Goal: Task Accomplishment & Management: Use online tool/utility

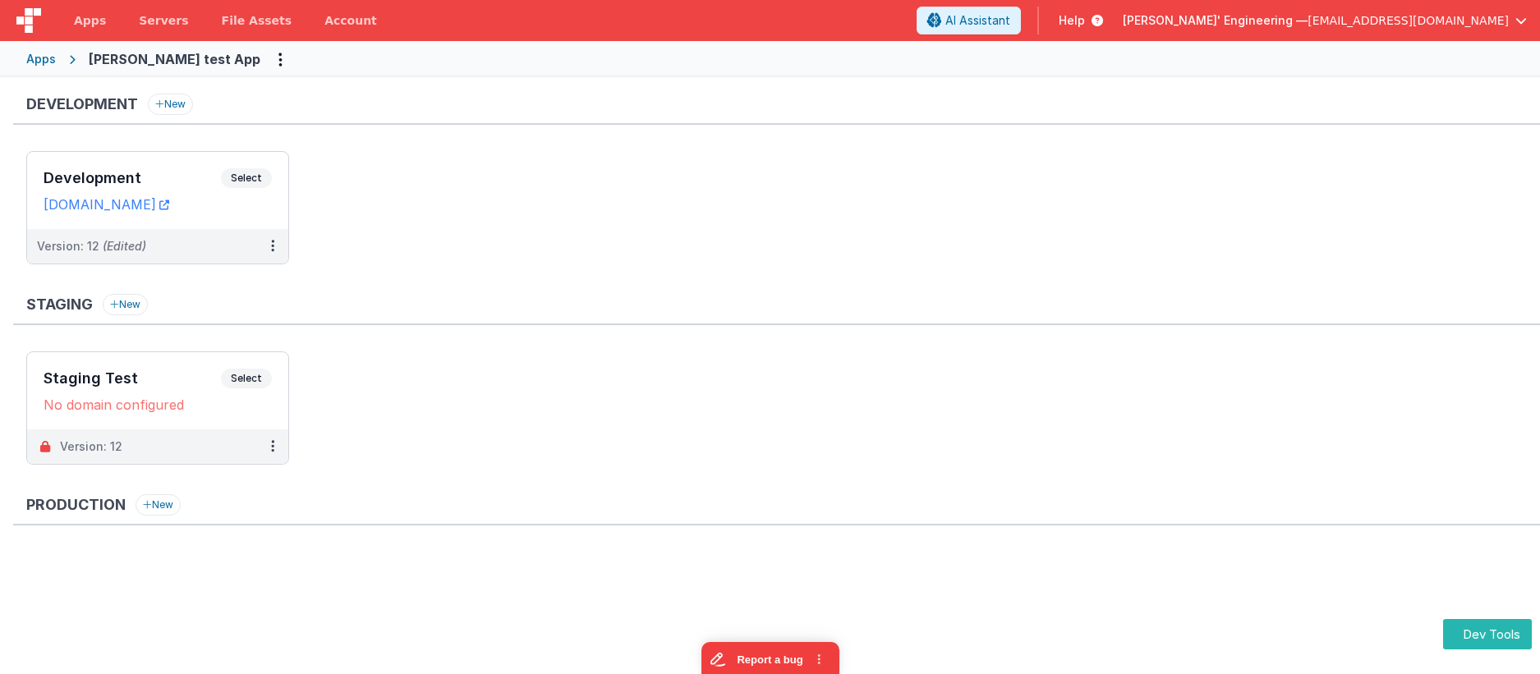
click at [813, 172] on ul "Development Select URLs charlesguidev.fmbetterforms.com Version: 12 (Edited)" at bounding box center [783, 216] width 1514 height 130
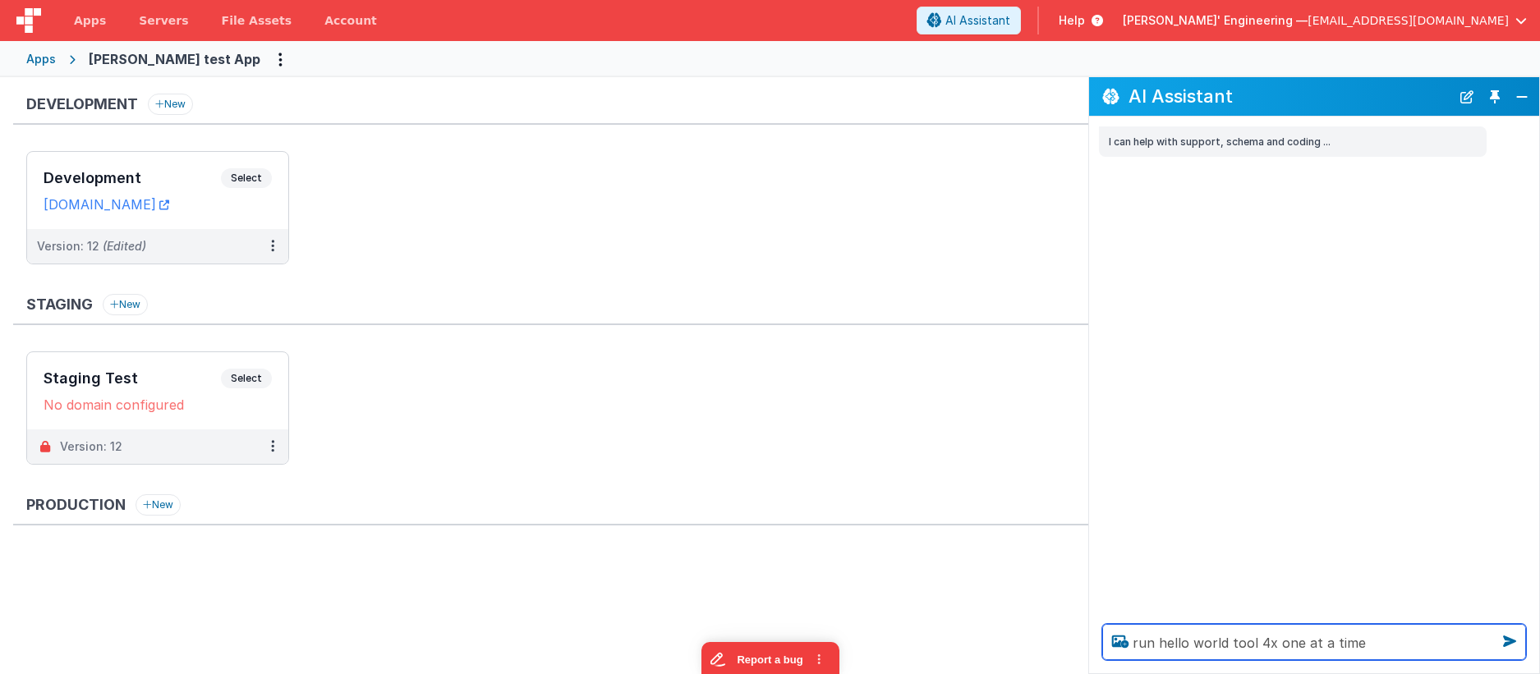
type textarea "run hello world tool 4x one at a time"
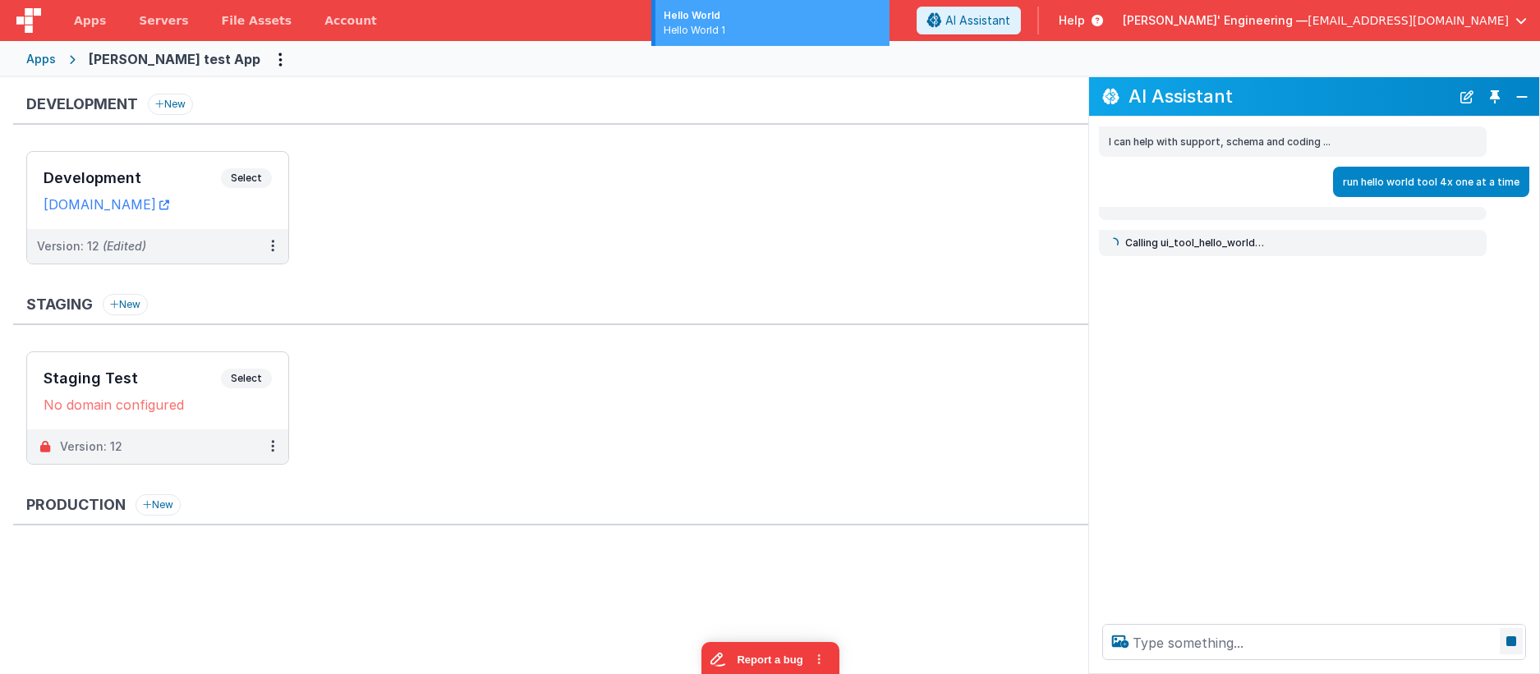
click at [1507, 640] on icon at bounding box center [1511, 641] width 23 height 26
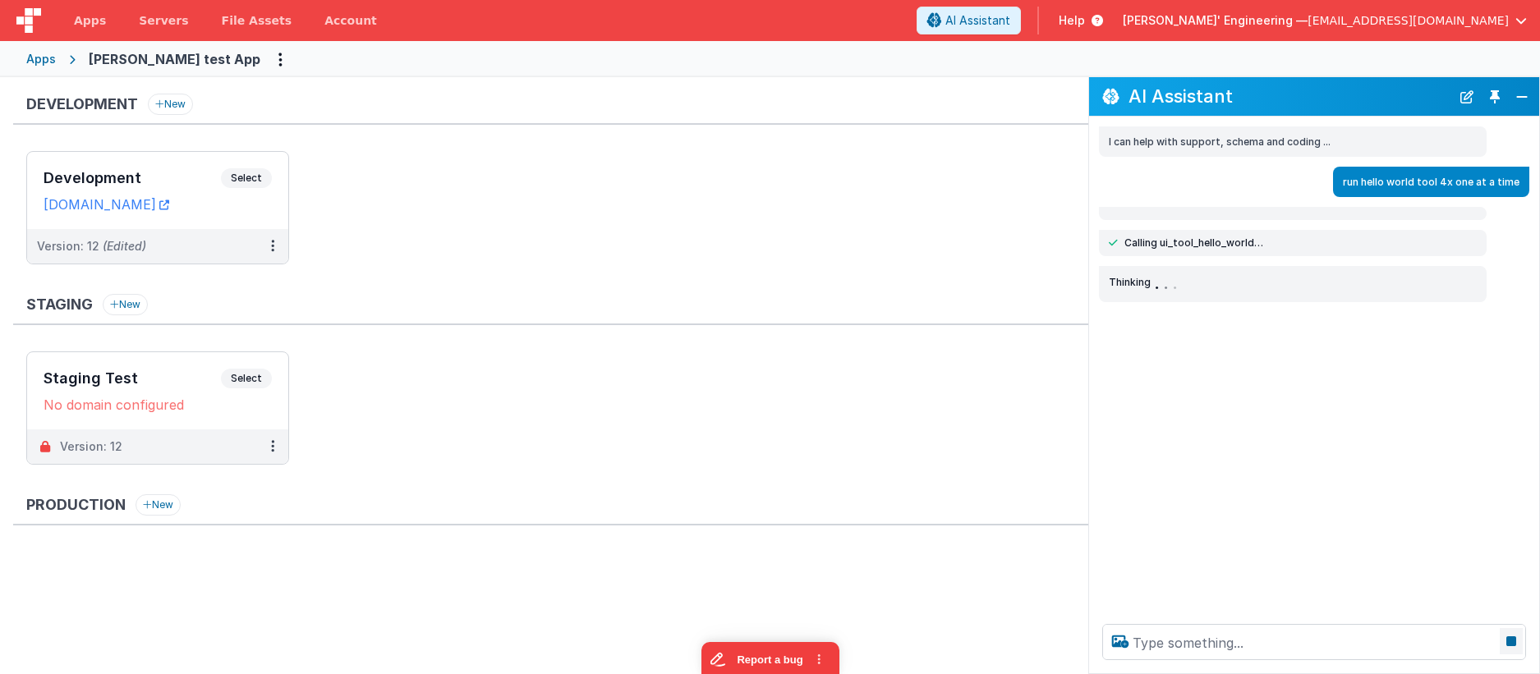
click at [1511, 642] on icon at bounding box center [1511, 641] width 23 height 26
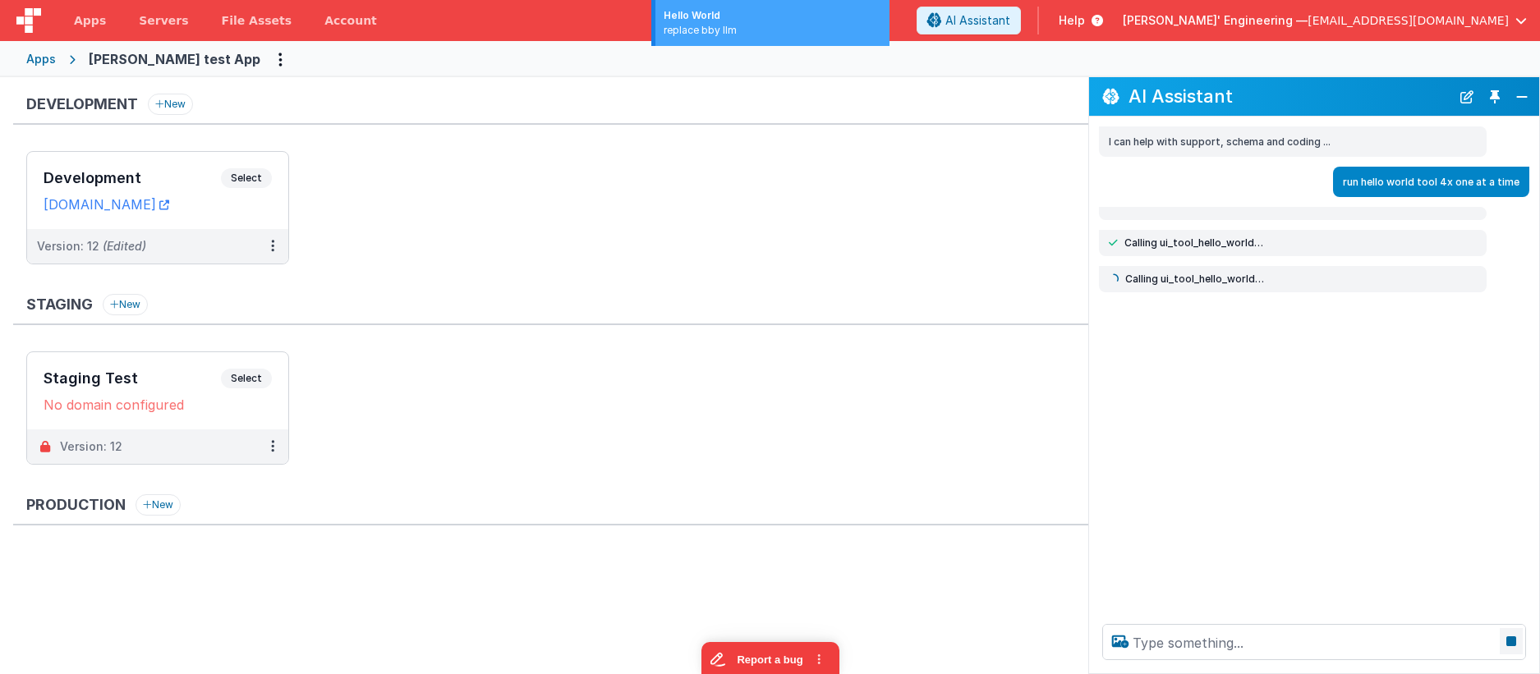
click at [1511, 642] on icon at bounding box center [1511, 641] width 23 height 26
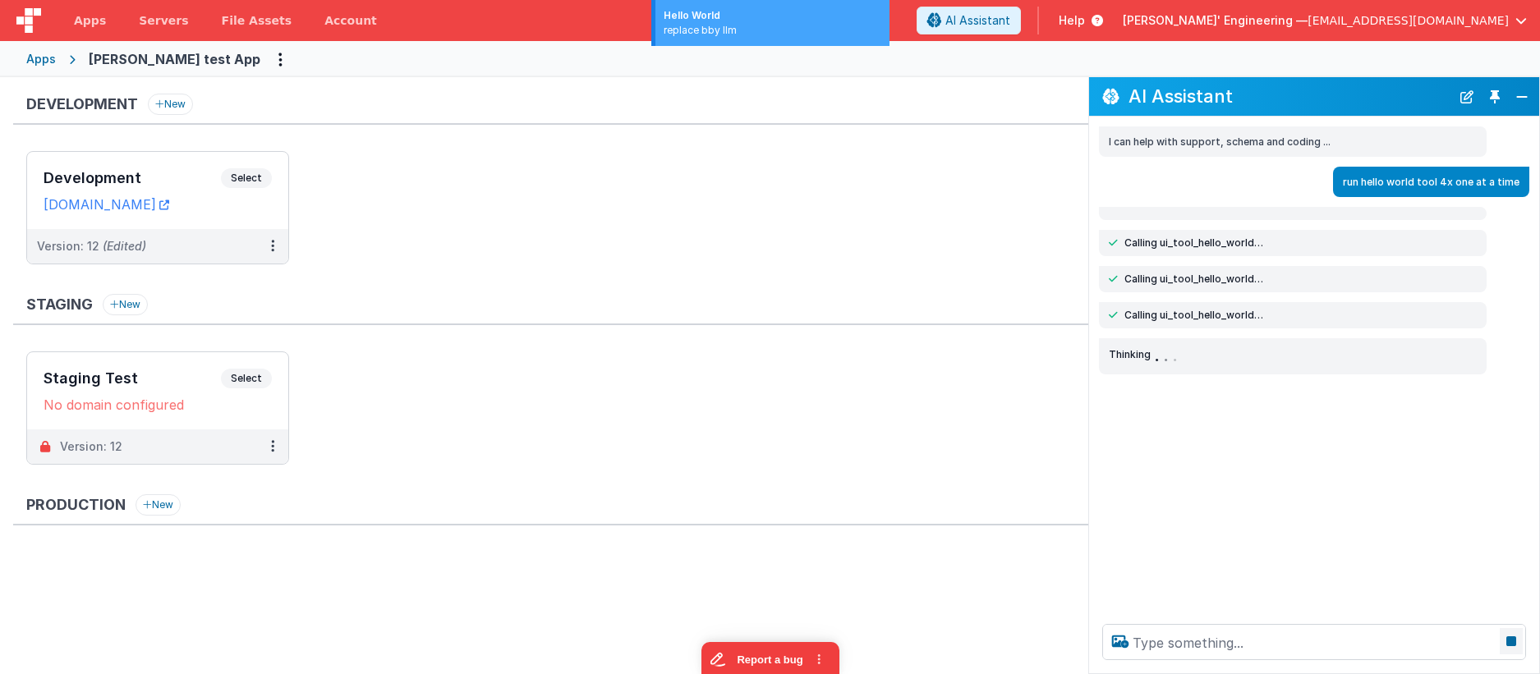
click at [1506, 641] on icon at bounding box center [1511, 641] width 23 height 26
click at [1325, 506] on div "I can help with support, schema and coding ... run hello world tool 4x one at a…" at bounding box center [1314, 364] width 450 height 494
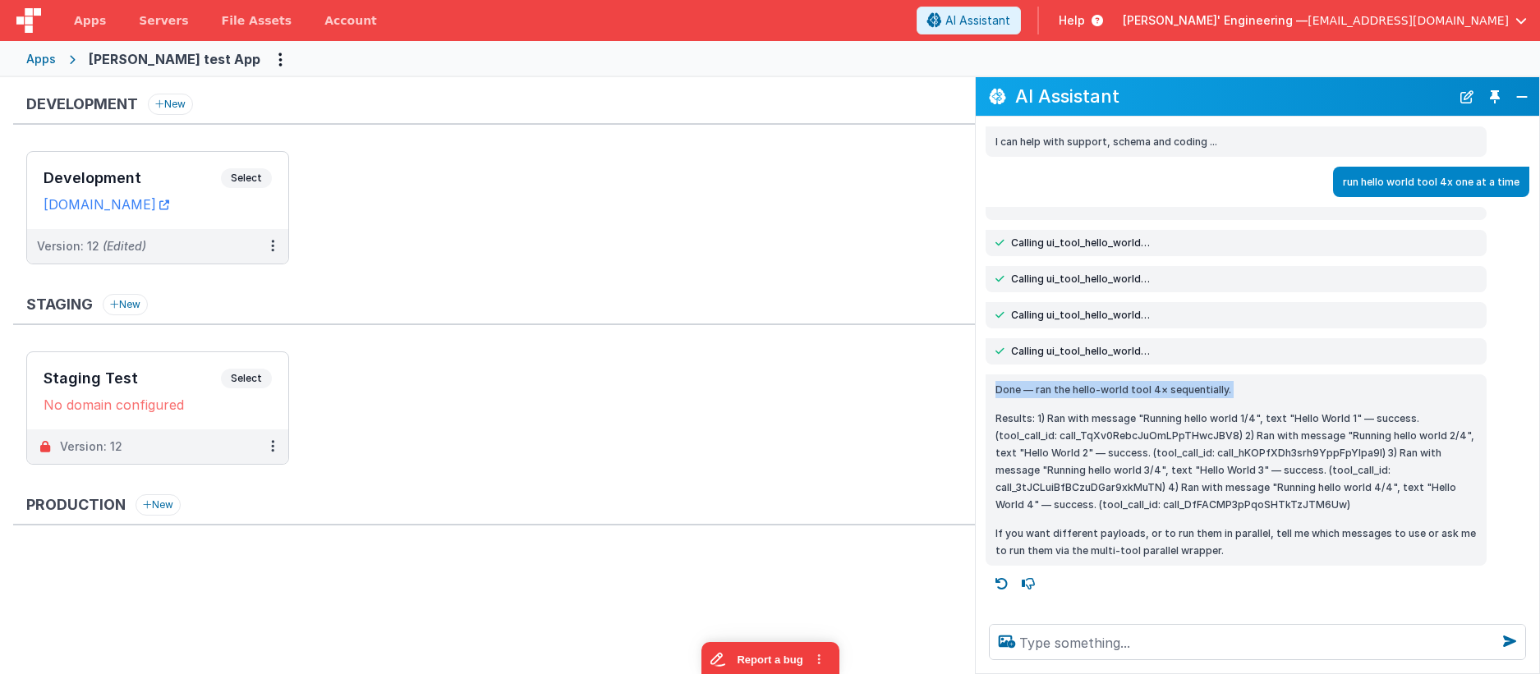
drag, startPoint x: 1091, startPoint y: 379, endPoint x: 977, endPoint y: 374, distance: 114.3
click at [977, 375] on div "Done — ran the hello-world tool 4× sequentially. Results: 1) Ran with message "…" at bounding box center [1257, 470] width 563 height 191
click at [1220, 505] on p "Results: 1) Ran with message "Running hello world 1/4", text "Hello World 1" — …" at bounding box center [1236, 461] width 481 height 103
click at [269, 163] on div "Development Select URLs charlesguidev.fmbetterforms.com" at bounding box center [157, 190] width 261 height 77
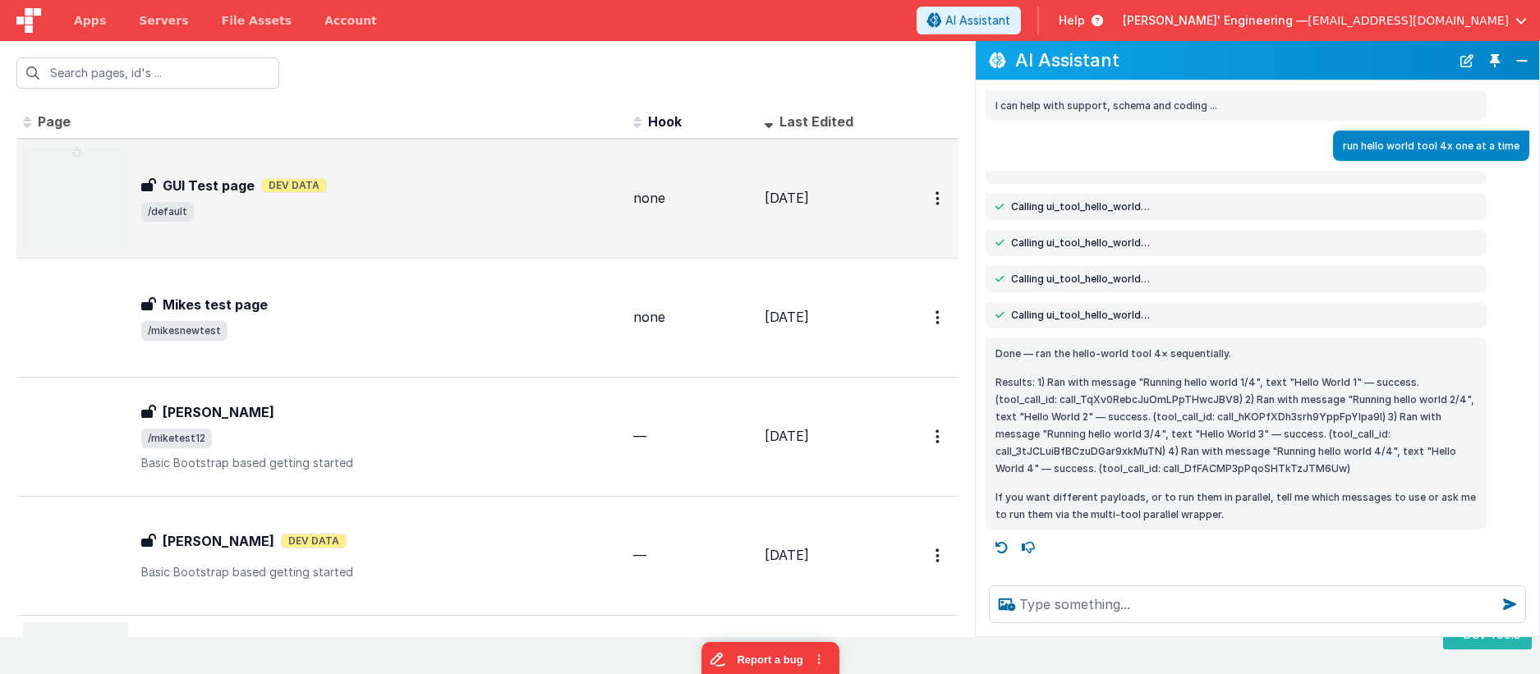
click at [510, 205] on span "/default" at bounding box center [380, 212] width 479 height 20
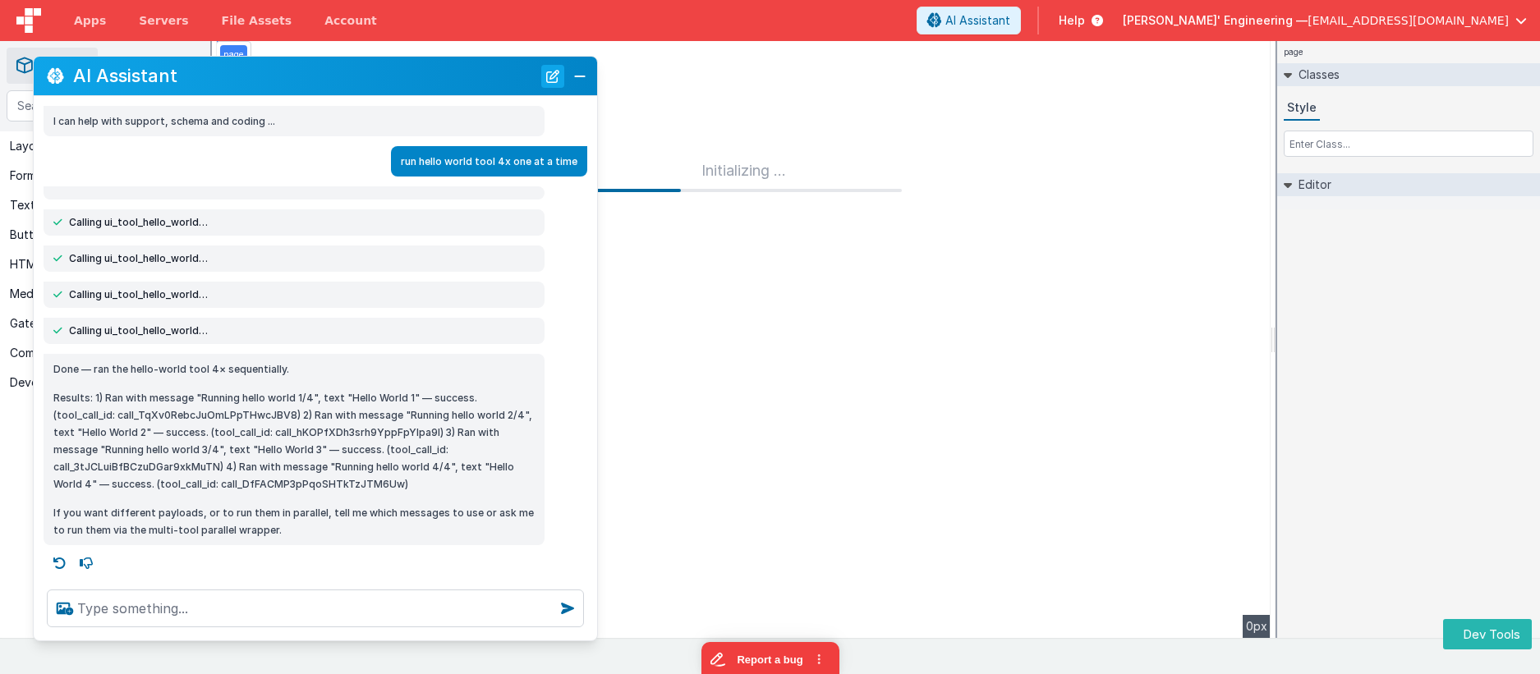
click at [556, 79] on button "New Chat" at bounding box center [552, 76] width 23 height 23
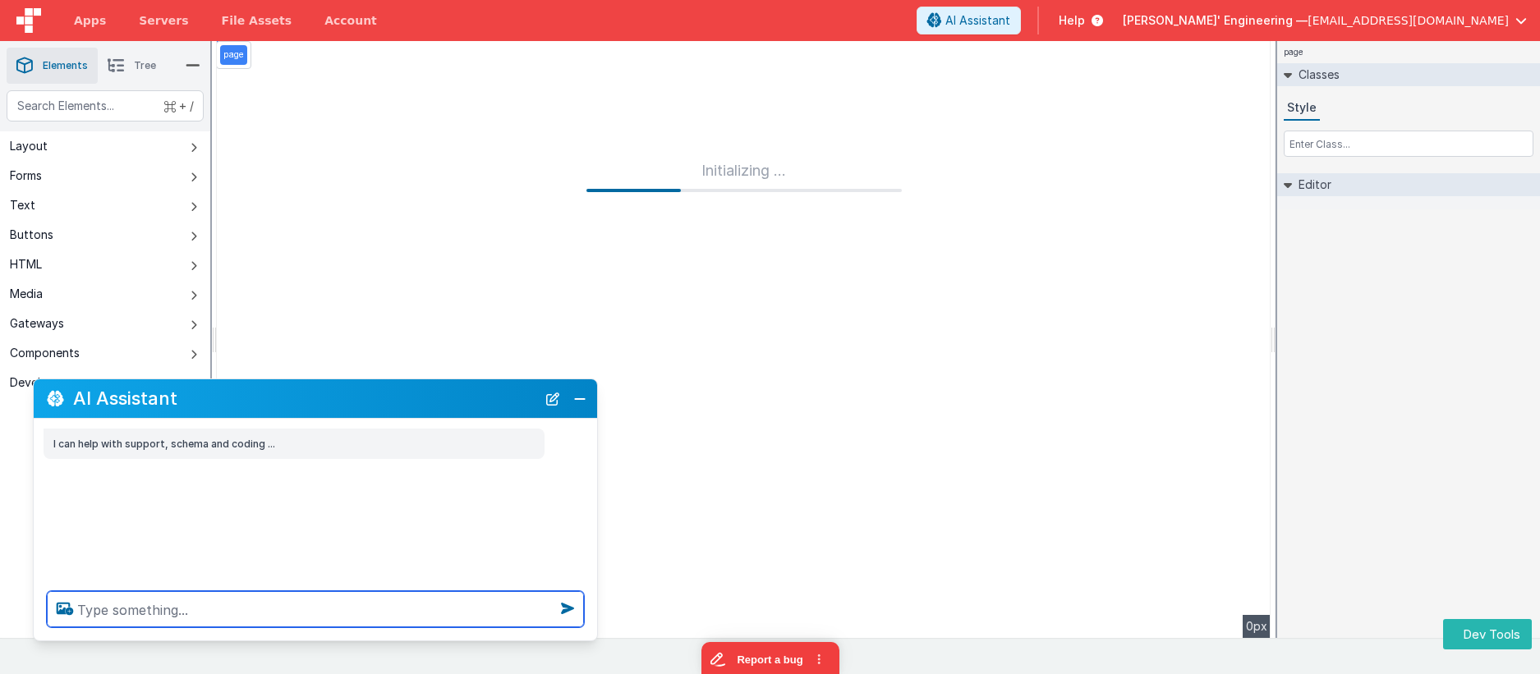
click at [260, 612] on textarea at bounding box center [315, 609] width 537 height 36
type textarea "can you see the schema"
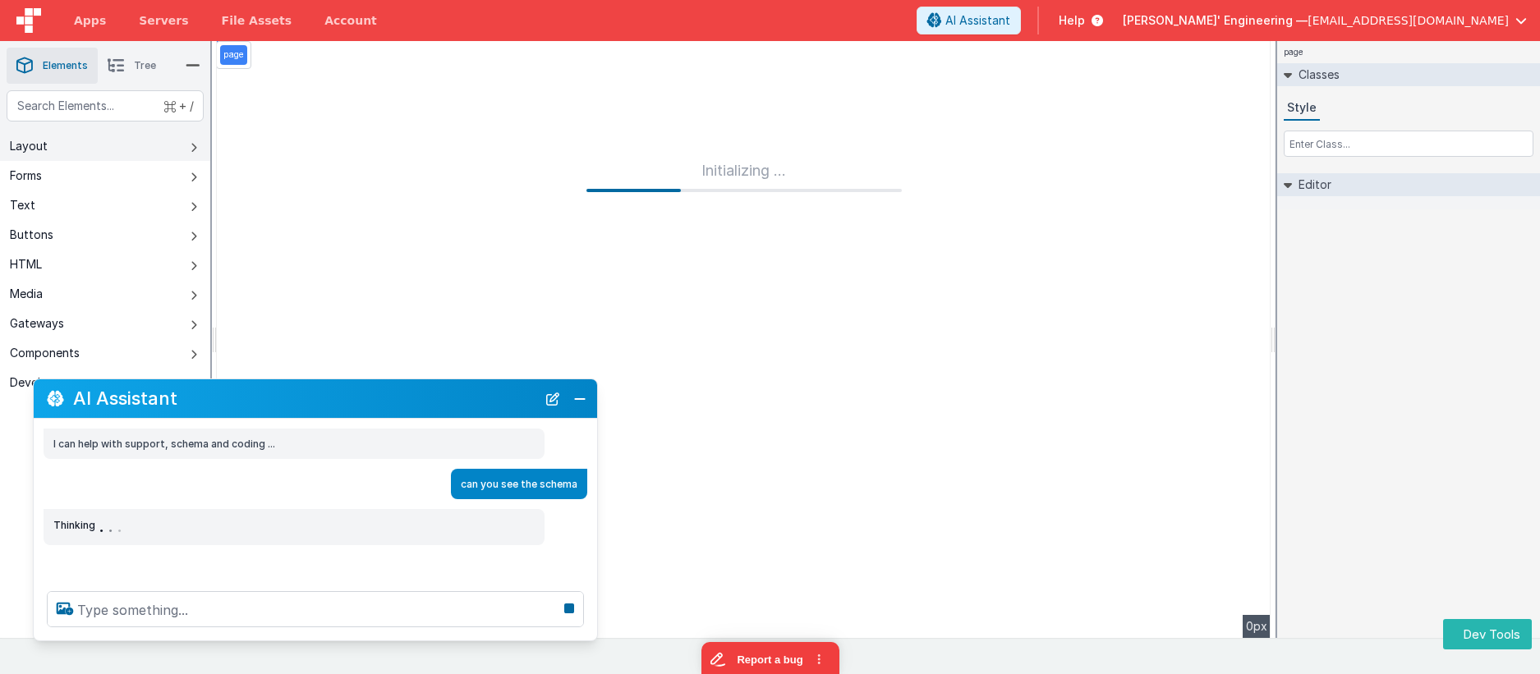
drag, startPoint x: 143, startPoint y: 407, endPoint x: 156, endPoint y: 168, distance: 239.4
click at [155, 166] on section "Saved Builder Page Schema Action Scripts Data Model Page Settings History Eleme…" at bounding box center [770, 339] width 1540 height 597
drag, startPoint x: 201, startPoint y: 389, endPoint x: 306, endPoint y: 349, distance: 111.5
click at [304, 346] on section "Saved Builder Page Schema Action Scripts Data Model Page Settings History Eleme…" at bounding box center [770, 339] width 1540 height 597
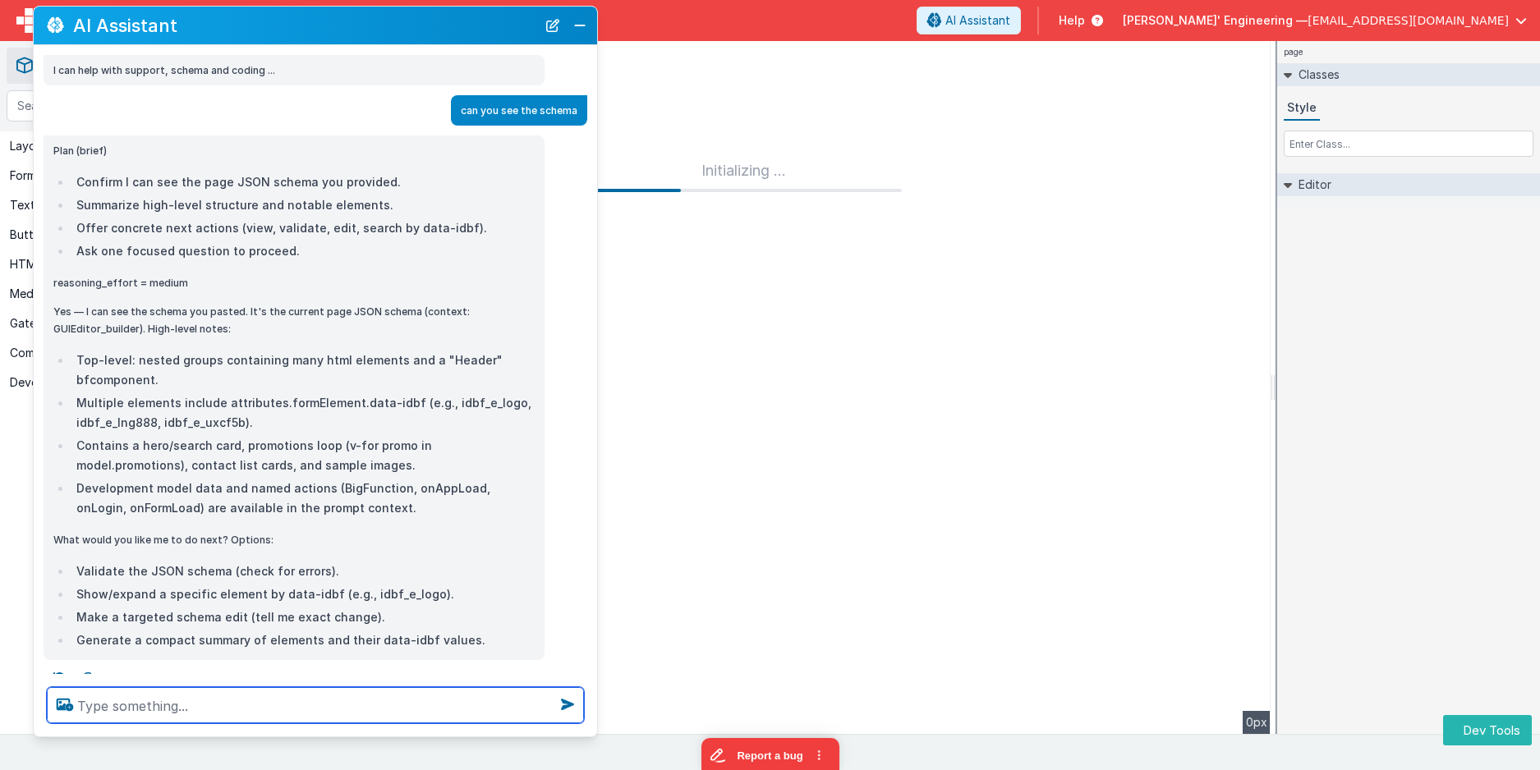
scroll to position [16, 0]
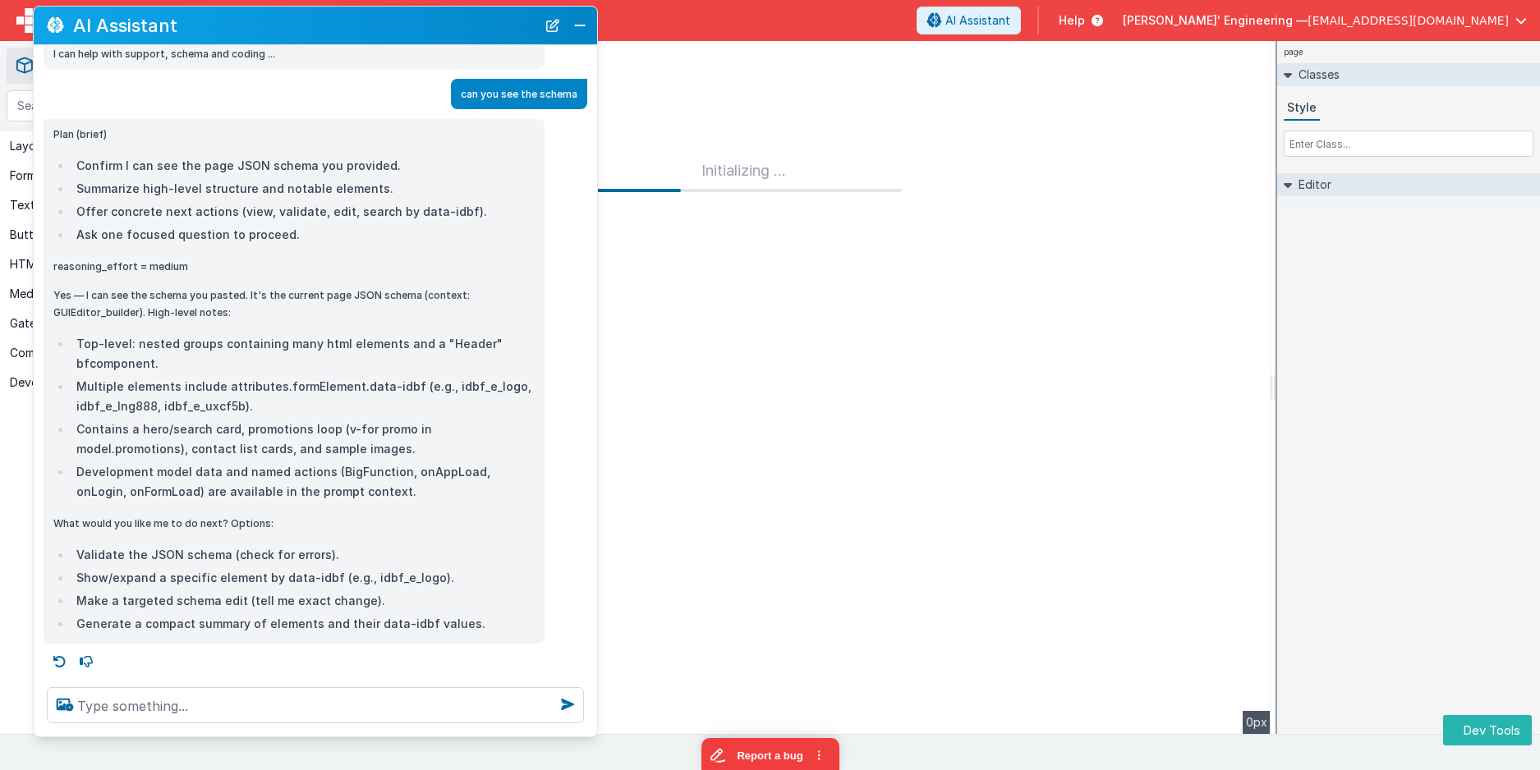
click at [264, 439] on li "Contains a hero/search card, promotions loop (v-for promo in model.promotions),…" at bounding box center [302, 439] width 463 height 39
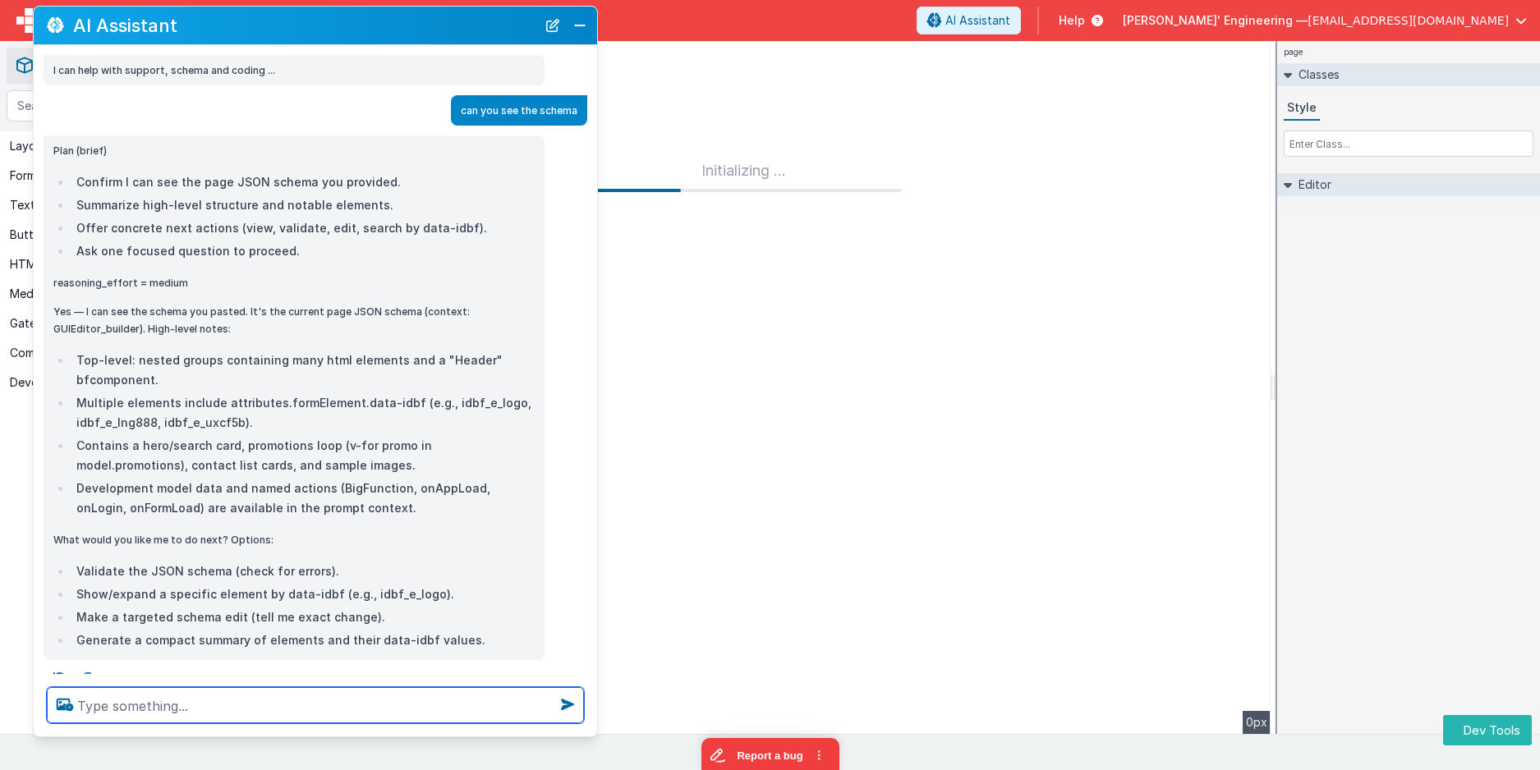
click at [195, 674] on textarea at bounding box center [315, 706] width 537 height 36
type textarea "change the default header for some better text"
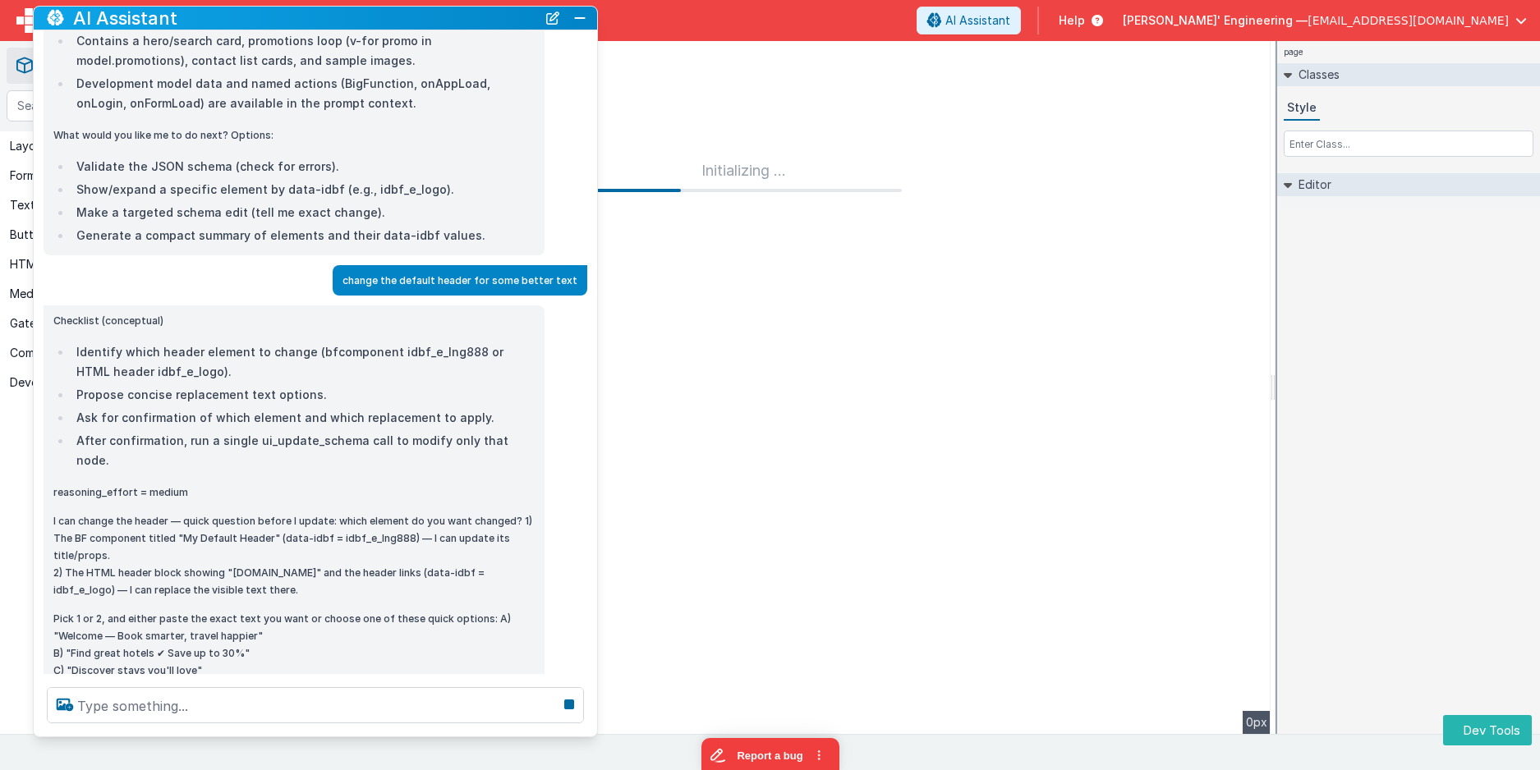
scroll to position [389, 0]
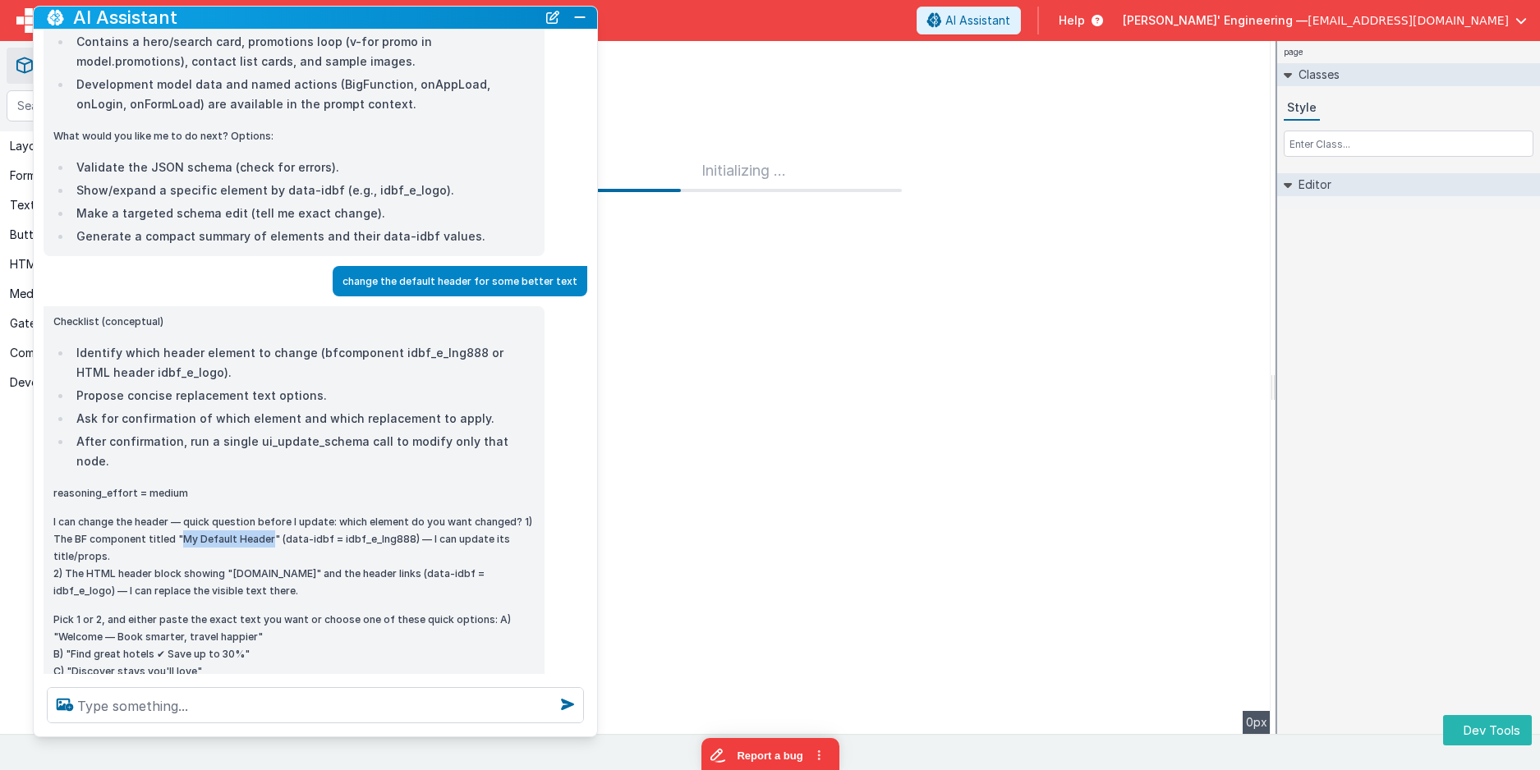
drag, startPoint x: 183, startPoint y: 518, endPoint x: 269, endPoint y: 523, distance: 86.4
click at [269, 523] on p "I can change the header — quick question before I update: which element do you …" at bounding box center [293, 556] width 481 height 86
copy p "My Default Header"
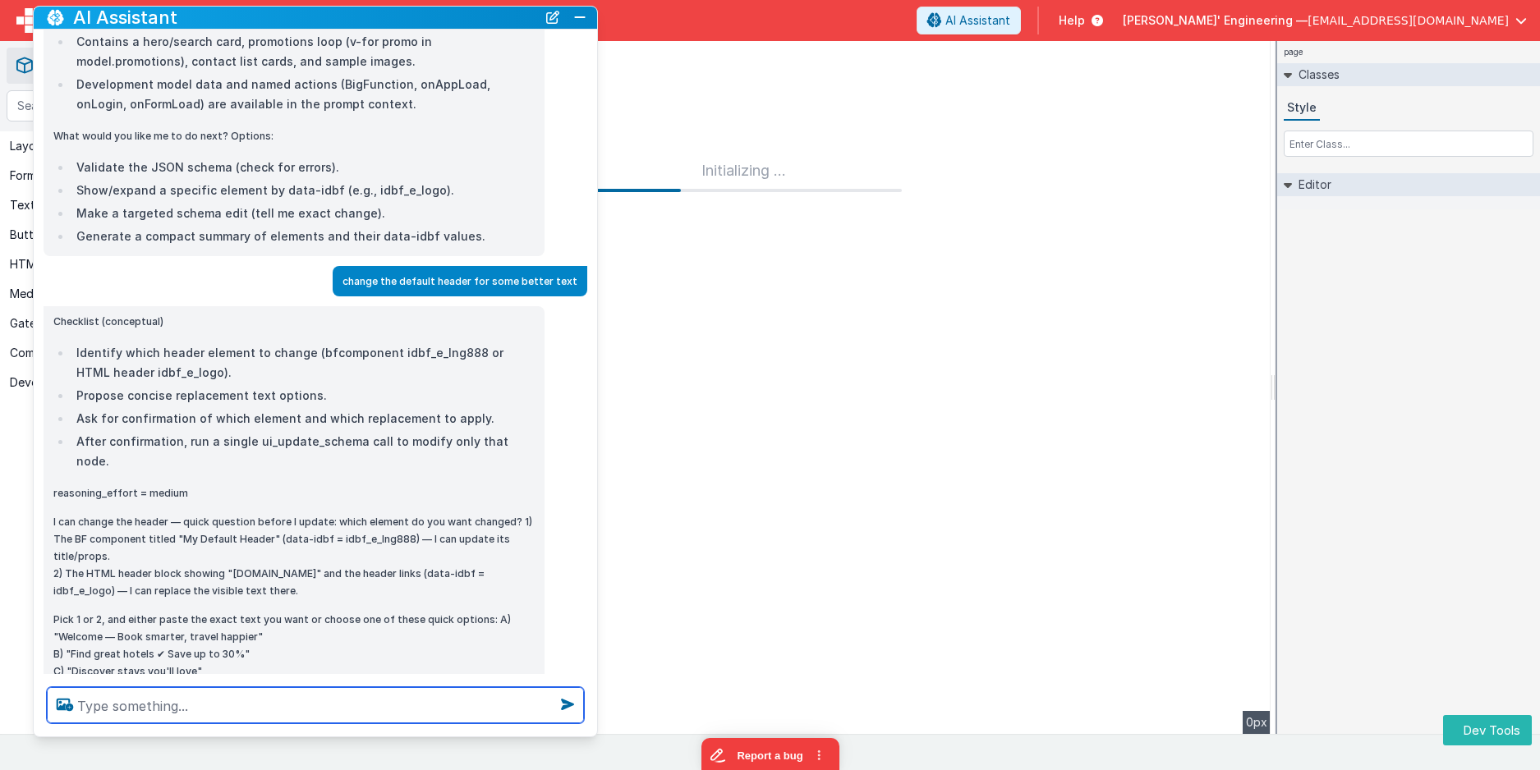
click at [191, 674] on textarea at bounding box center [315, 706] width 537 height 36
paste textarea "My Default Header"
type textarea "the "My Default Header""
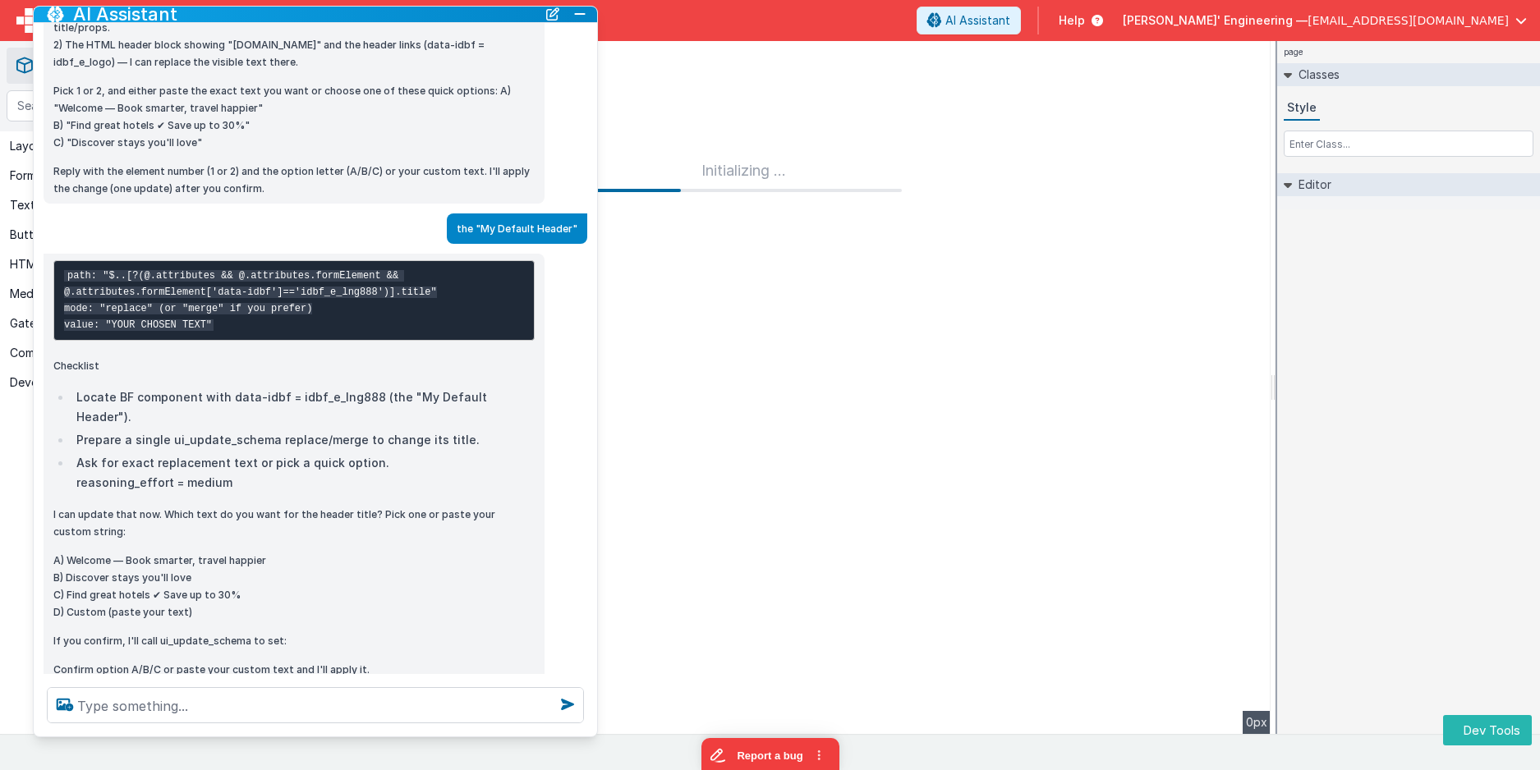
scroll to position [930, 0]
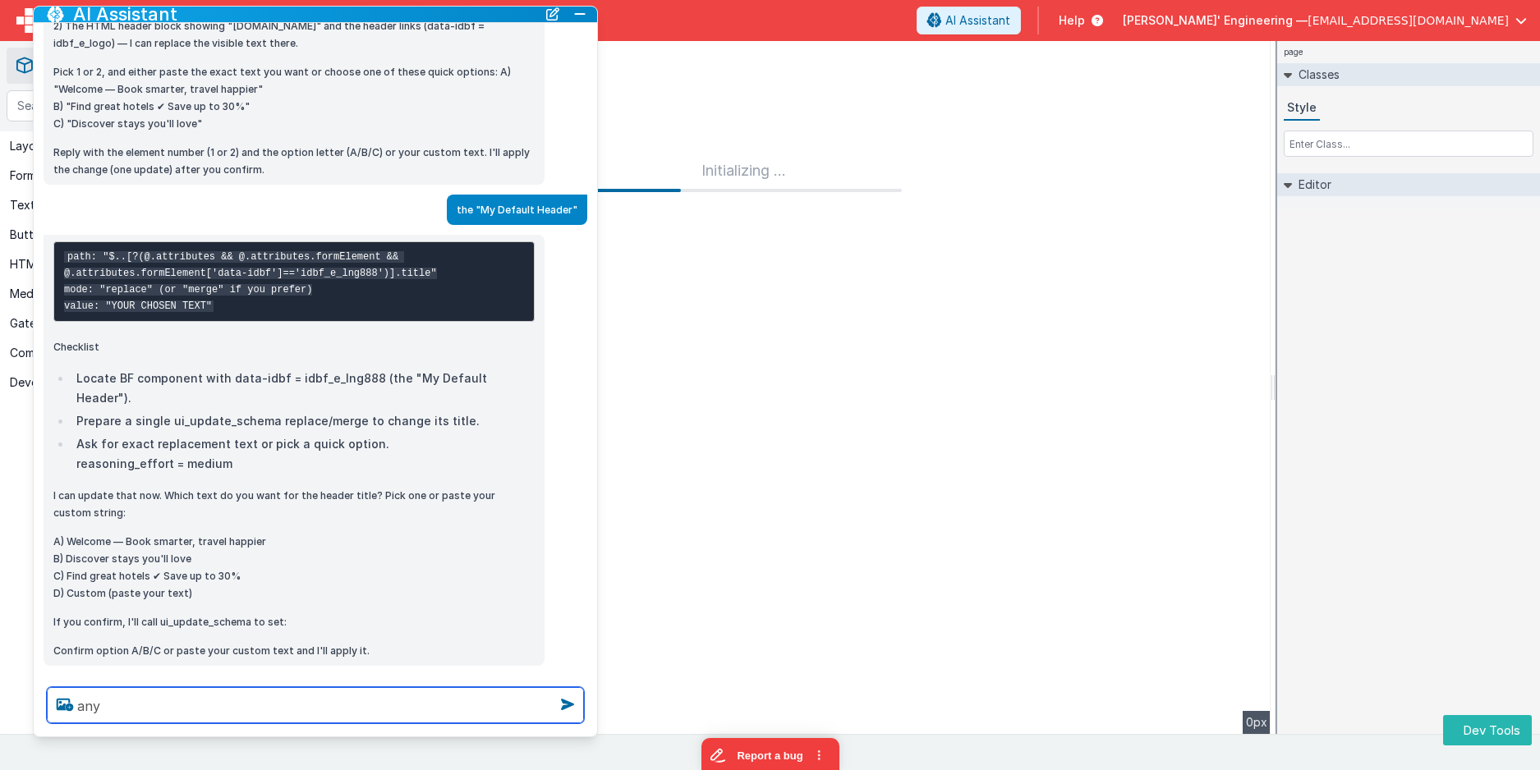
type textarea "any"
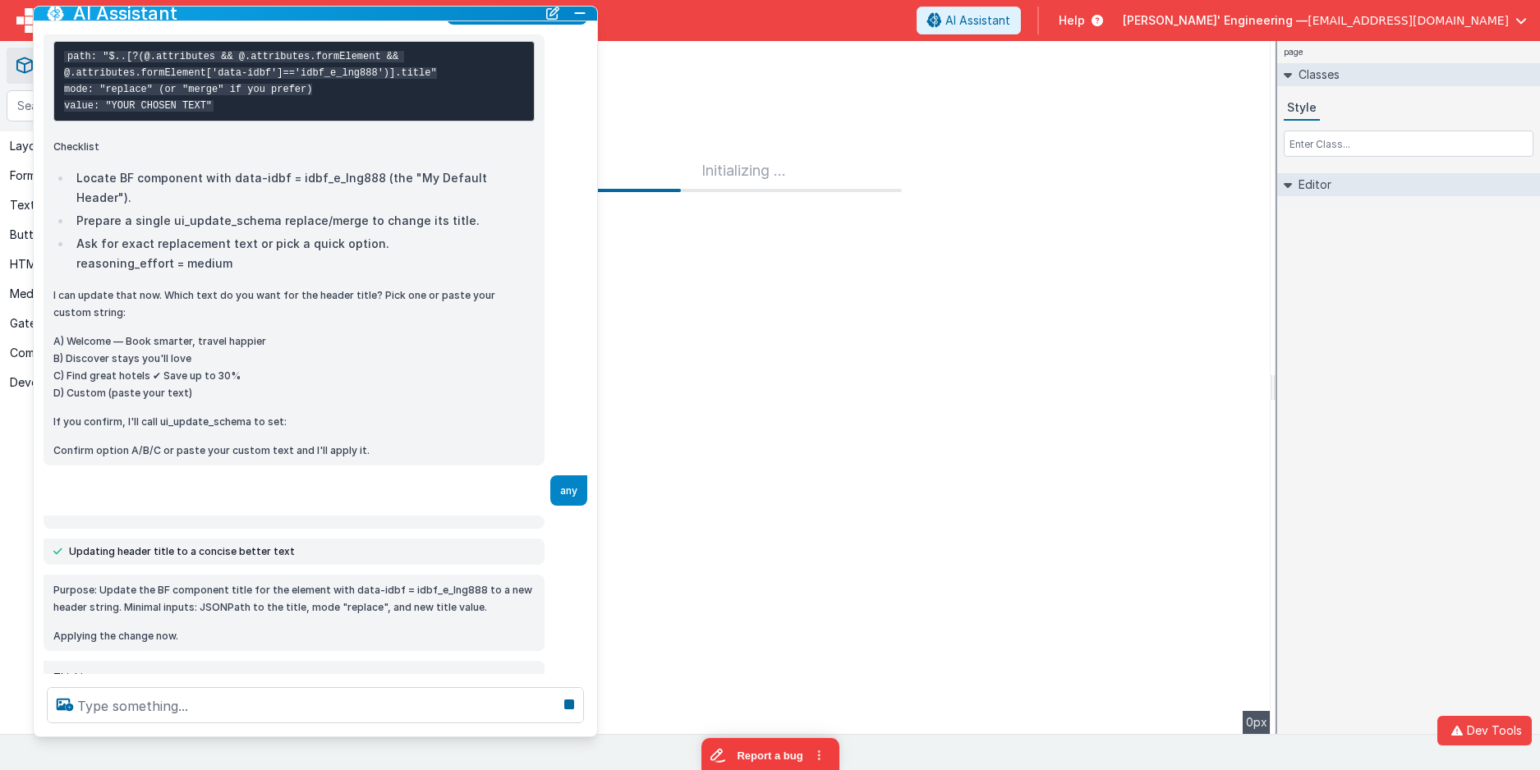
scroll to position [1119, 0]
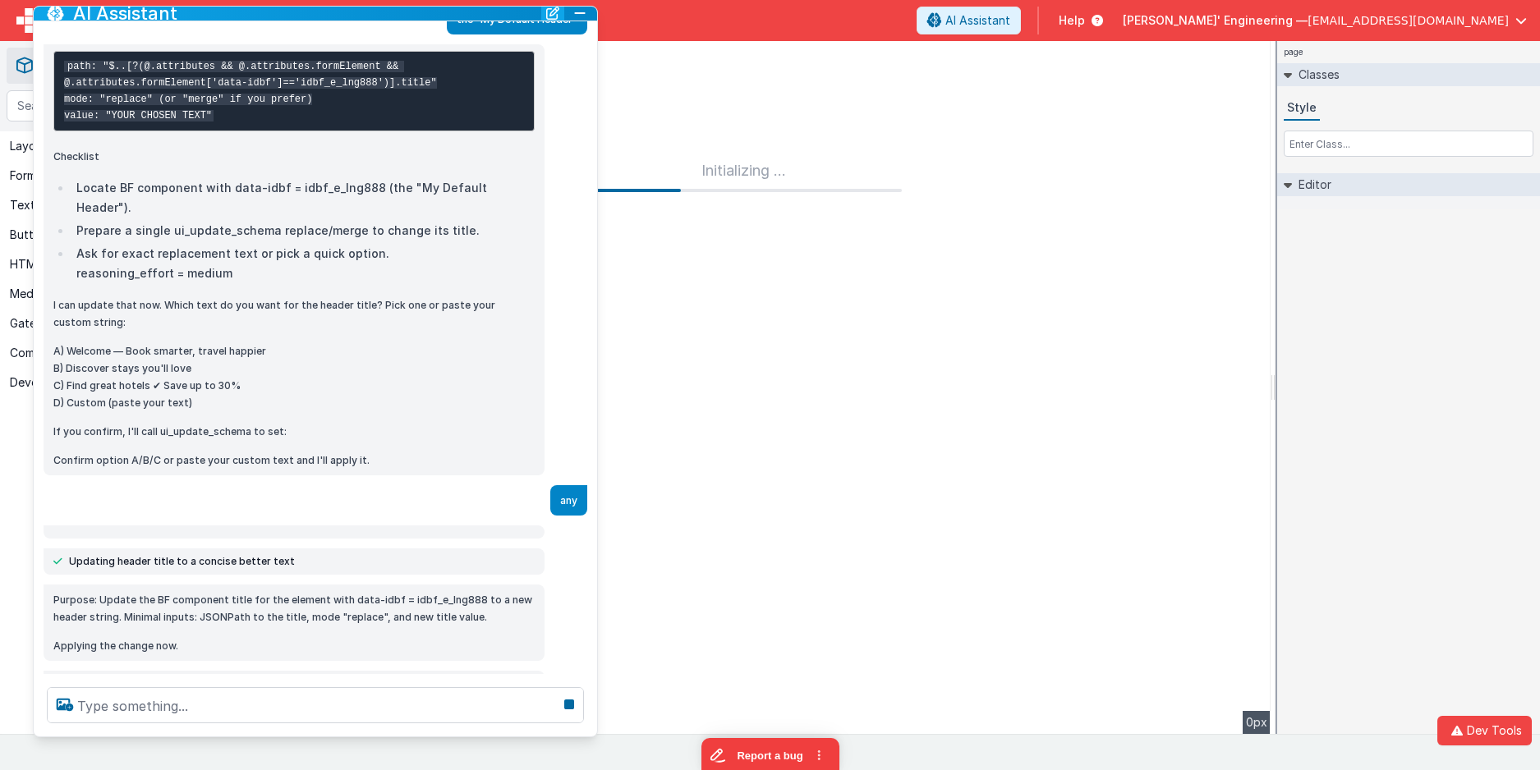
click at [548, 12] on button "New Chat" at bounding box center [552, 13] width 23 height 23
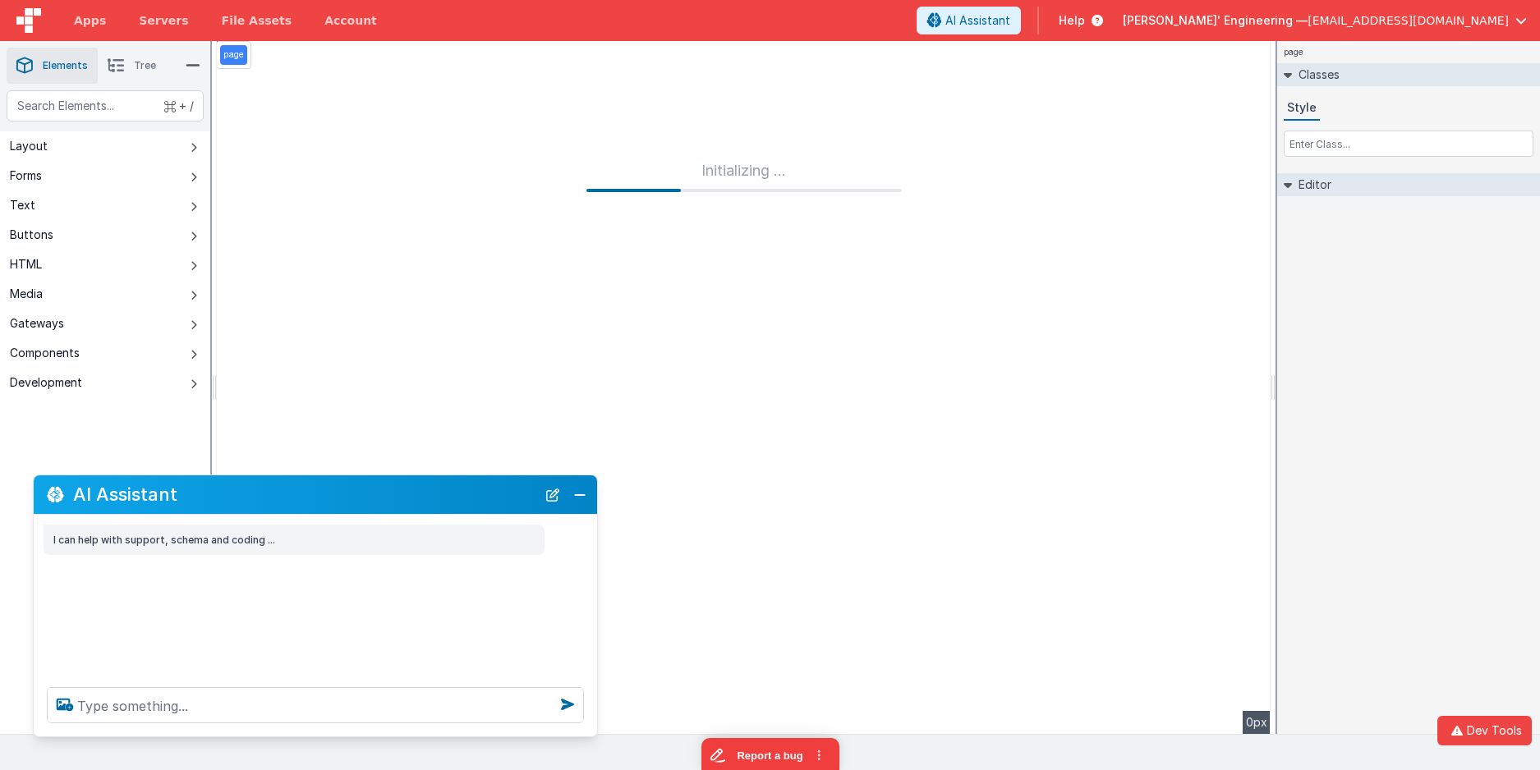
scroll to position [0, 0]
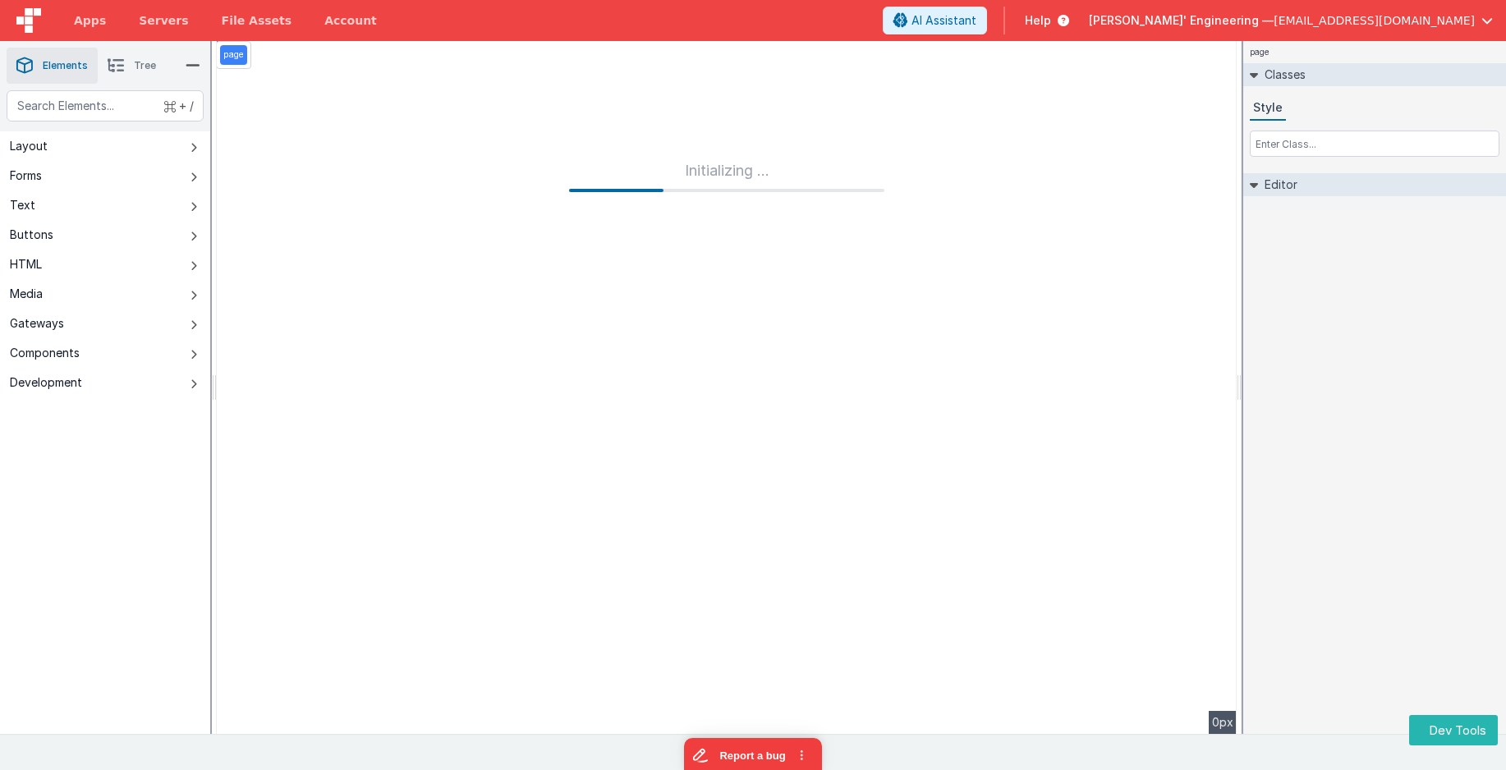
click at [1295, 303] on div "page Classes Style Editor DEV: Focus DEV: builderToggleConditionalCSS DEV: Remo…" at bounding box center [1375, 387] width 263 height 693
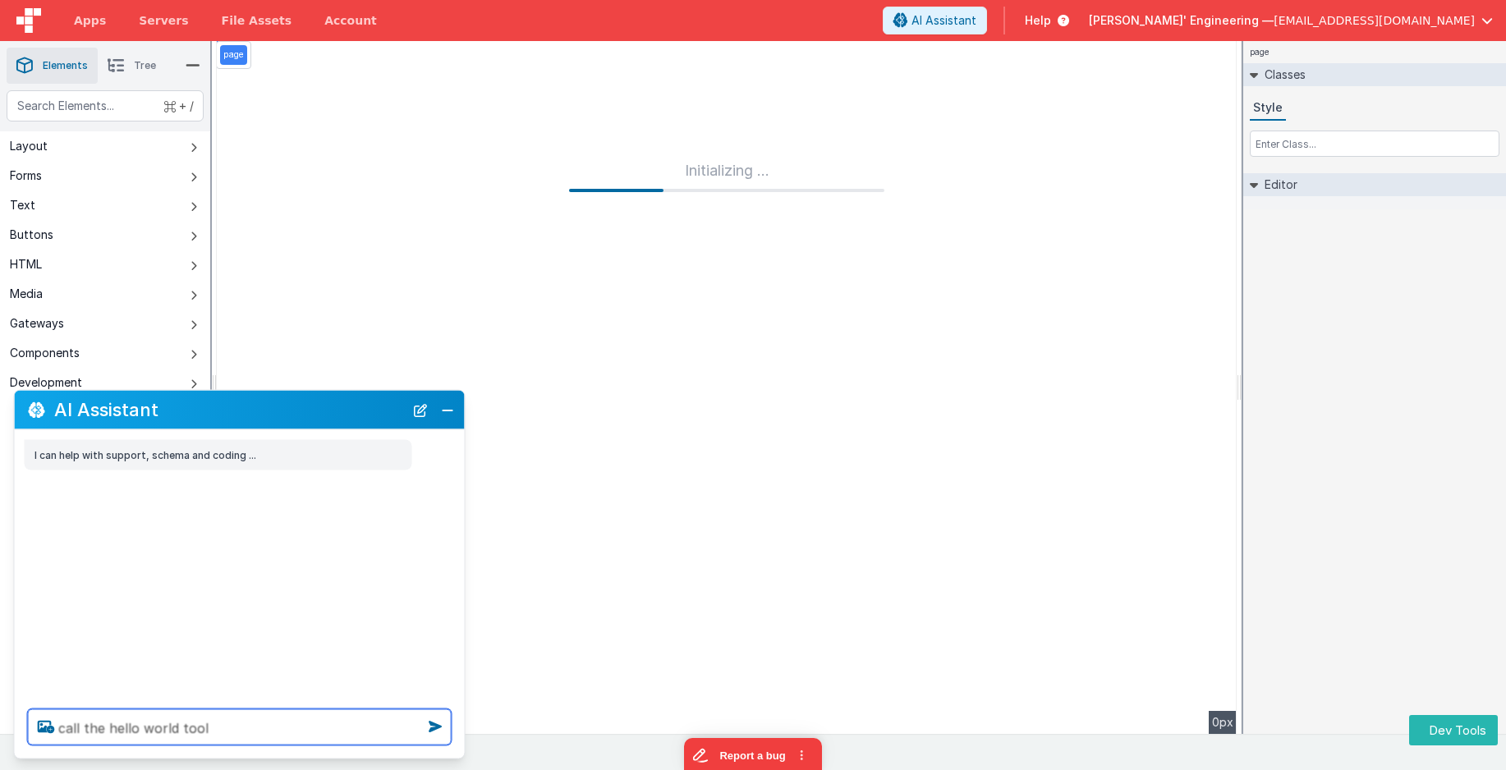
type textarea "call the hello world tool"
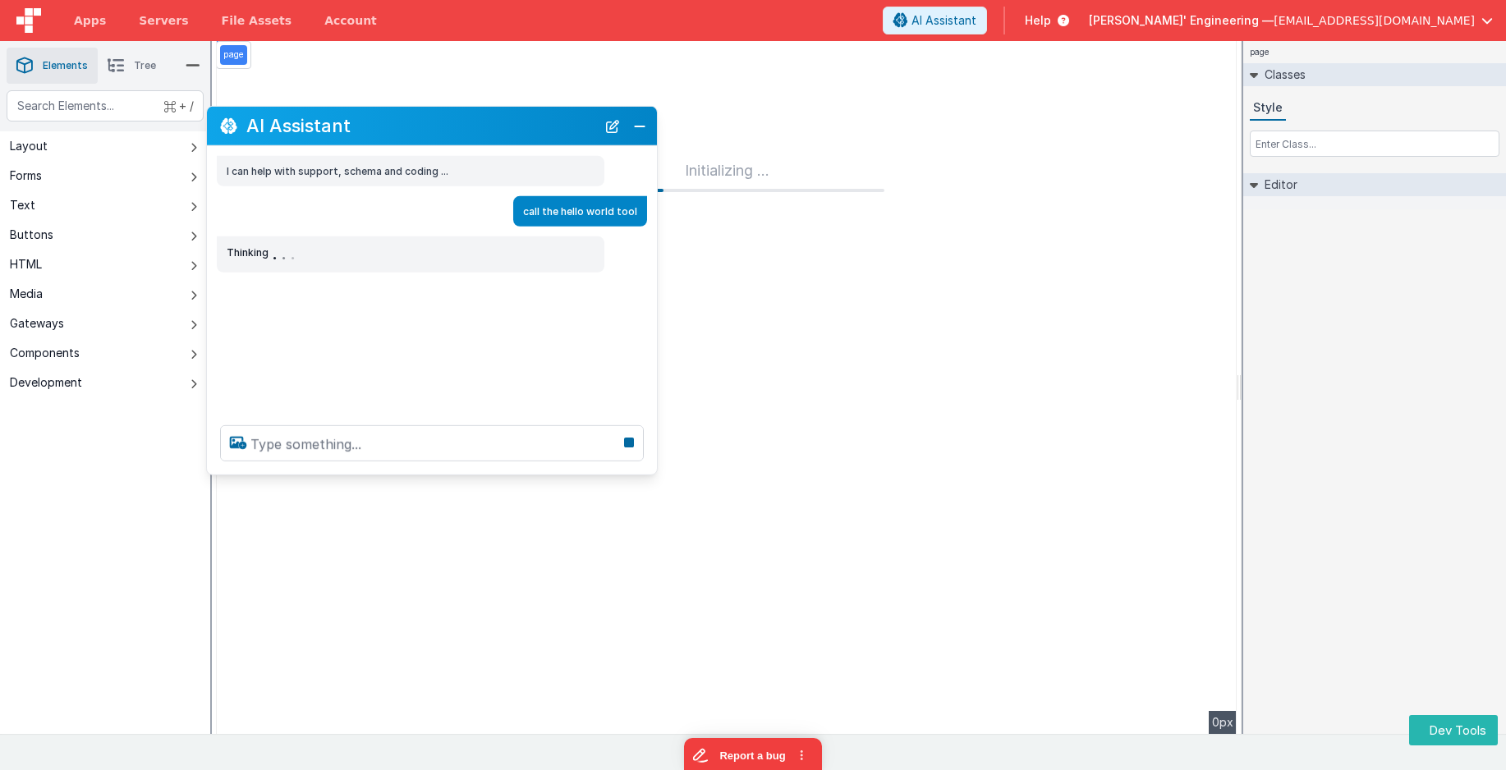
drag, startPoint x: 180, startPoint y: 410, endPoint x: 373, endPoint y: 126, distance: 343.6
click at [373, 126] on h2 "AI Assistant" at bounding box center [421, 126] width 350 height 20
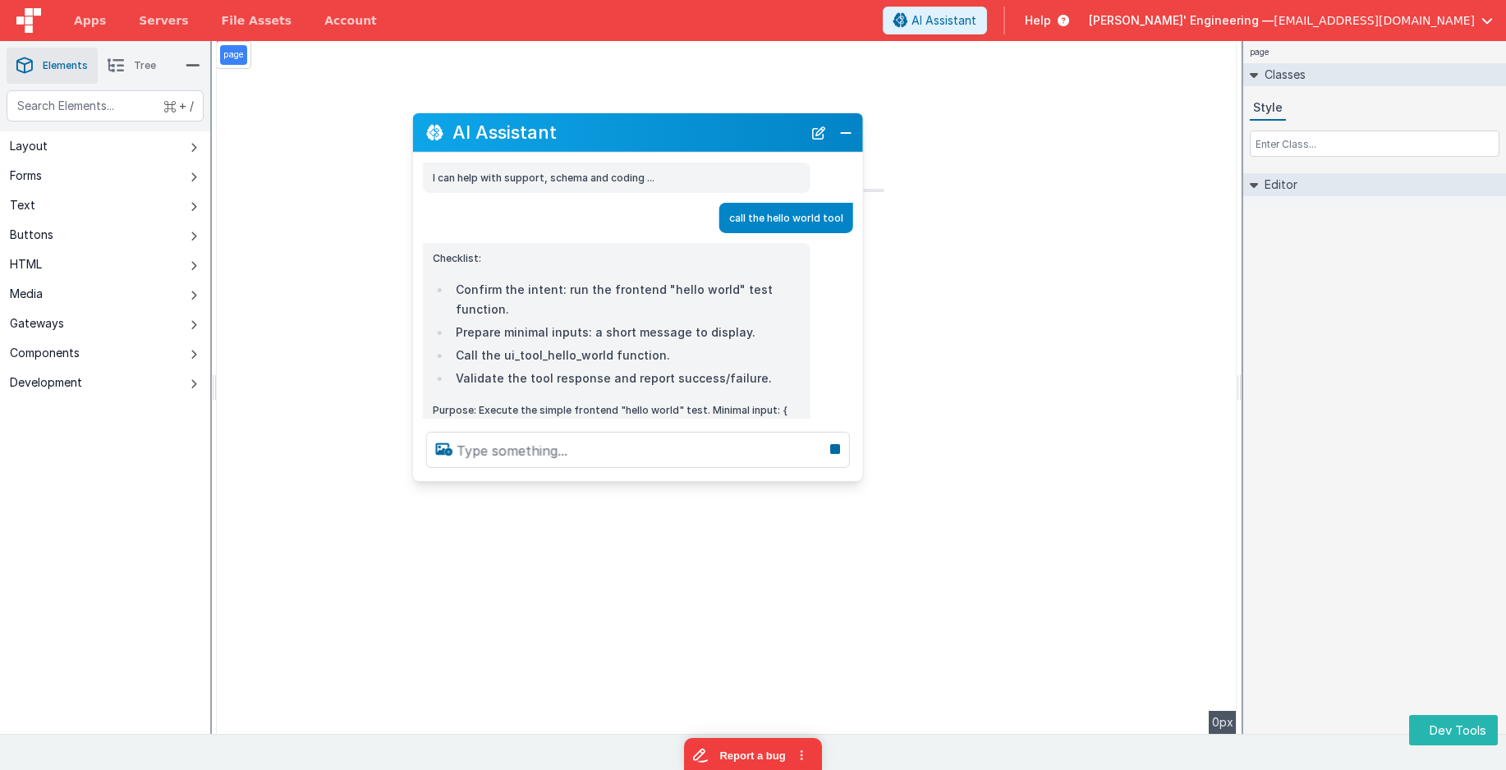
drag, startPoint x: 376, startPoint y: 133, endPoint x: 582, endPoint y: 140, distance: 206.3
click at [582, 140] on h2 "AI Assistant" at bounding box center [628, 132] width 350 height 20
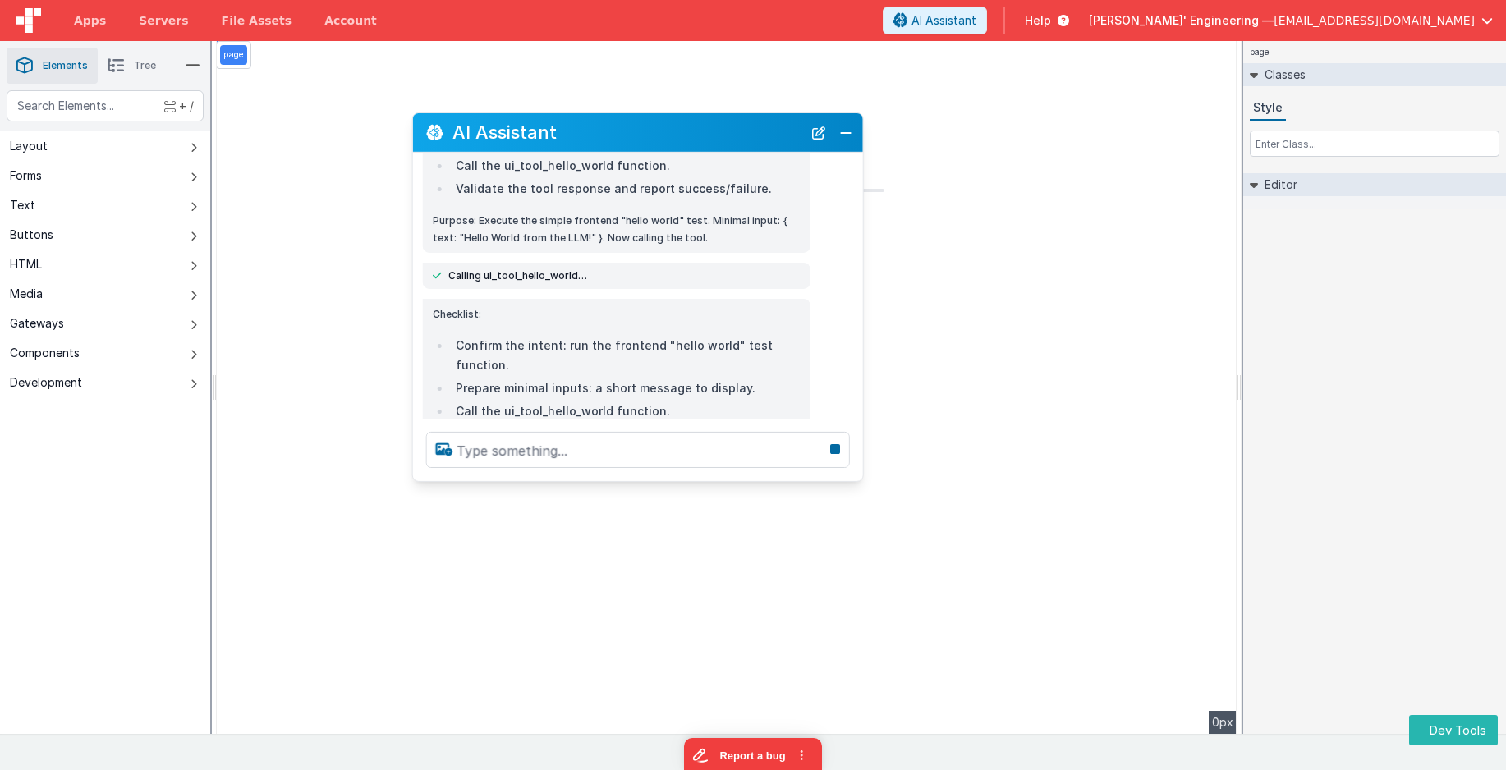
scroll to position [298, 0]
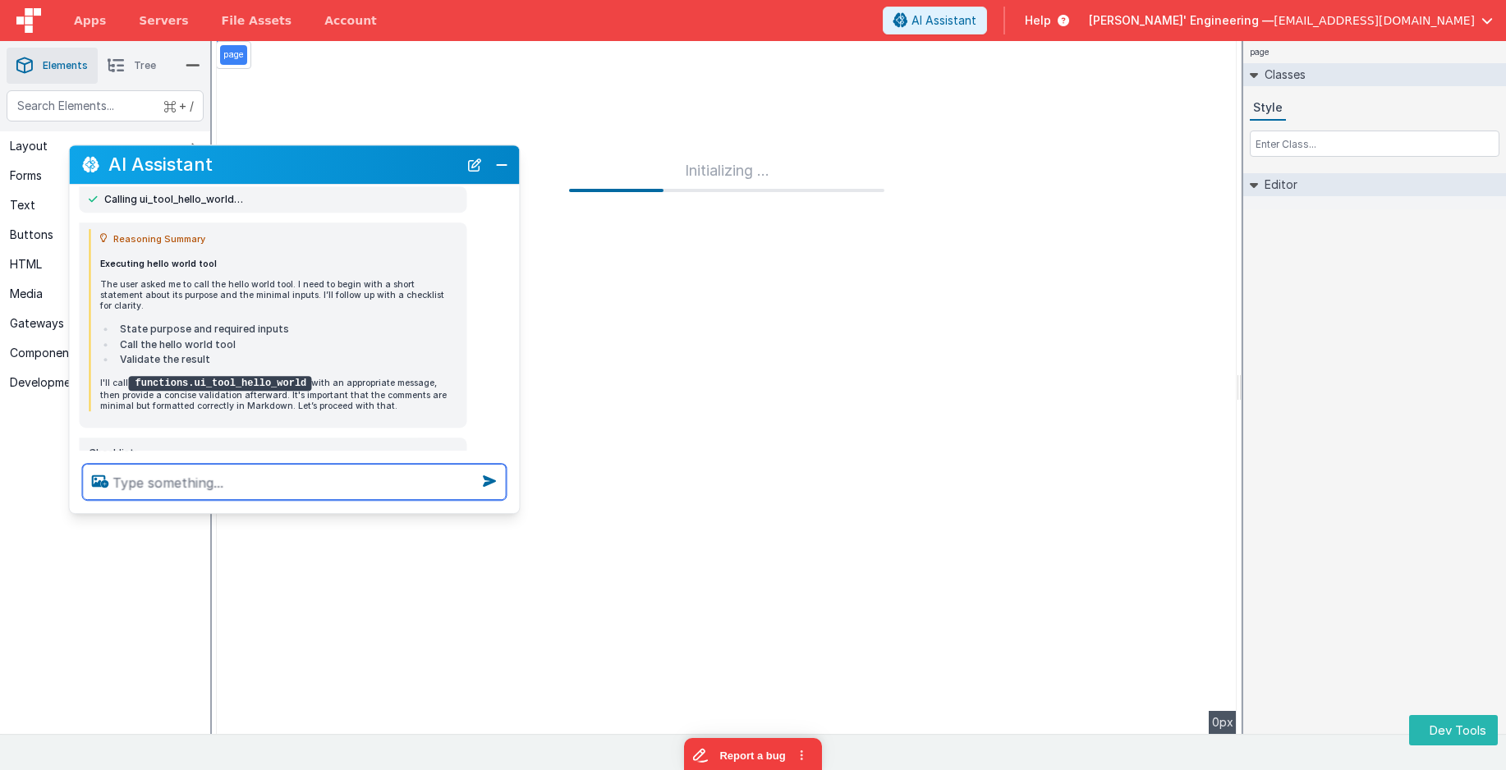
drag, startPoint x: 554, startPoint y: 137, endPoint x: 214, endPoint y: 180, distance: 342.7
click at [210, 169] on h2 "AI Assistant" at bounding box center [283, 165] width 350 height 20
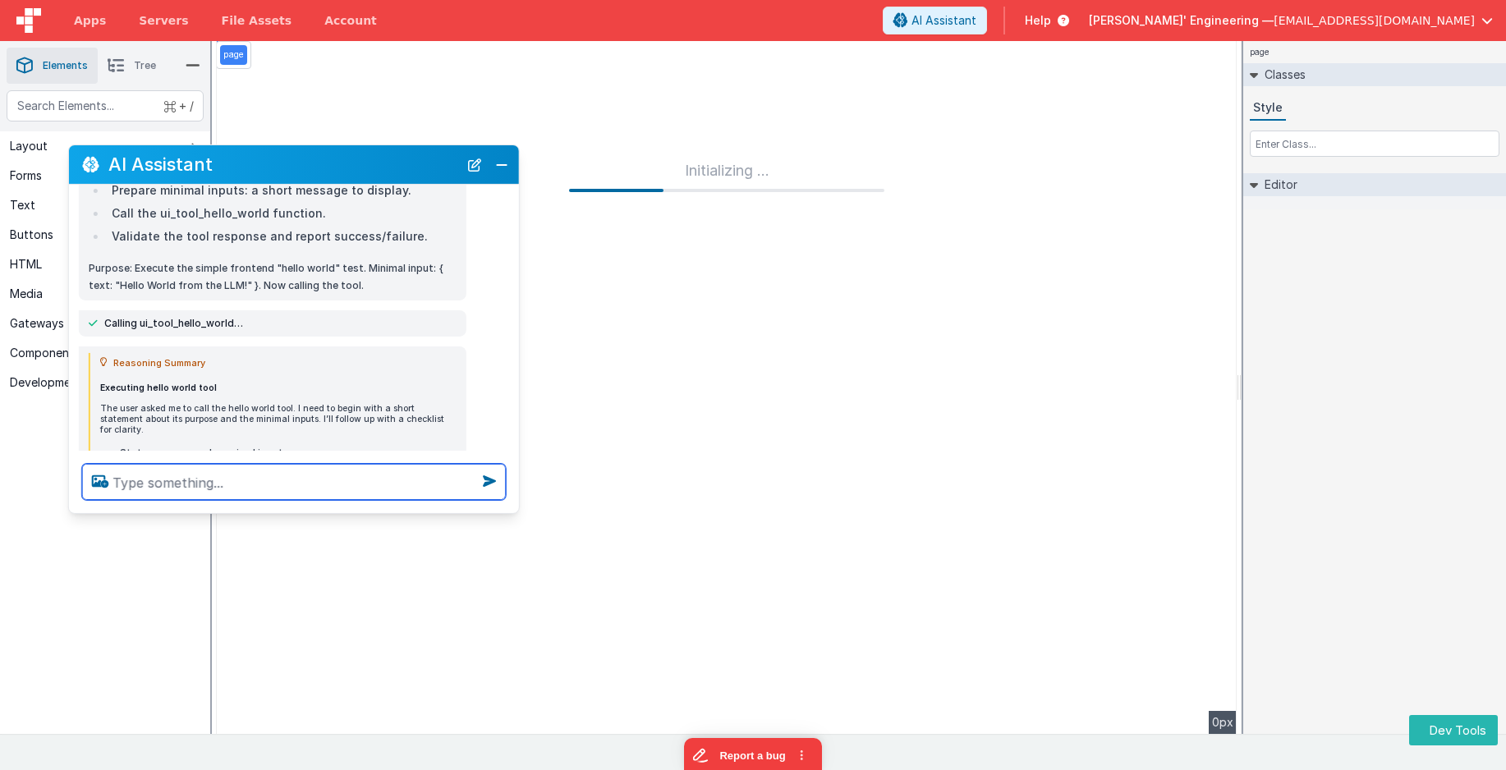
scroll to position [85, 0]
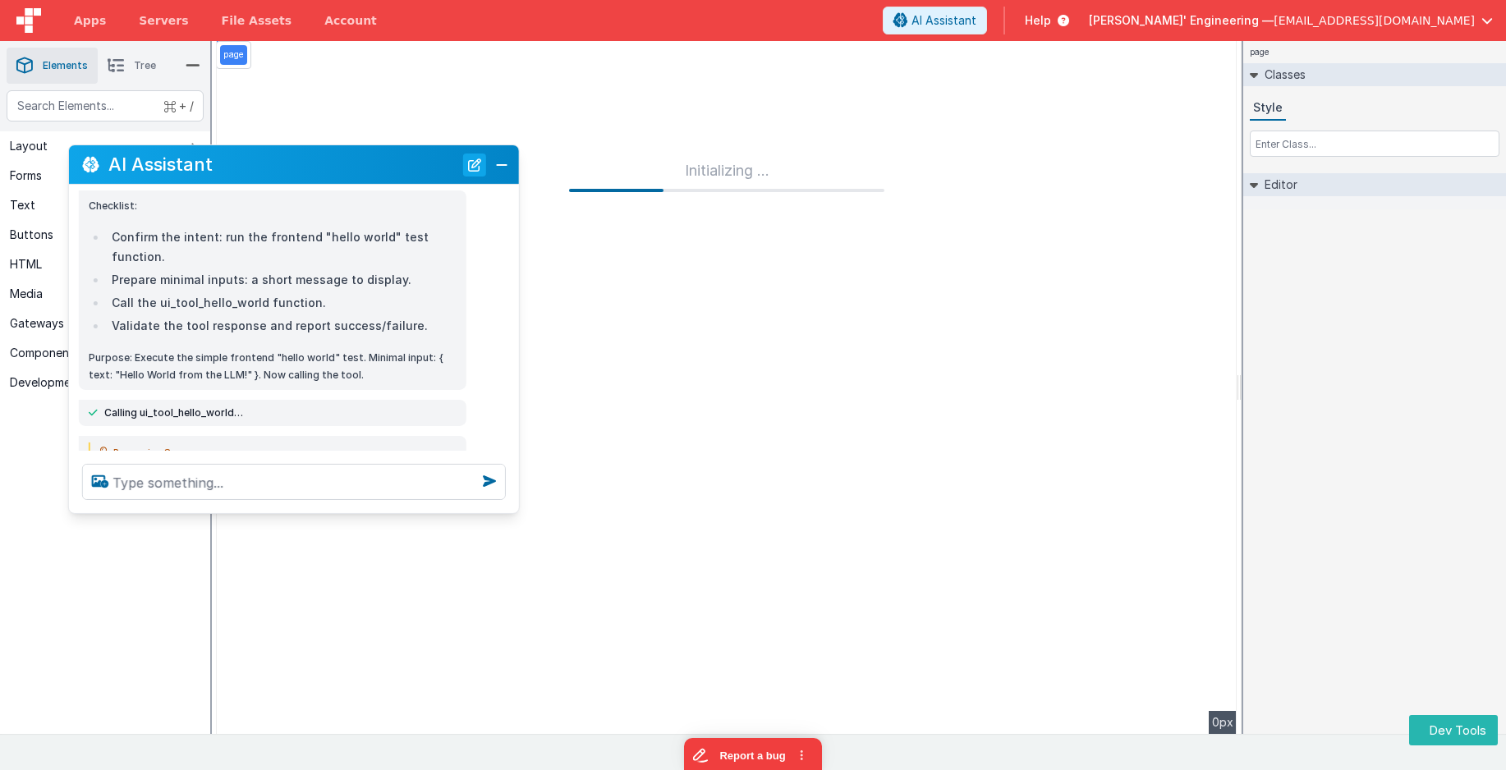
click at [475, 171] on button "New Chat" at bounding box center [474, 164] width 23 height 23
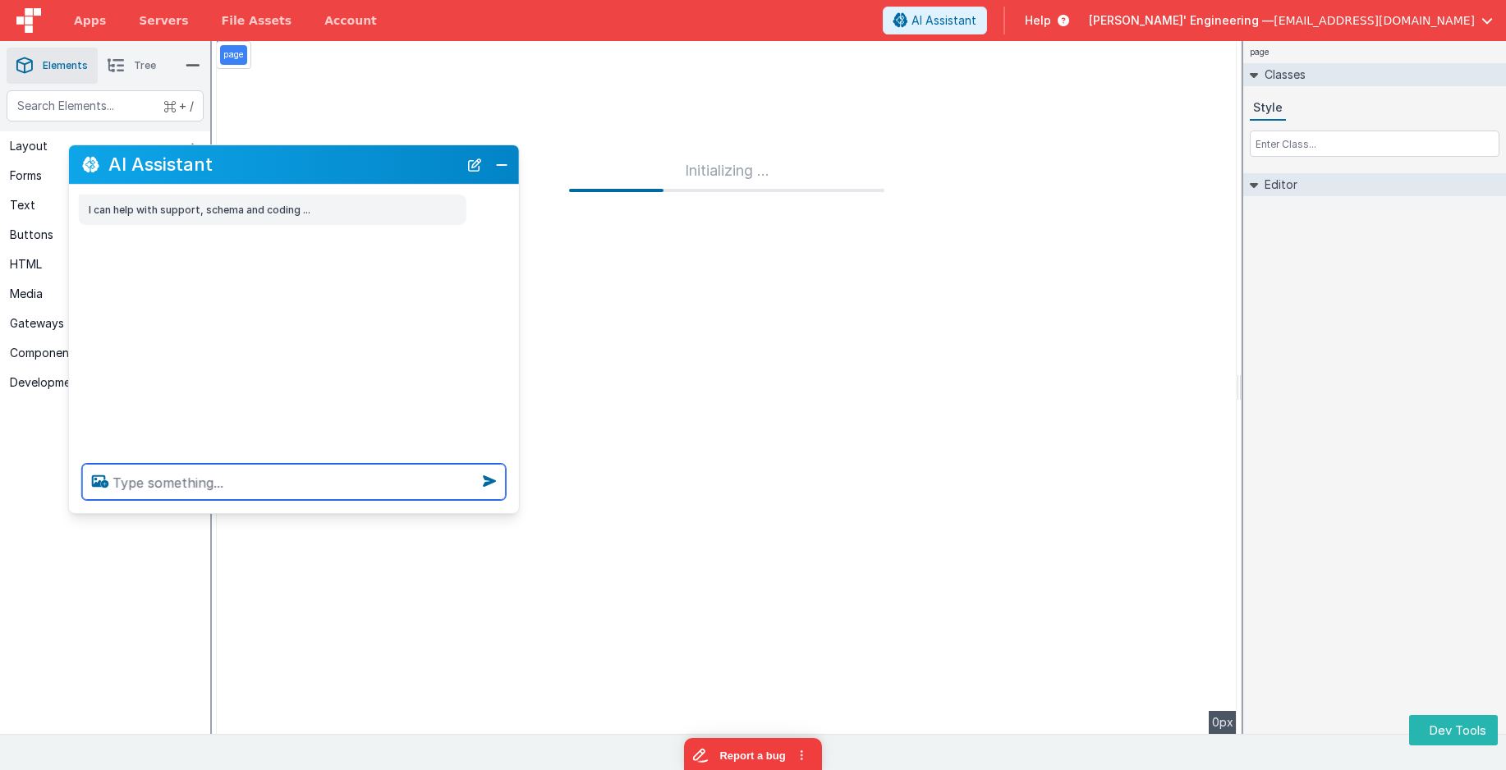
click at [129, 481] on textarea at bounding box center [294, 482] width 424 height 36
type textarea "call the helloo world tool 2x one at a time"
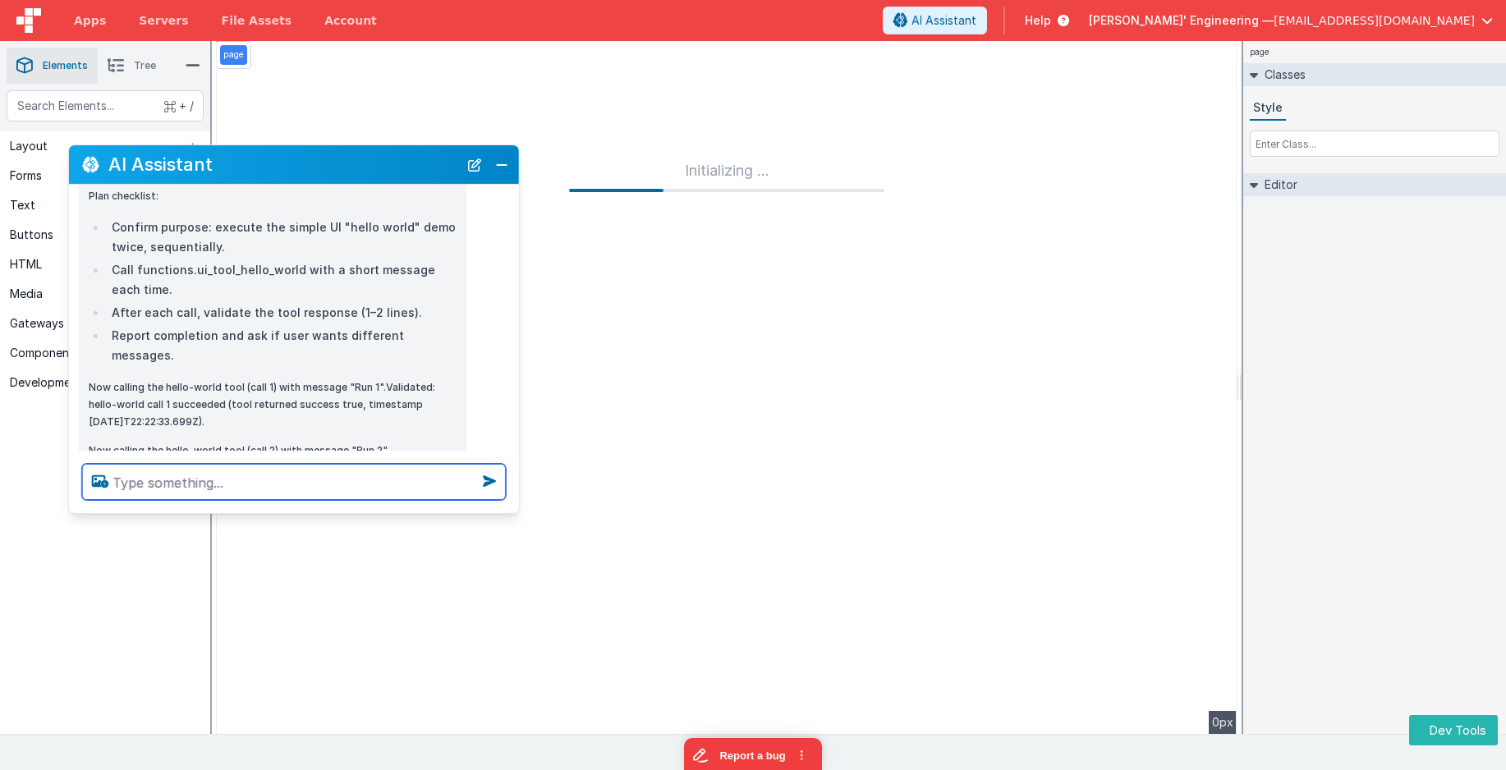
scroll to position [638, 0]
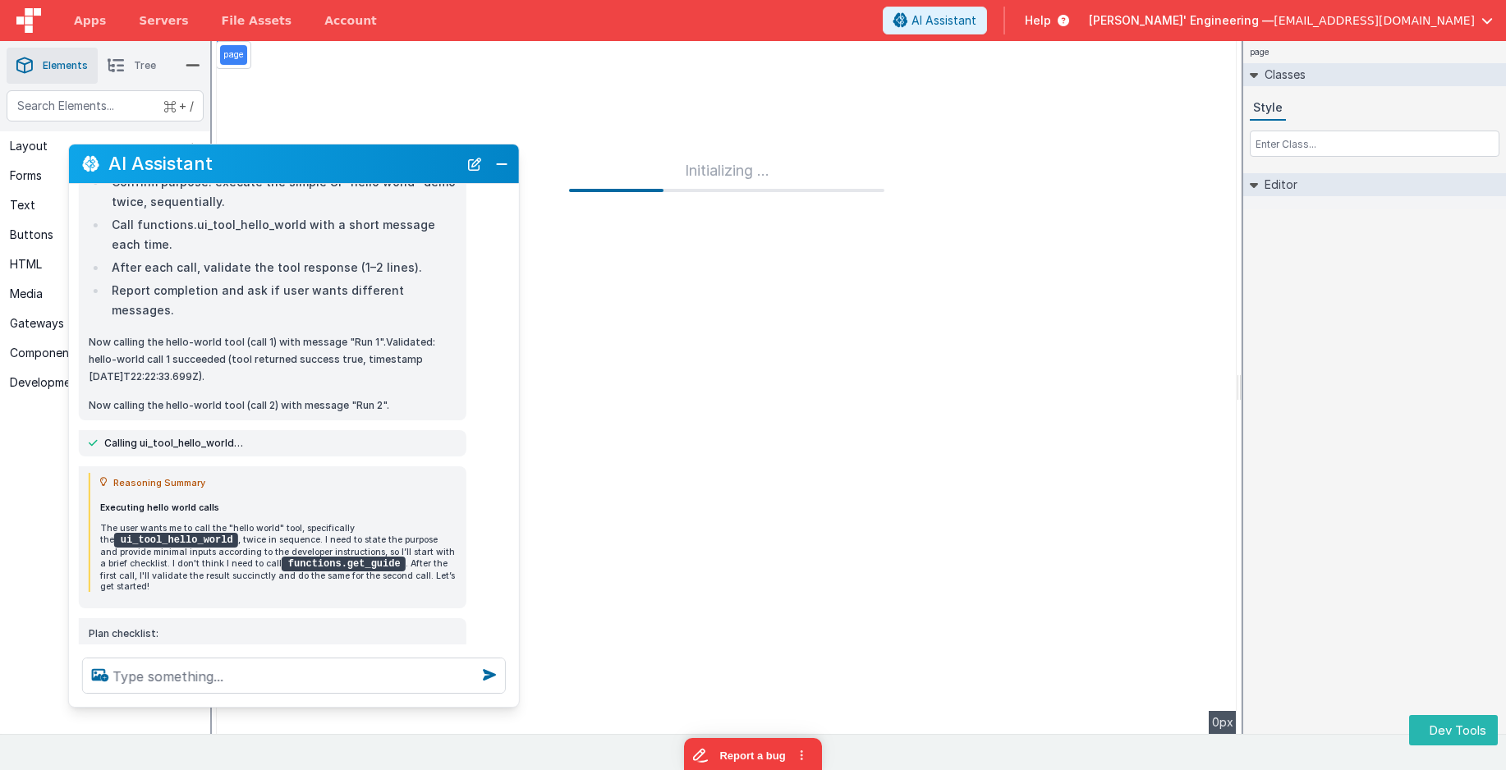
drag, startPoint x: 272, startPoint y: 512, endPoint x: 271, endPoint y: 707, distance: 195.5
click at [271, 707] on div "AI Assistant I can help with support, schema and coding ... call the helloo wor…" at bounding box center [294, 426] width 452 height 564
click at [338, 430] on div "Calling ui_tool_hello_world…" at bounding box center [273, 443] width 388 height 26
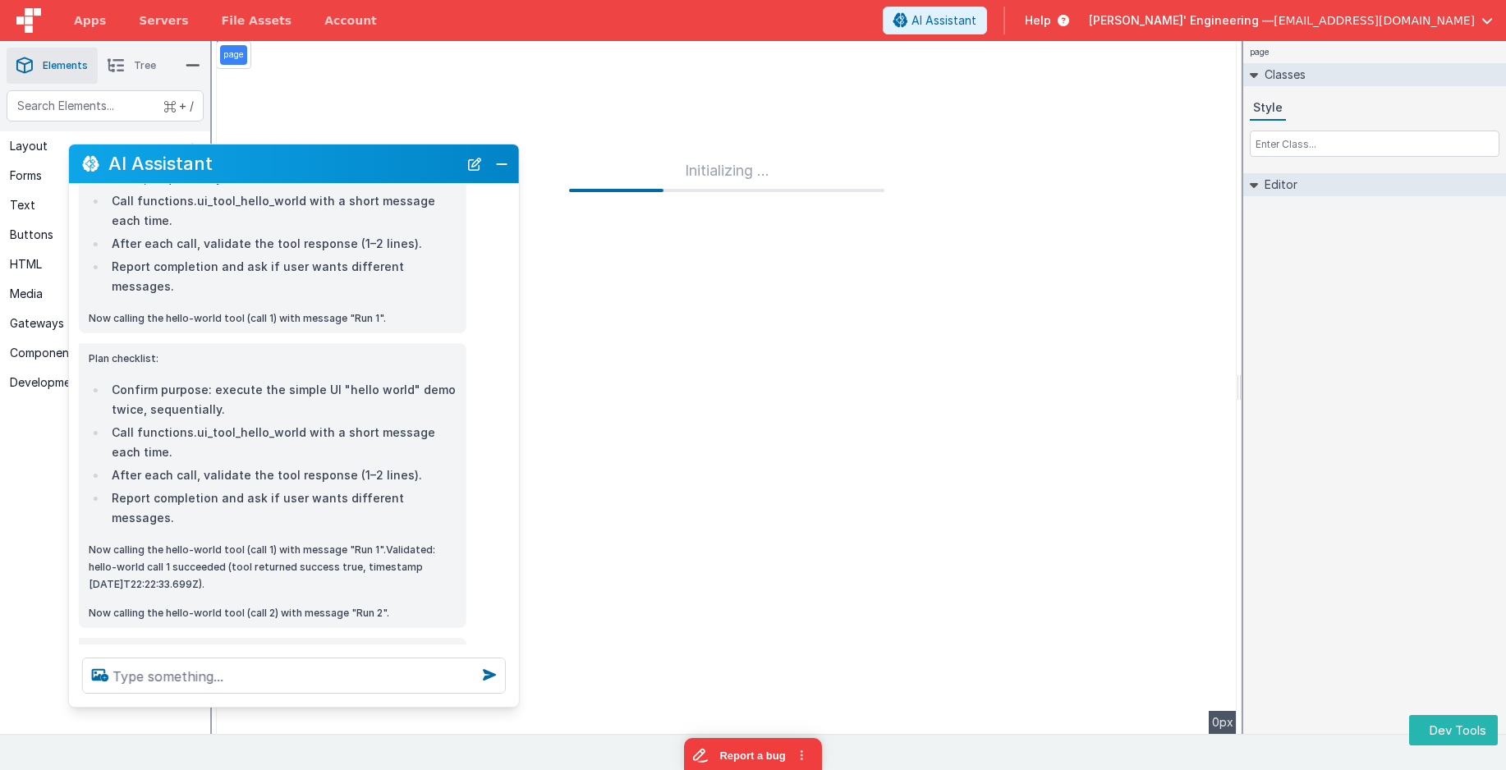
scroll to position [475, 0]
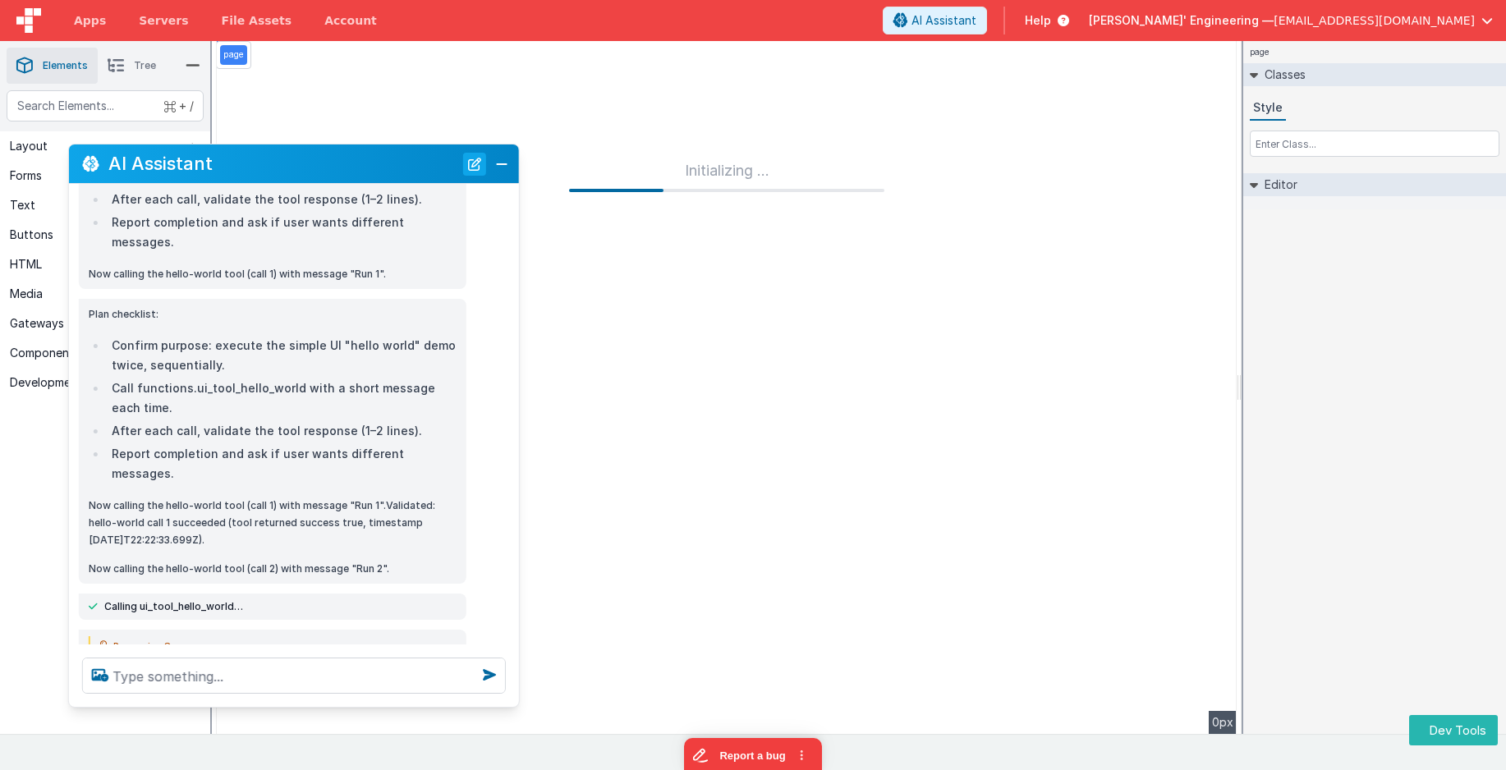
click at [472, 167] on button "New Chat" at bounding box center [474, 164] width 23 height 23
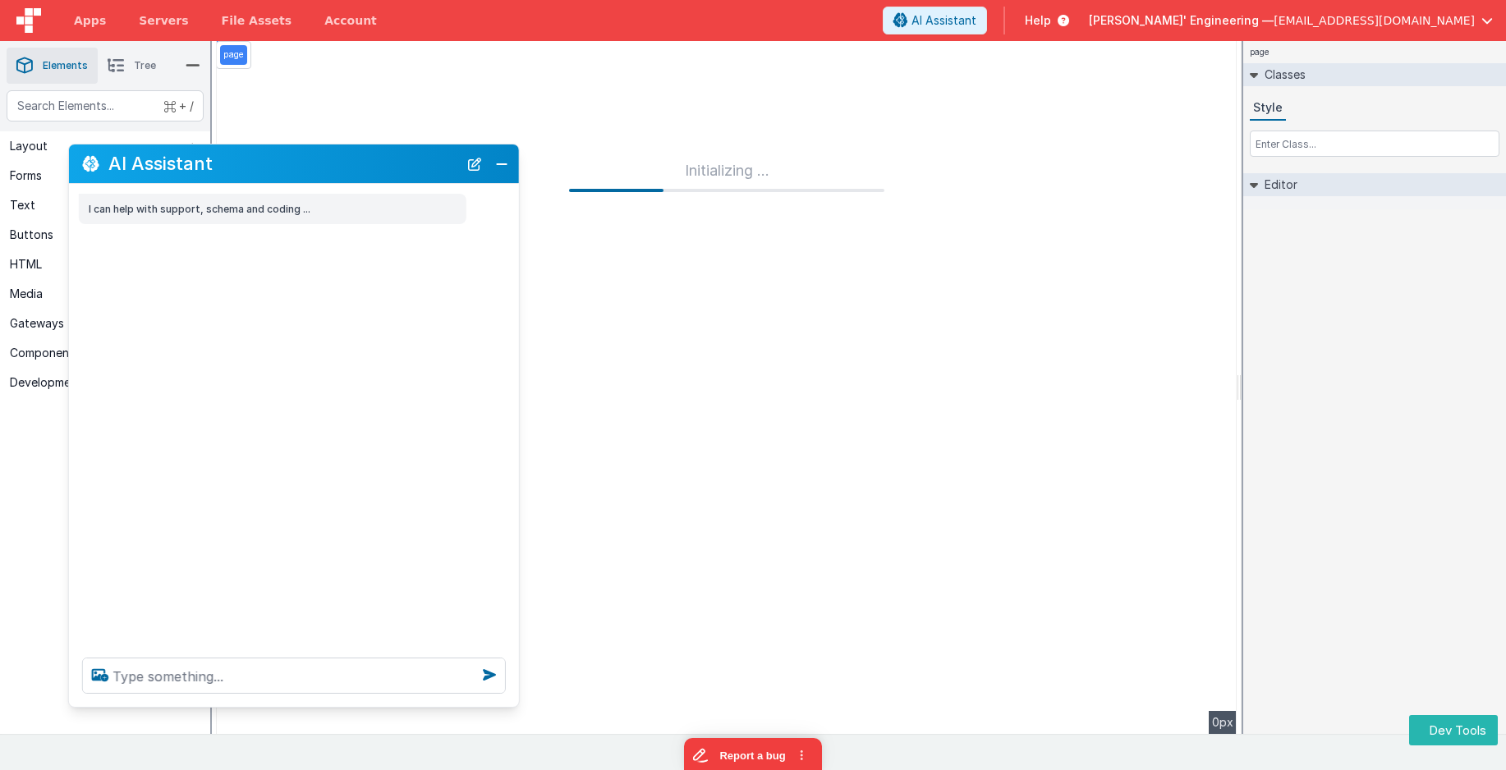
scroll to position [0, 0]
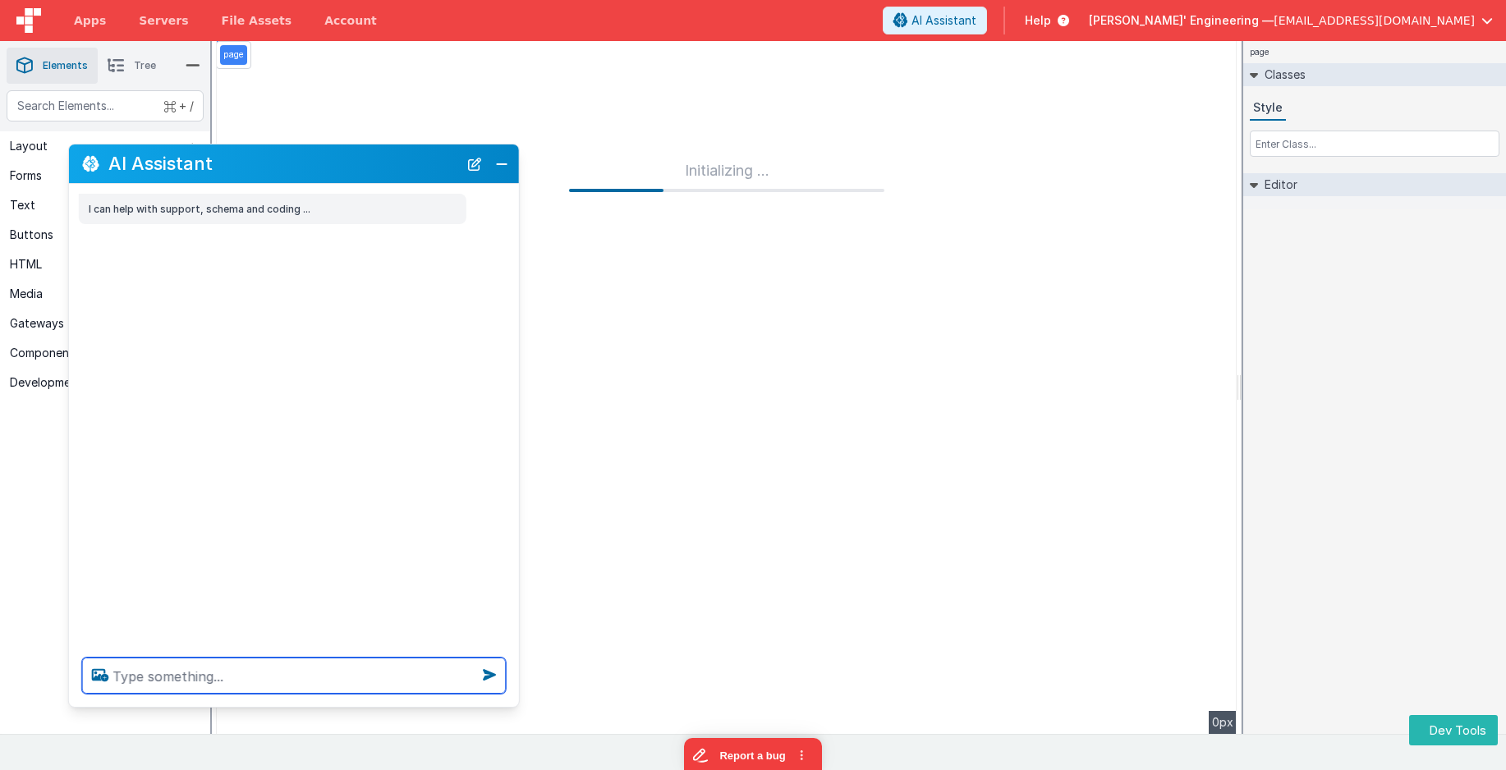
click at [283, 667] on textarea at bounding box center [294, 676] width 424 height 36
type textarea "call the hello world tool, return the secret key and then call it again"
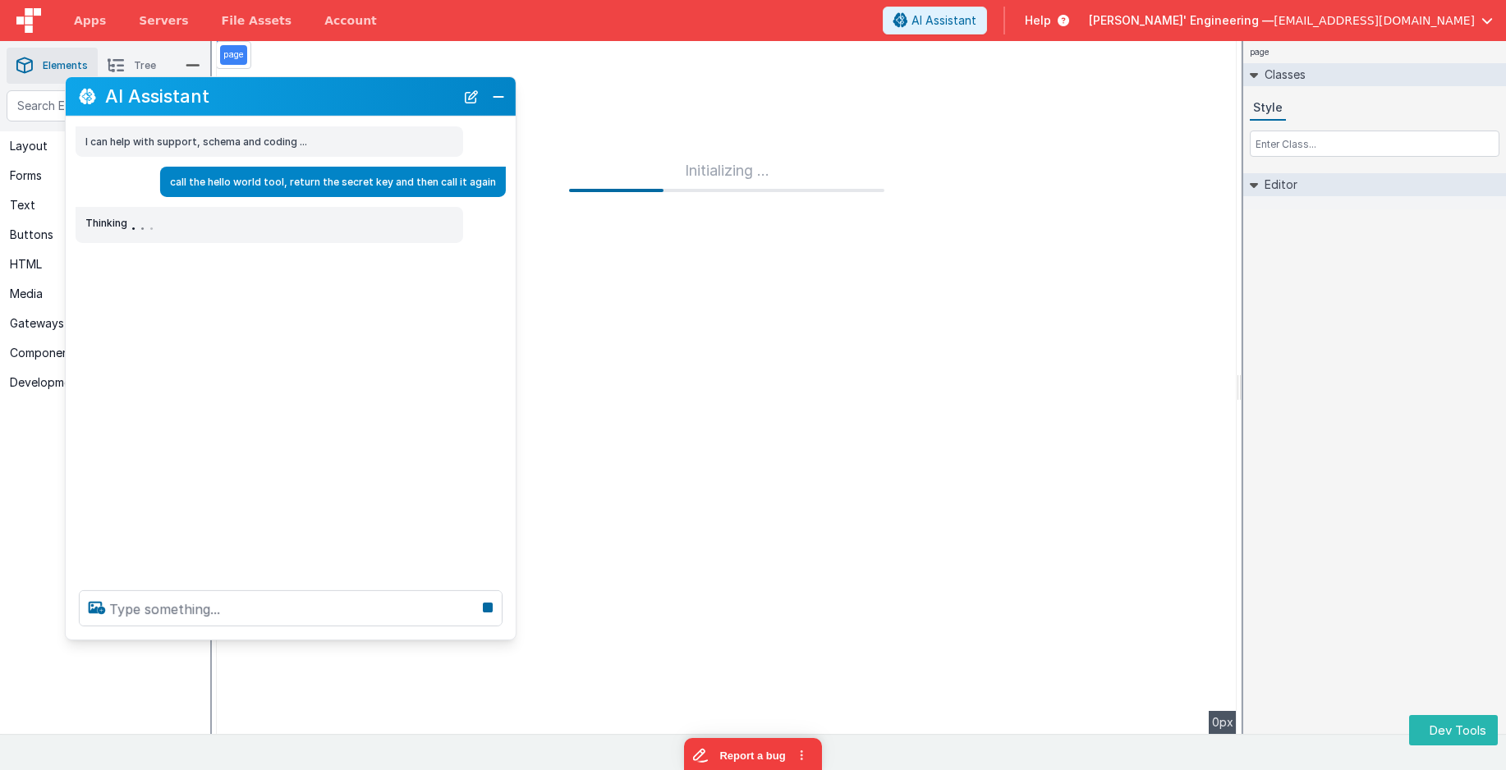
drag, startPoint x: 184, startPoint y: 173, endPoint x: 182, endPoint y: 108, distance: 64.9
click at [182, 108] on div "AI Assistant" at bounding box center [291, 96] width 450 height 39
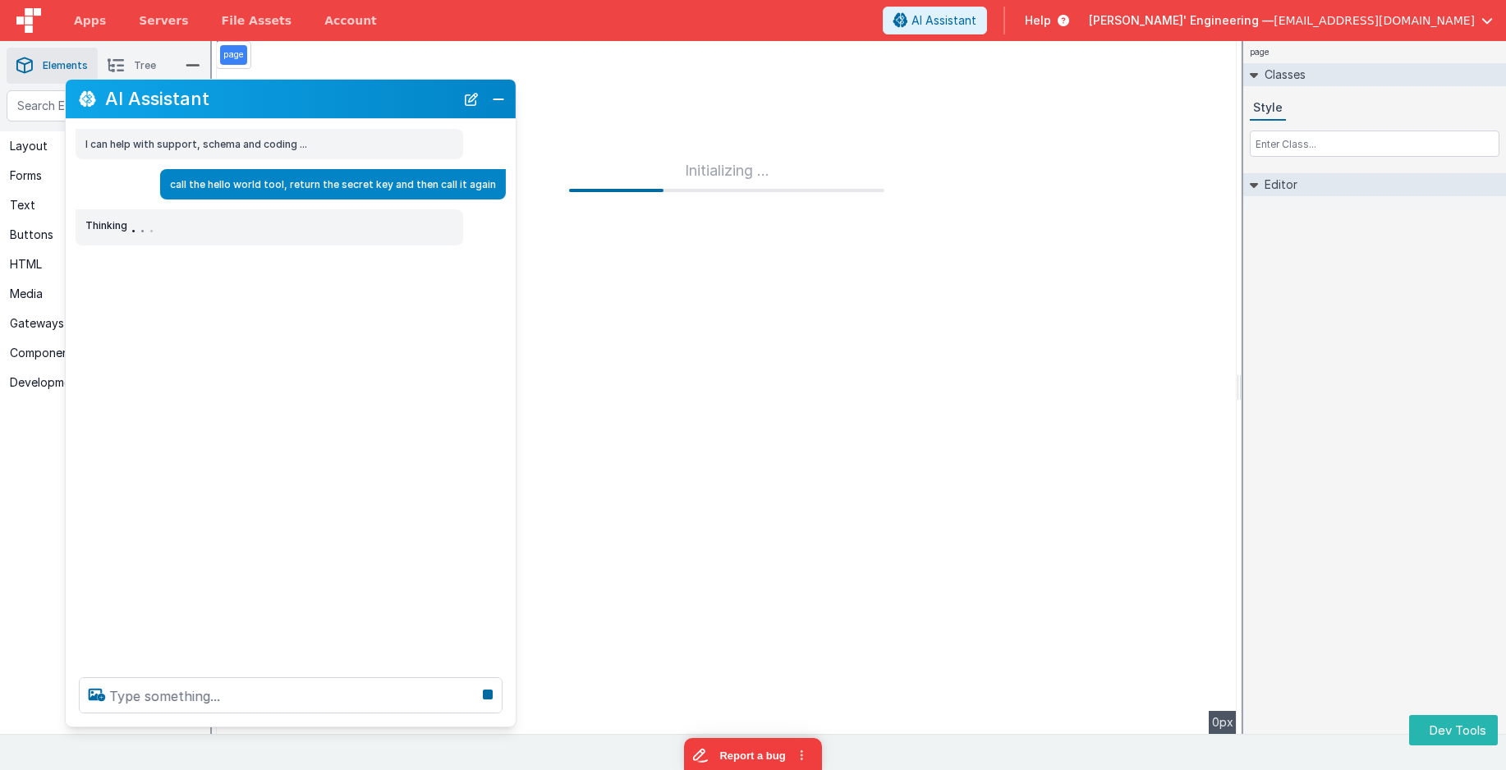
drag, startPoint x: 209, startPoint y: 636, endPoint x: 190, endPoint y: 715, distance: 81.1
click at [213, 721] on div at bounding box center [291, 696] width 450 height 62
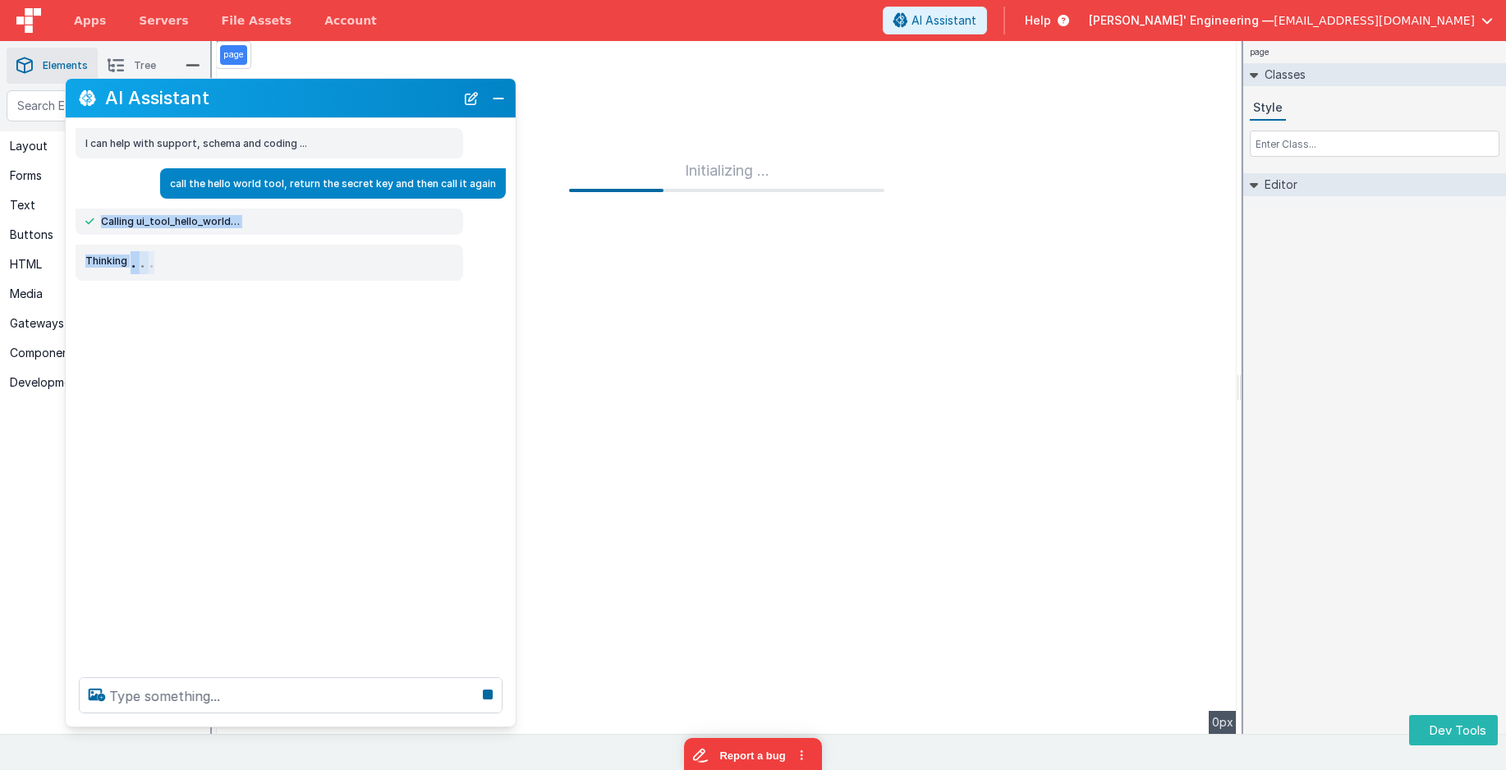
click at [209, 315] on div "I can help with support, schema and coding ... call the hello world tool, retur…" at bounding box center [291, 391] width 450 height 546
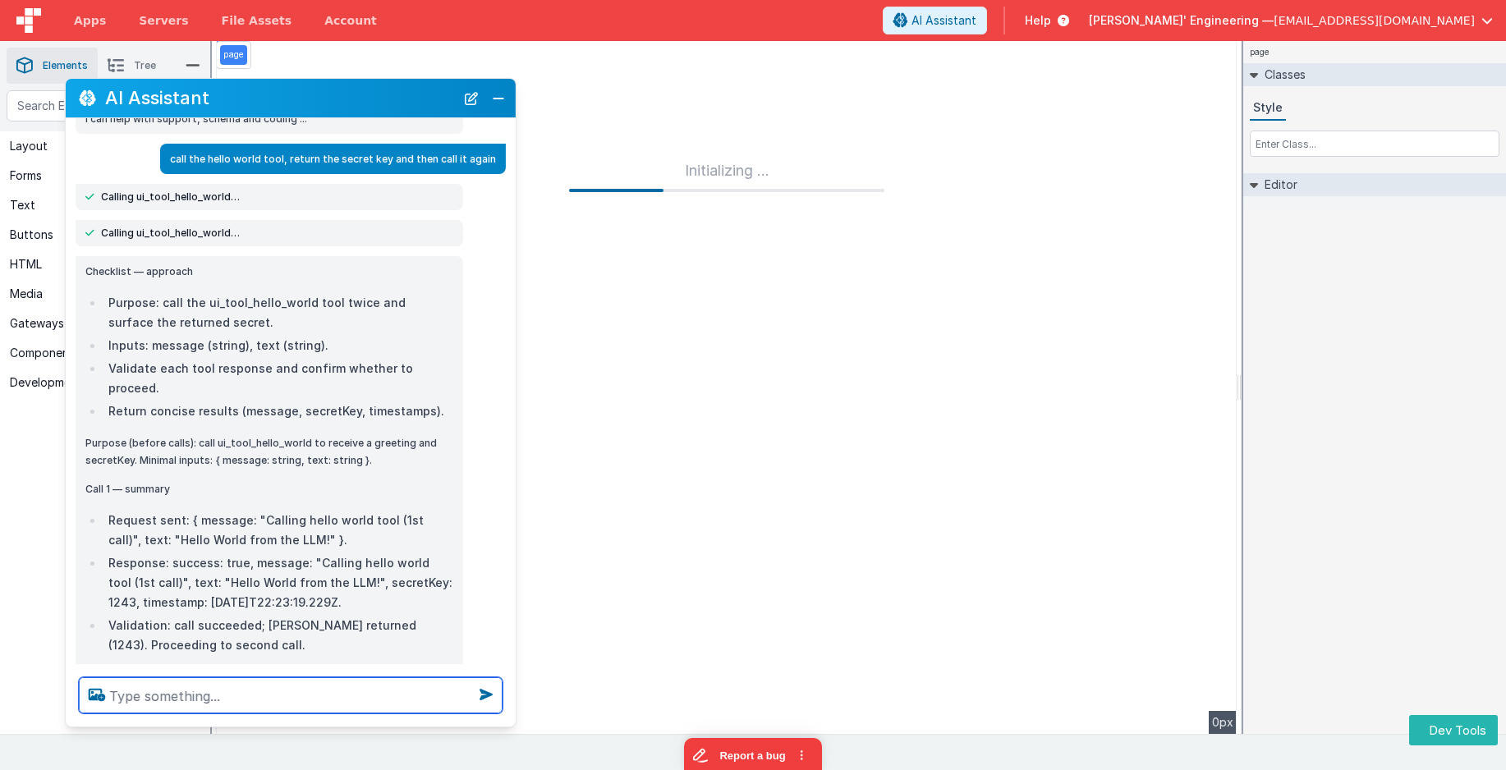
scroll to position [15, 0]
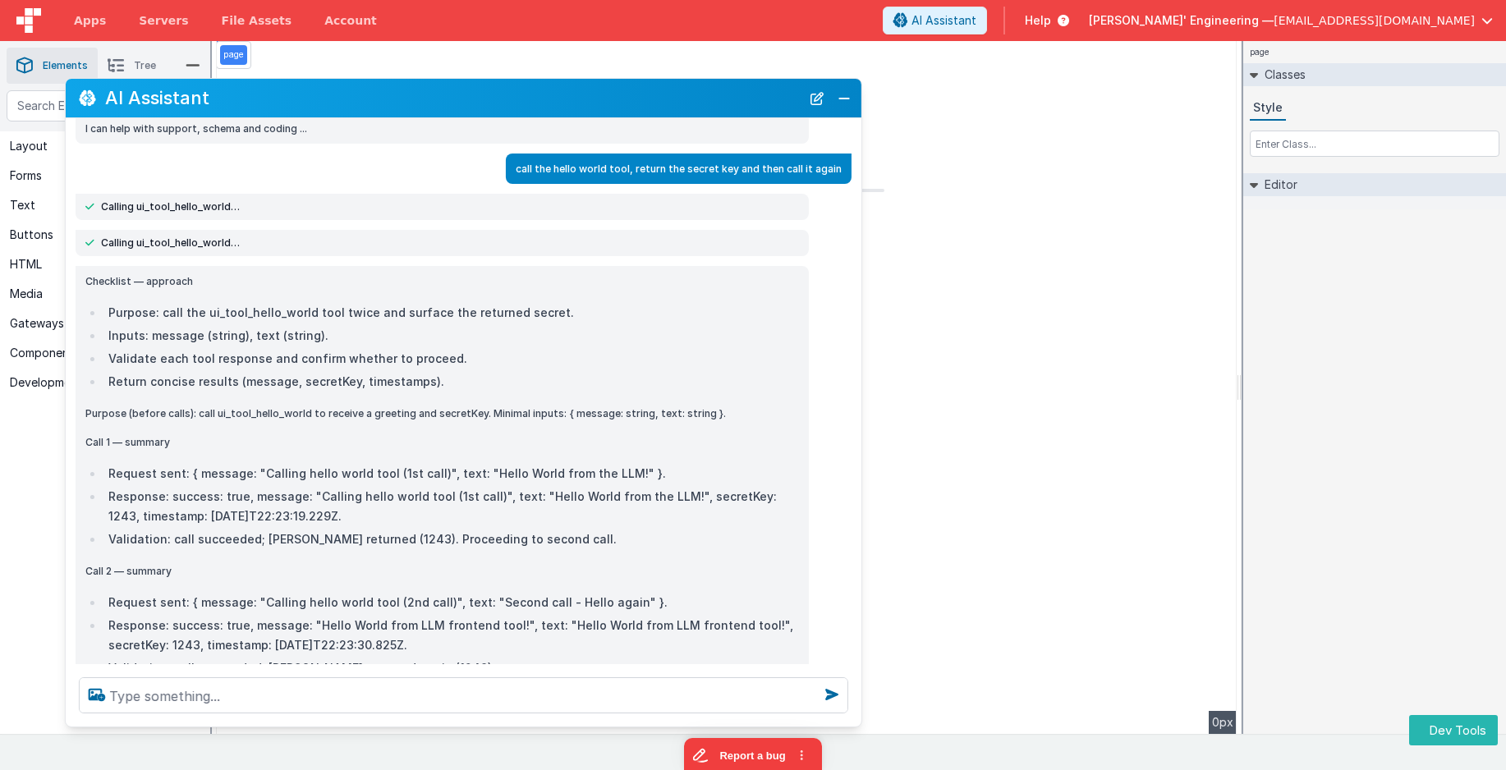
drag, startPoint x: 514, startPoint y: 298, endPoint x: 860, endPoint y: 289, distance: 345.9
click at [860, 289] on div "Checklist — approach Purpose: call the ui_tool_hello_world tool twice and surfa…" at bounding box center [464, 552] width 796 height 572
click at [366, 287] on p "Checklist — approach" at bounding box center [442, 281] width 714 height 17
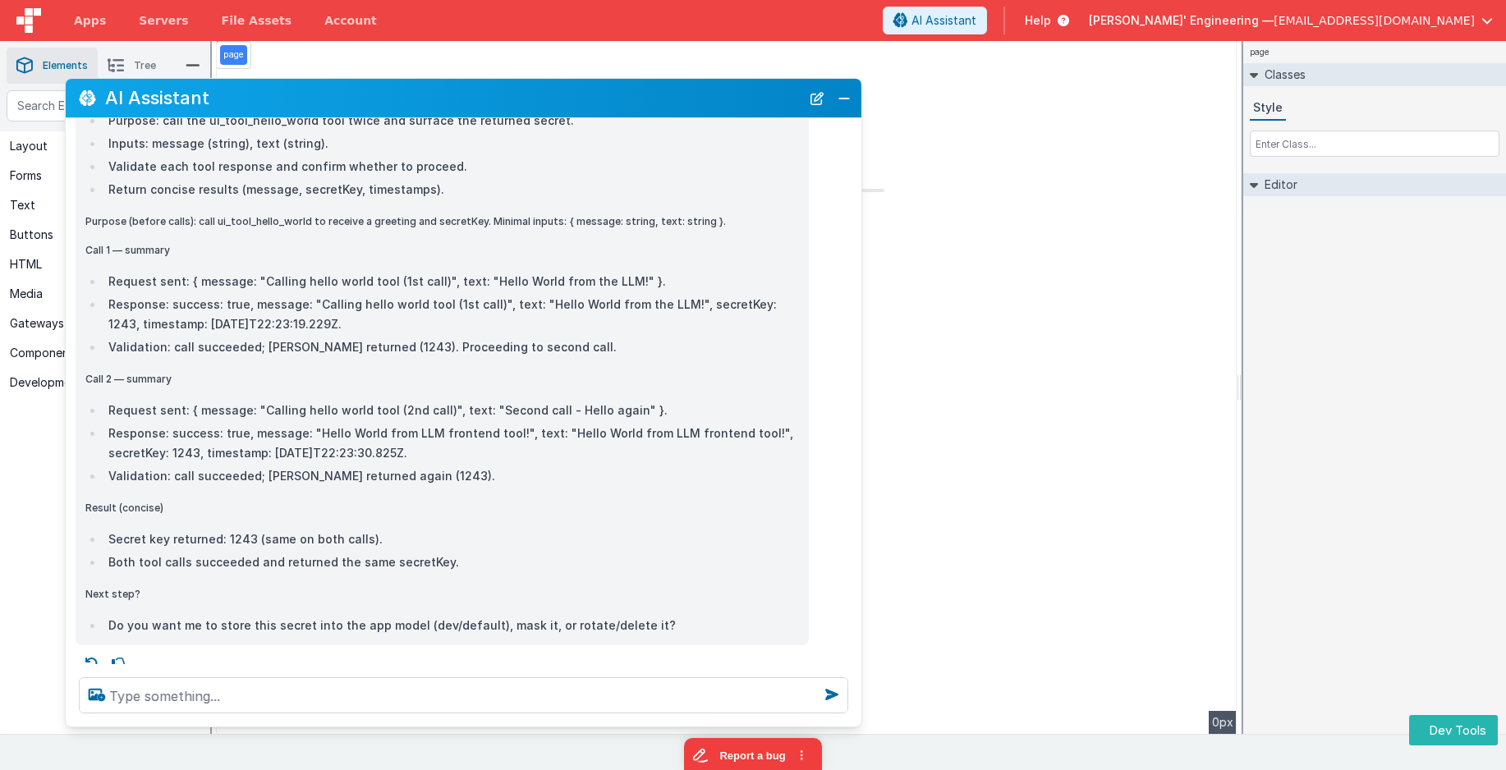
scroll to position [219, 0]
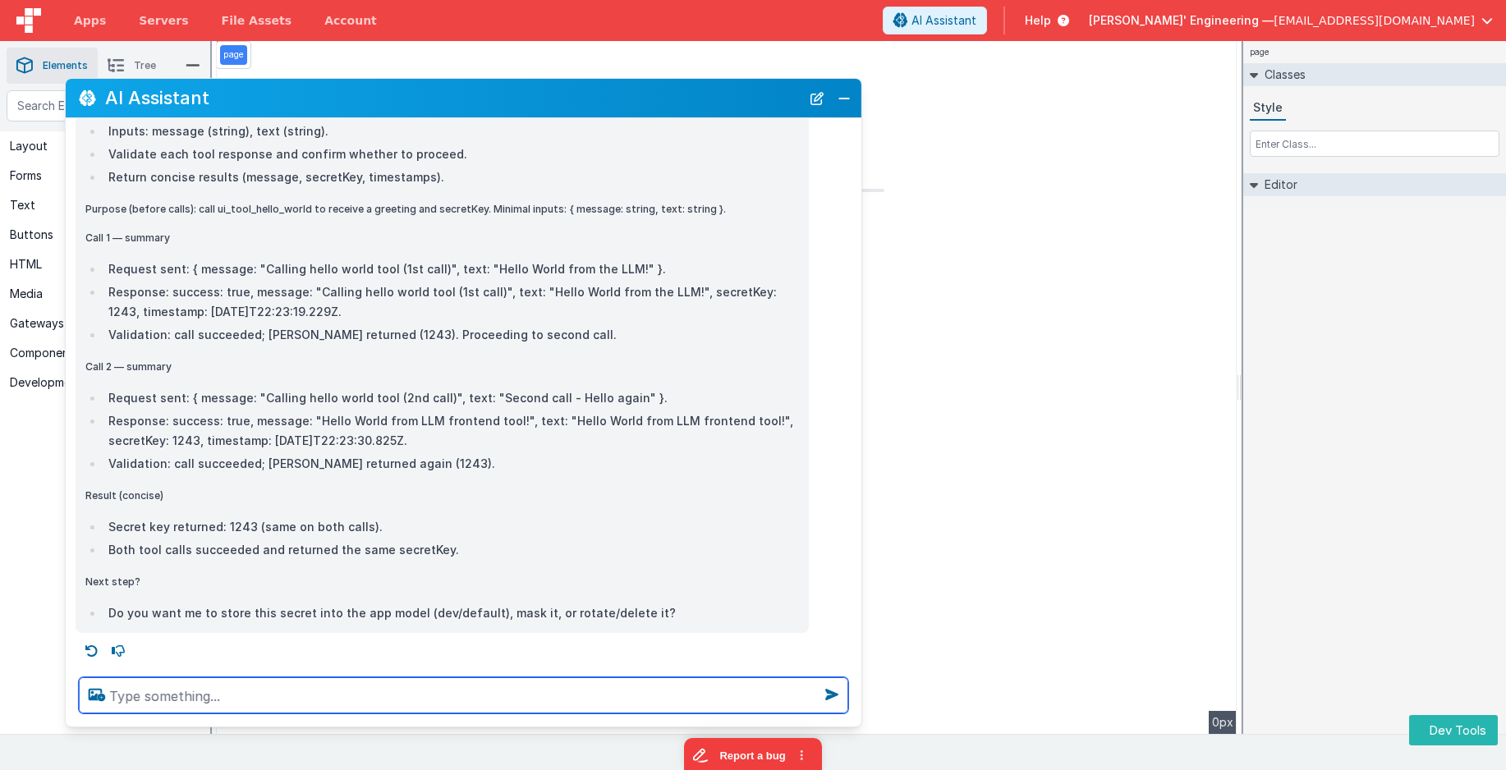
click at [416, 688] on textarea at bounding box center [464, 696] width 770 height 36
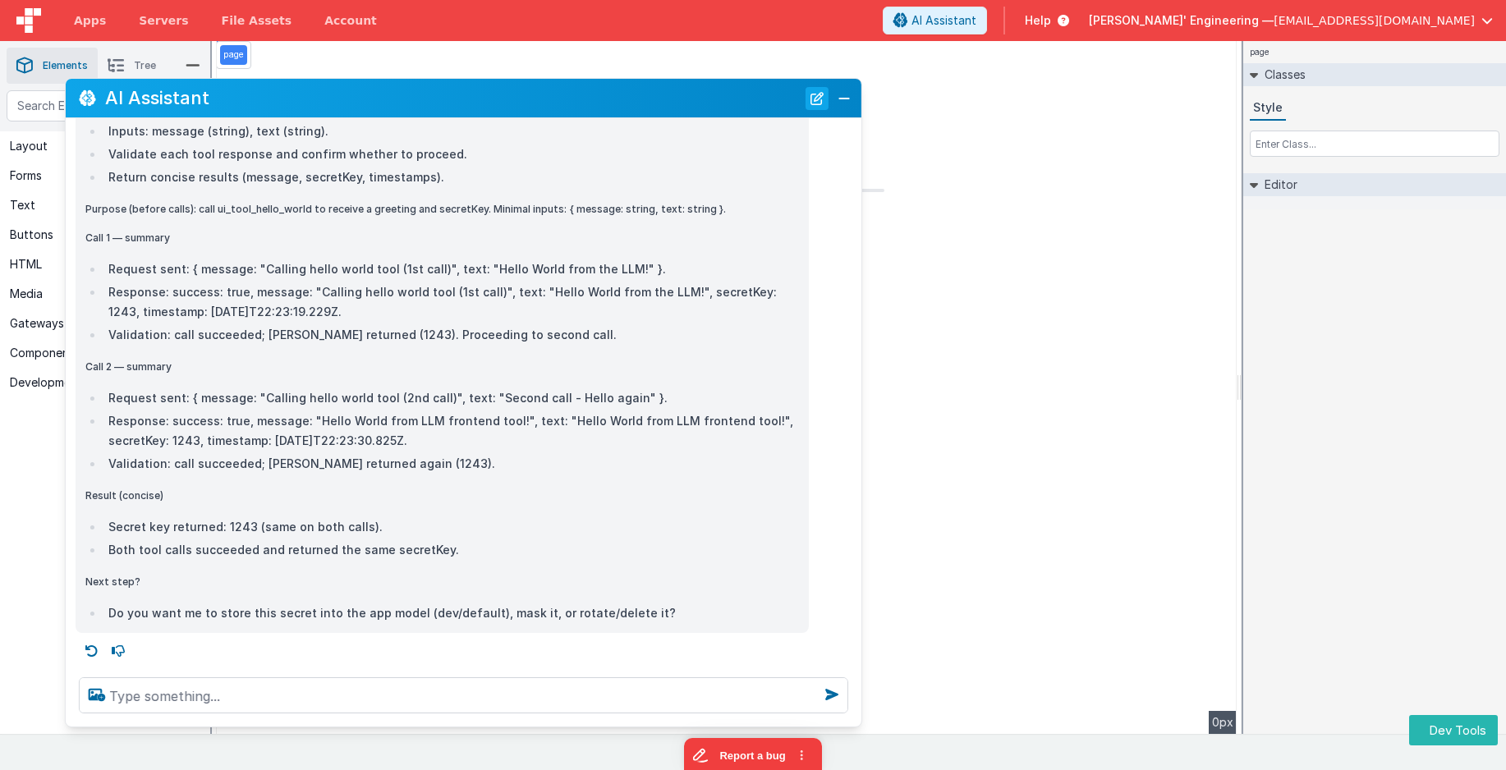
click at [827, 95] on button "New Chat" at bounding box center [817, 98] width 23 height 23
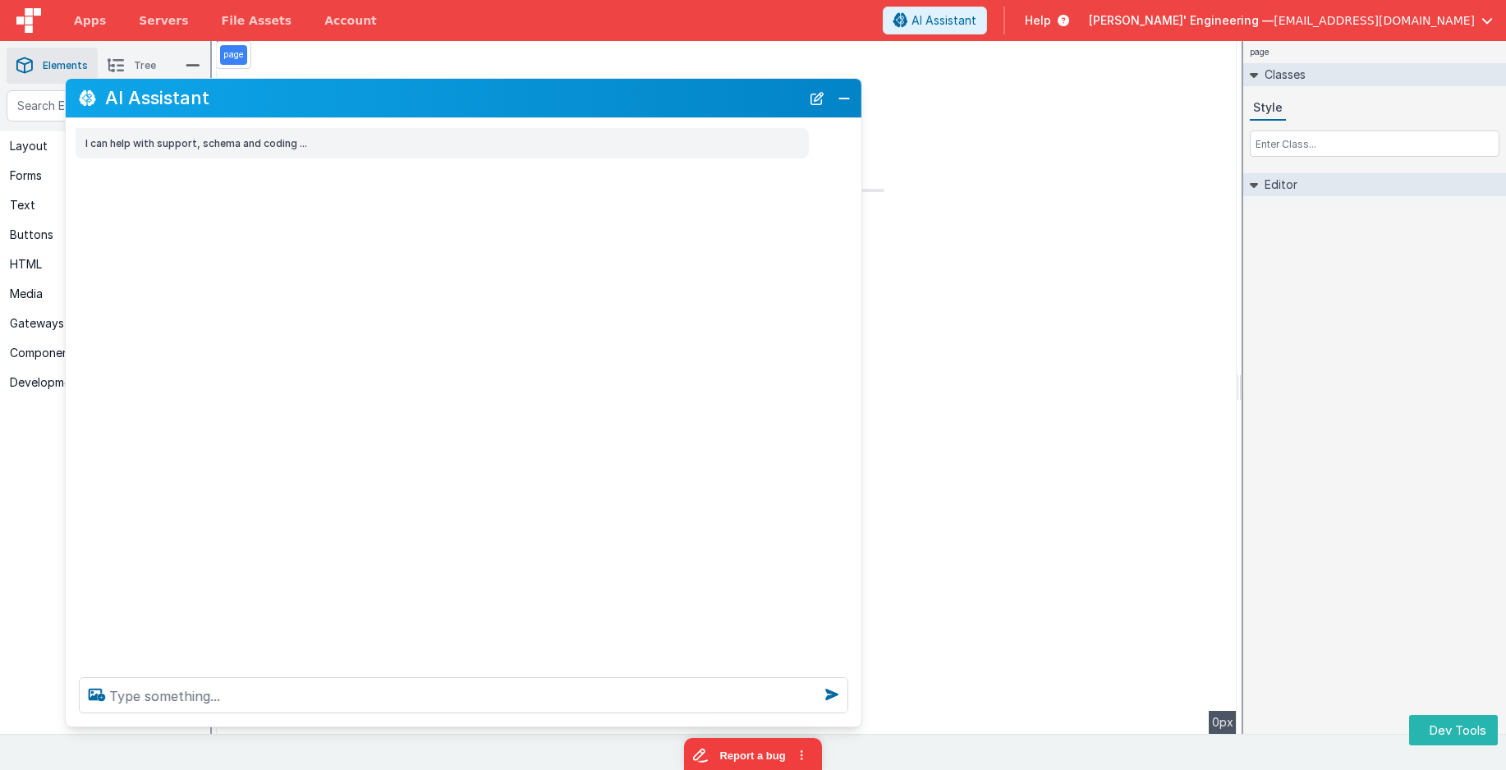
scroll to position [0, 0]
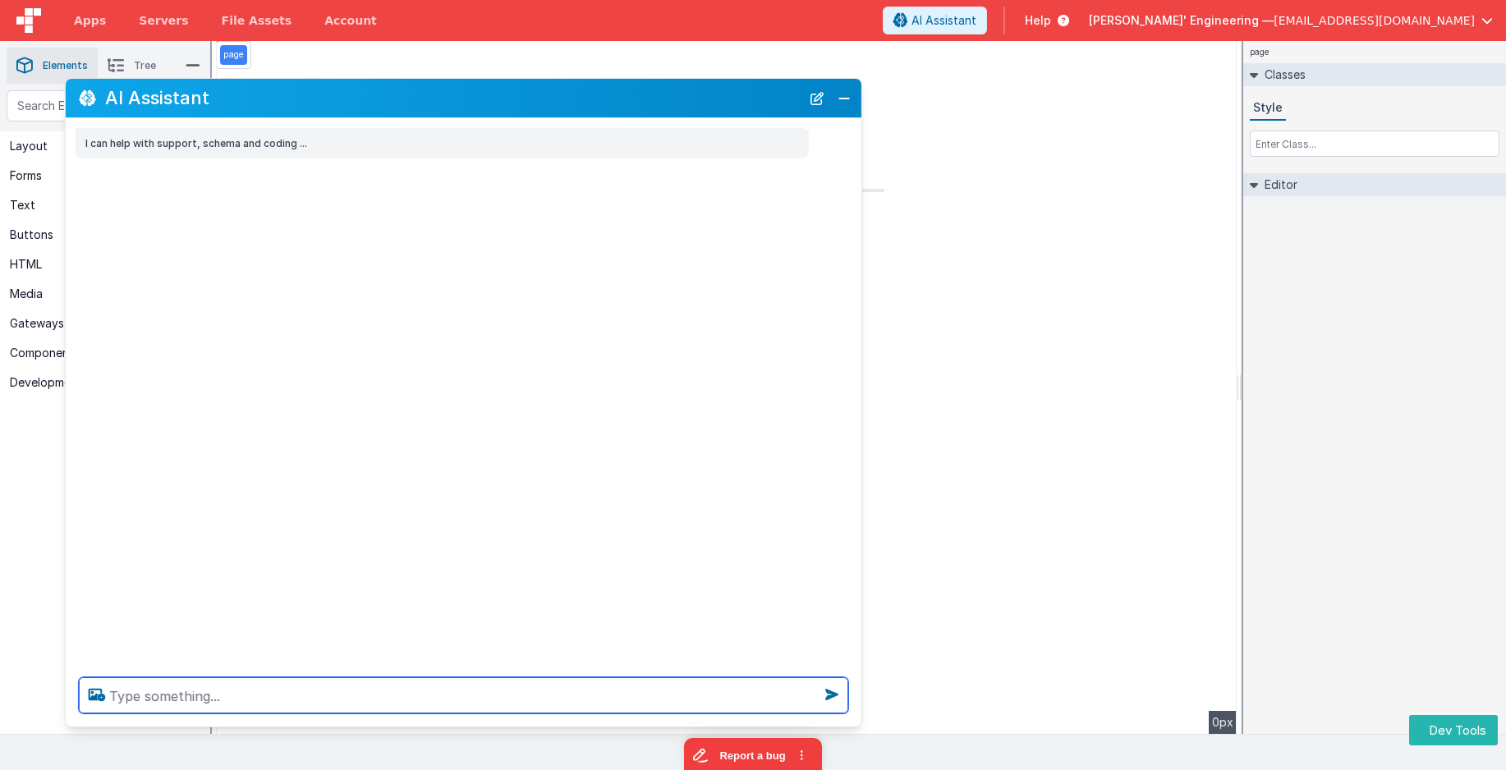
click at [299, 694] on textarea at bounding box center [464, 696] width 770 height 36
type textarea "Edit the default header text to say "My Vacation Planner""
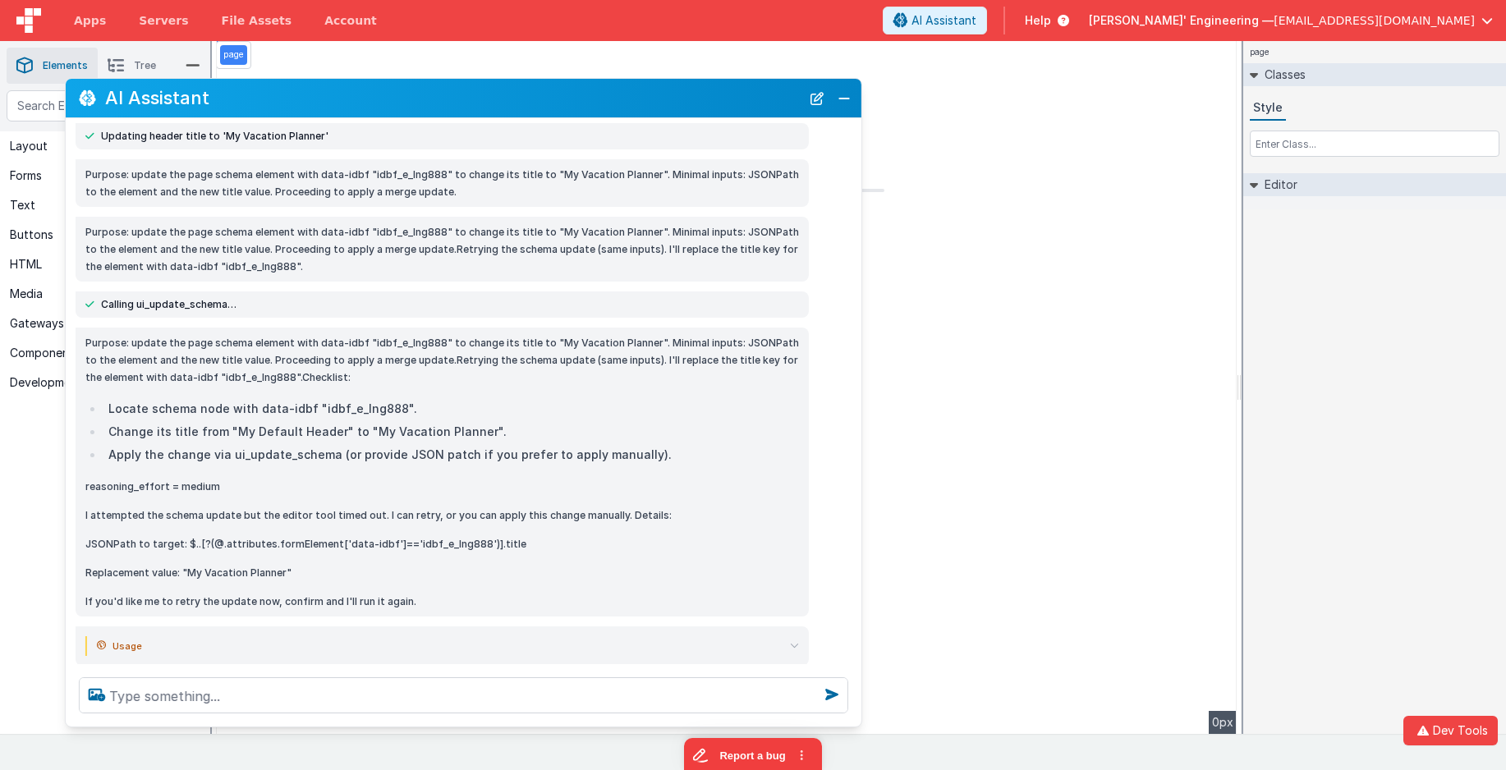
scroll to position [95, 0]
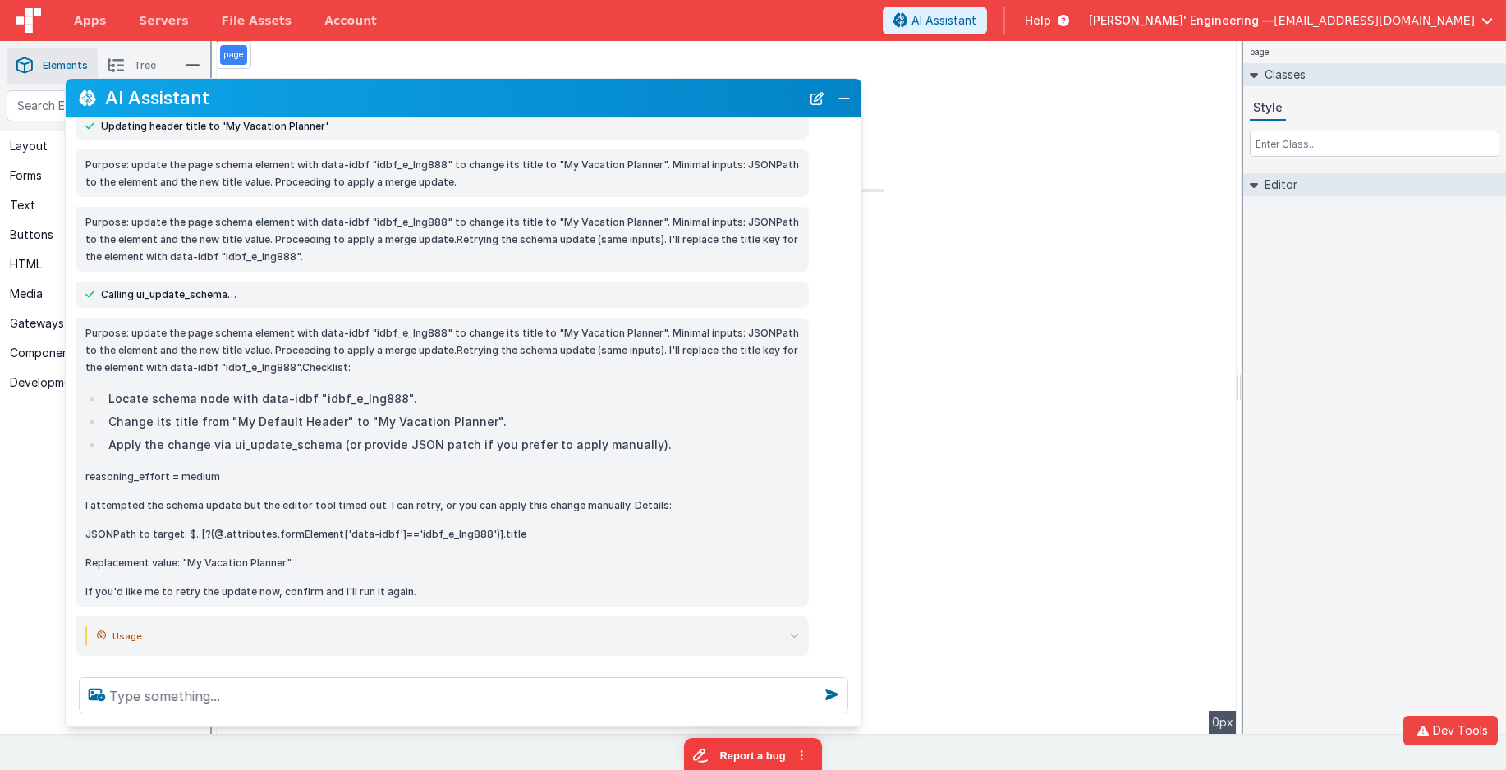
click at [794, 636] on icon at bounding box center [794, 636] width 9 height 9
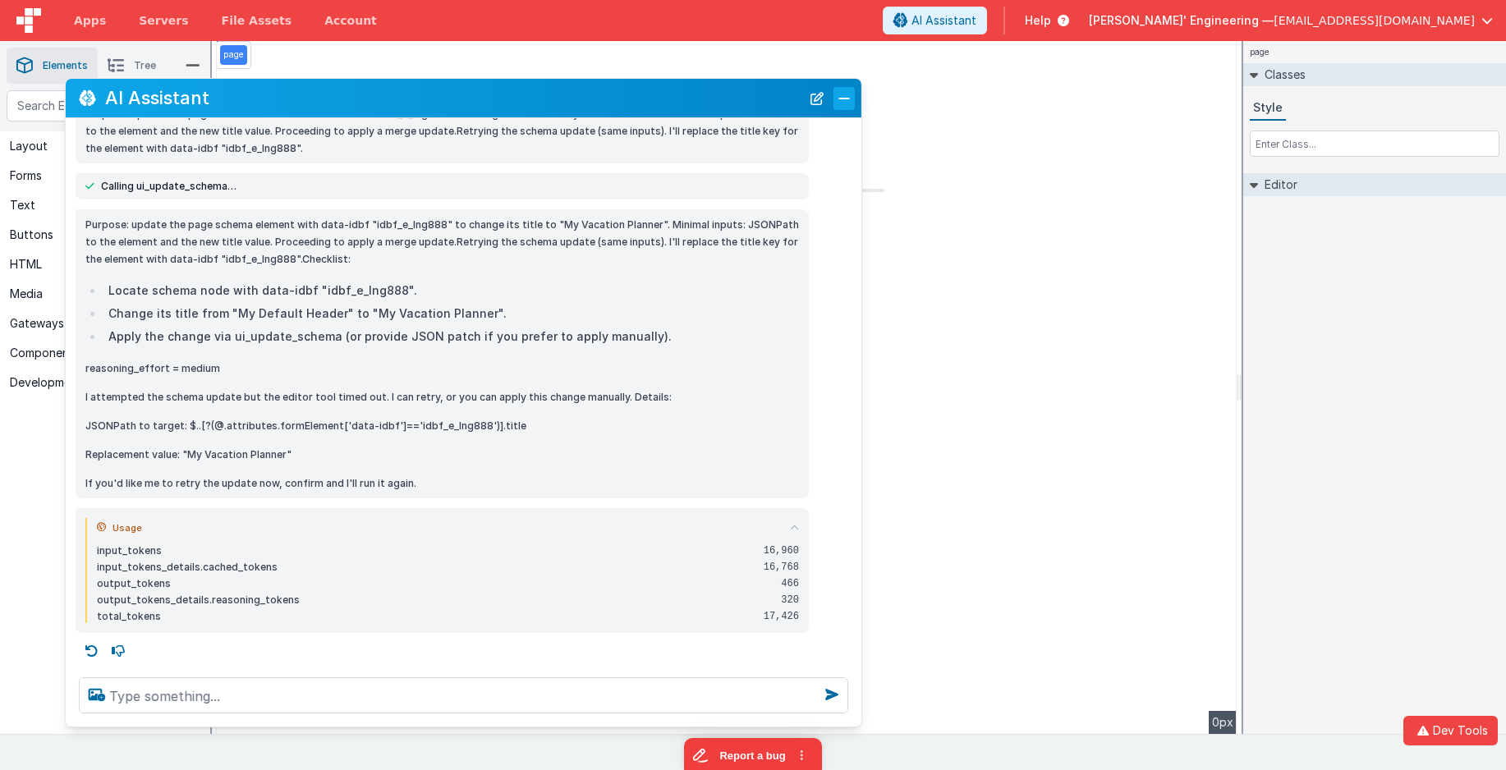
click at [844, 100] on button "Close" at bounding box center [844, 98] width 21 height 23
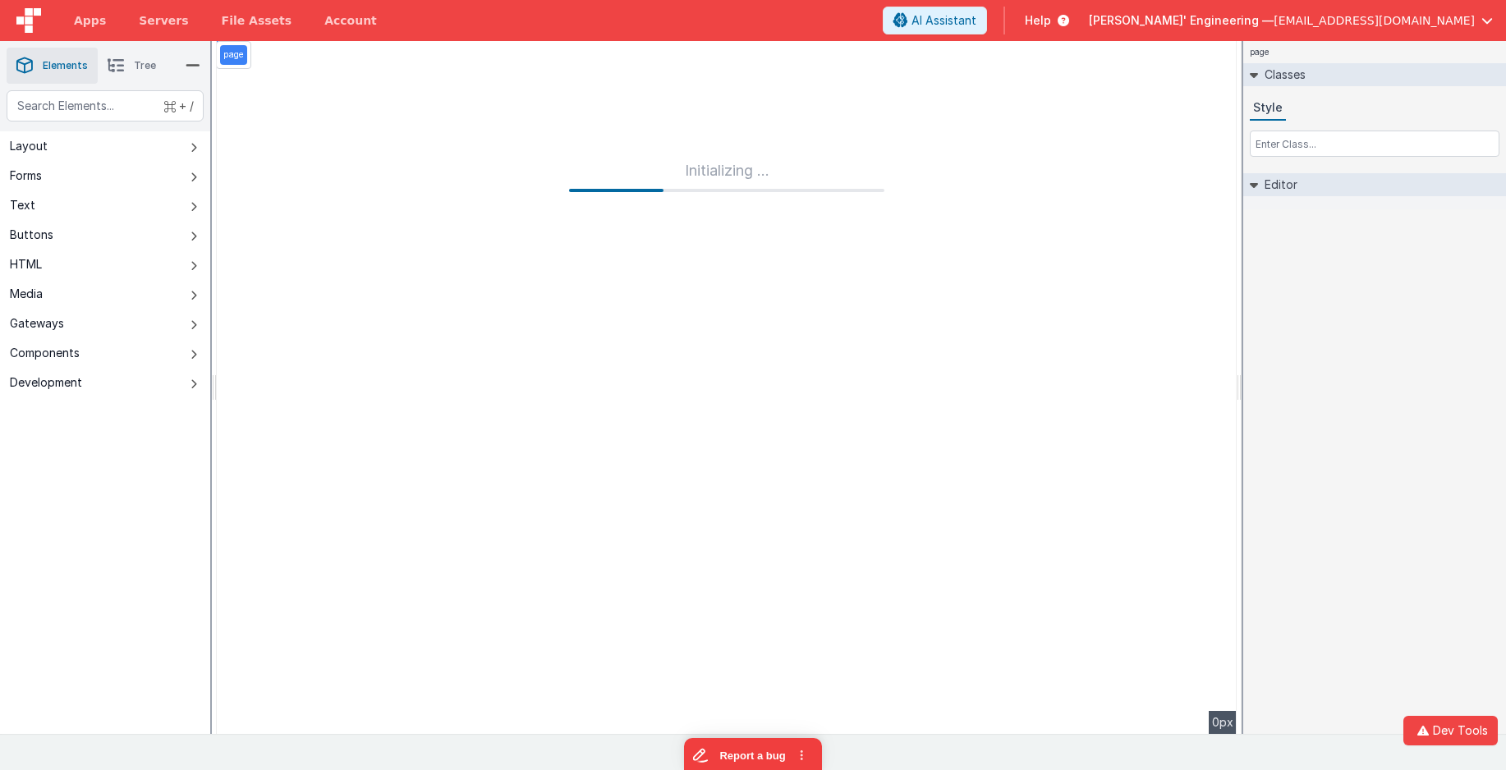
click at [1317, 228] on div "page Classes Style Editor DEV: Focus DEV: builderToggleConditionalCSS DEV: Remo…" at bounding box center [1375, 387] width 263 height 693
click at [1469, 734] on button "Dev Tools" at bounding box center [1451, 731] width 94 height 30
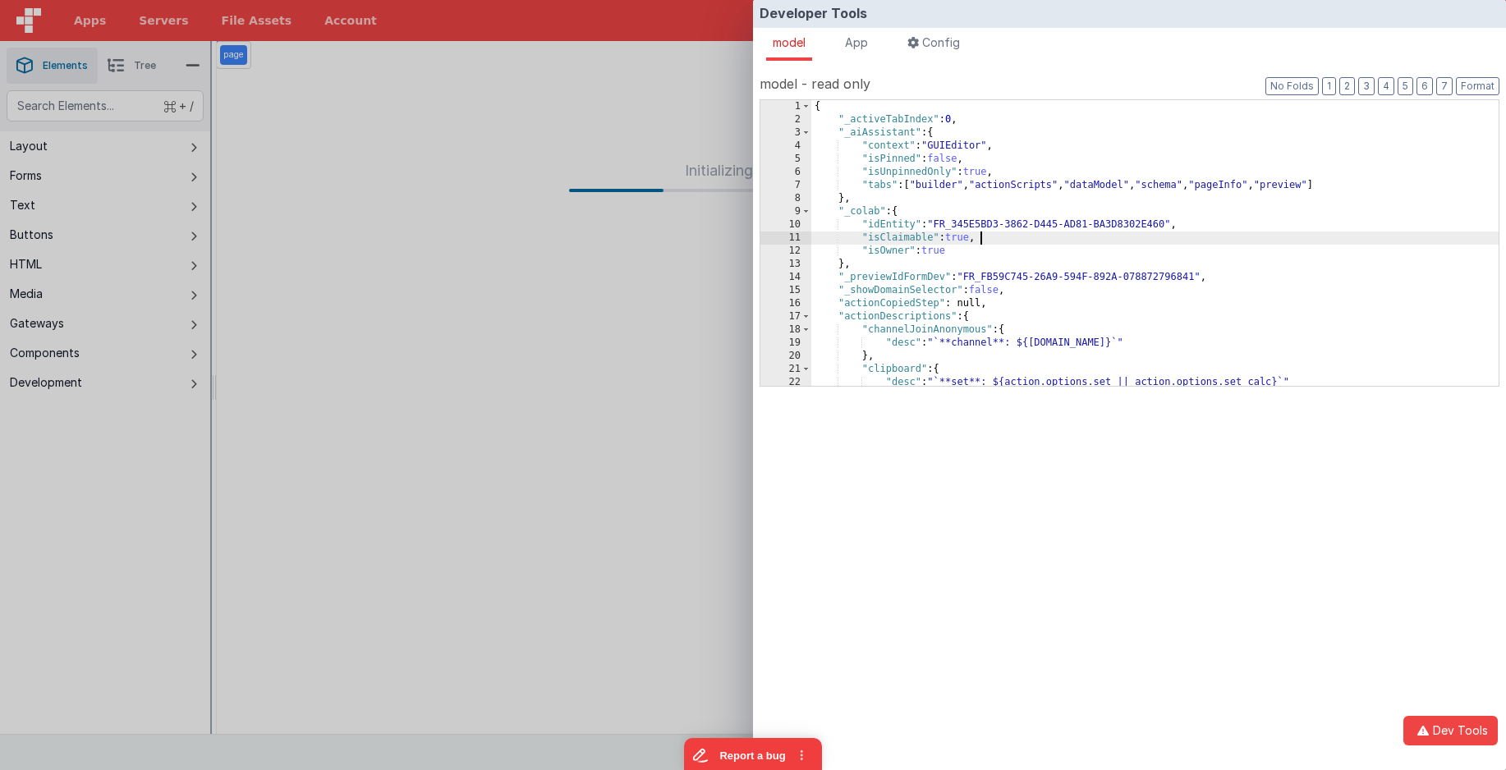
click at [1242, 237] on div "{ "_activeTabIndex" : 0 , "_aiAssistant" : { "context" : "GUIEditor" , "isPinne…" at bounding box center [1156, 256] width 688 height 312
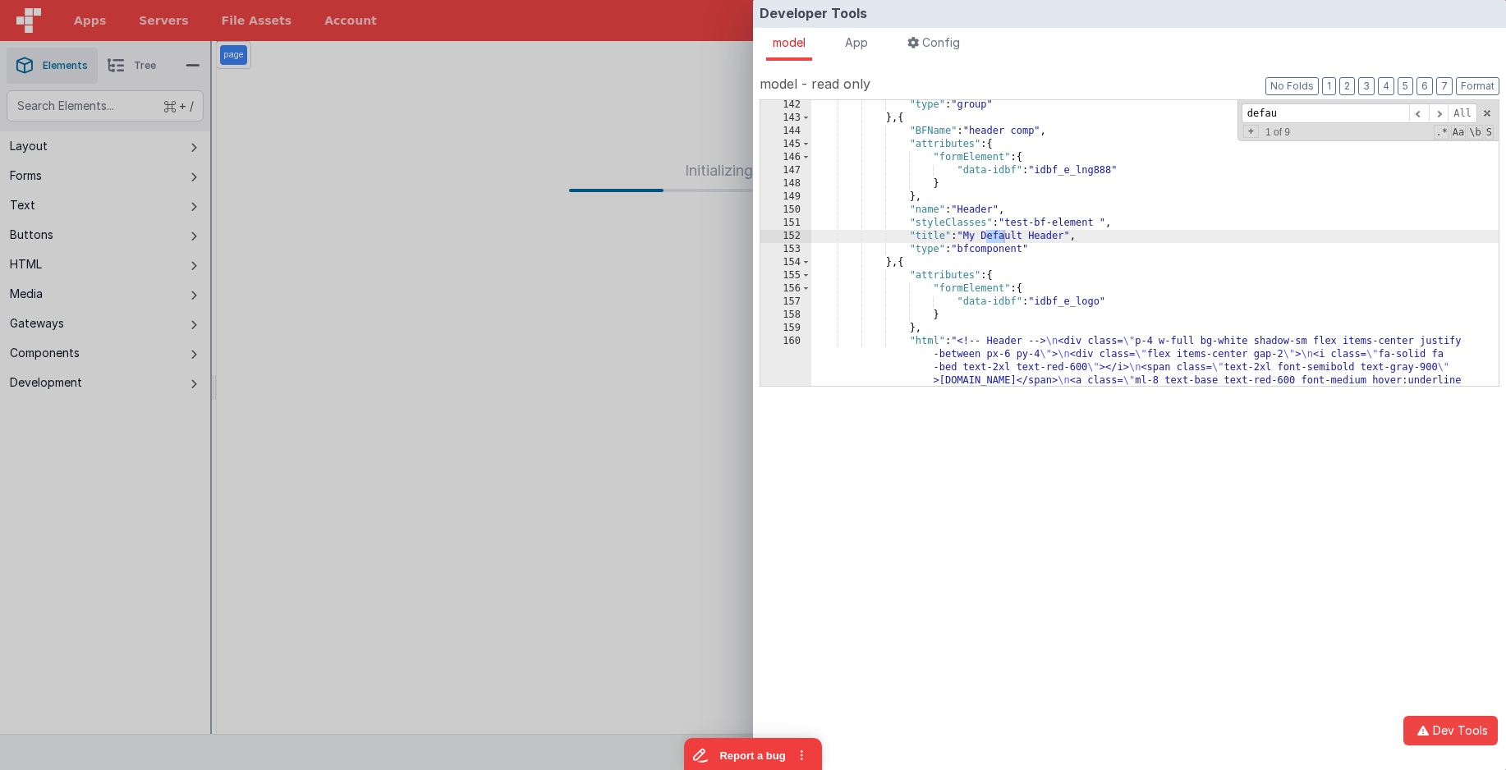
scroll to position [1068, 0]
click at [1146, 302] on div ""type" : "group" } , { "BFName" : "header comp" , "attributes" : { "formElement…" at bounding box center [1156, 610] width 688 height 1022
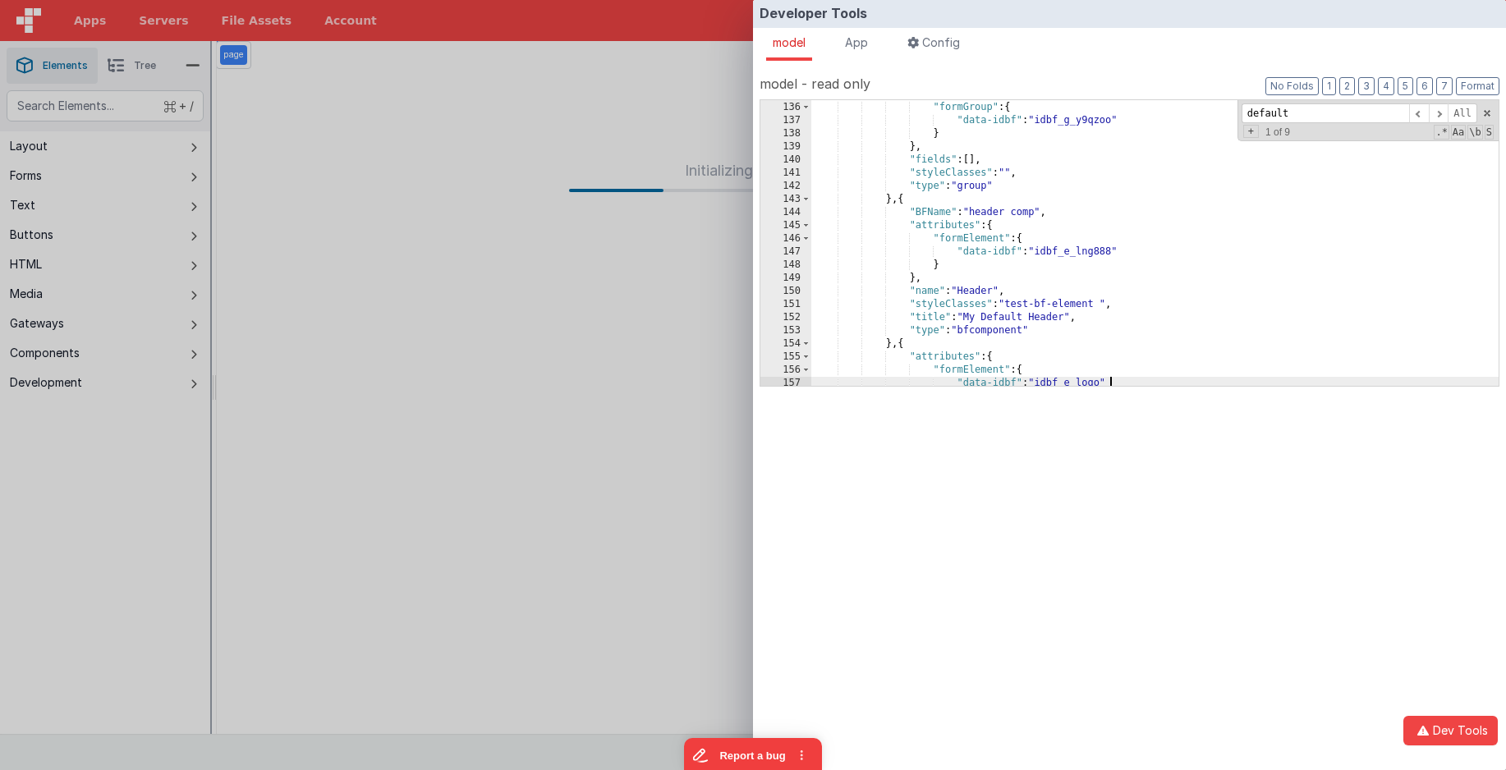
scroll to position [1020, 0]
drag, startPoint x: 1056, startPoint y: 317, endPoint x: 968, endPoint y: 315, distance: 88.7
click at [967, 316] on div ""attributes" : { "formGroup" : { "data-idbf" : "idbf_g_y9qzoo" } } , "fields" :…" at bounding box center [1156, 245] width 688 height 312
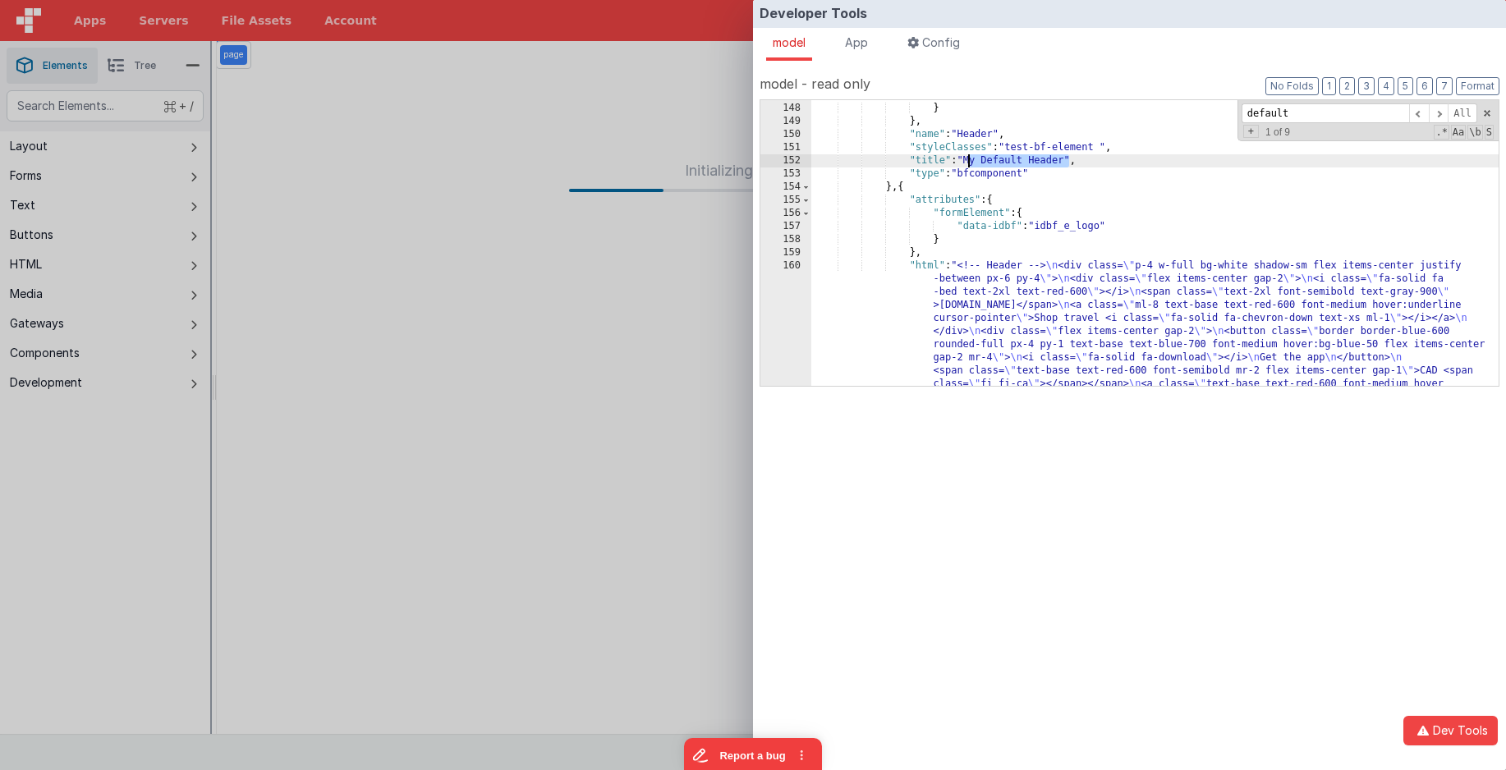
scroll to position [1111, 0]
click at [1374, 112] on input "default" at bounding box center [1326, 113] width 168 height 21
click at [1419, 112] on span at bounding box center [1420, 113] width 20 height 21
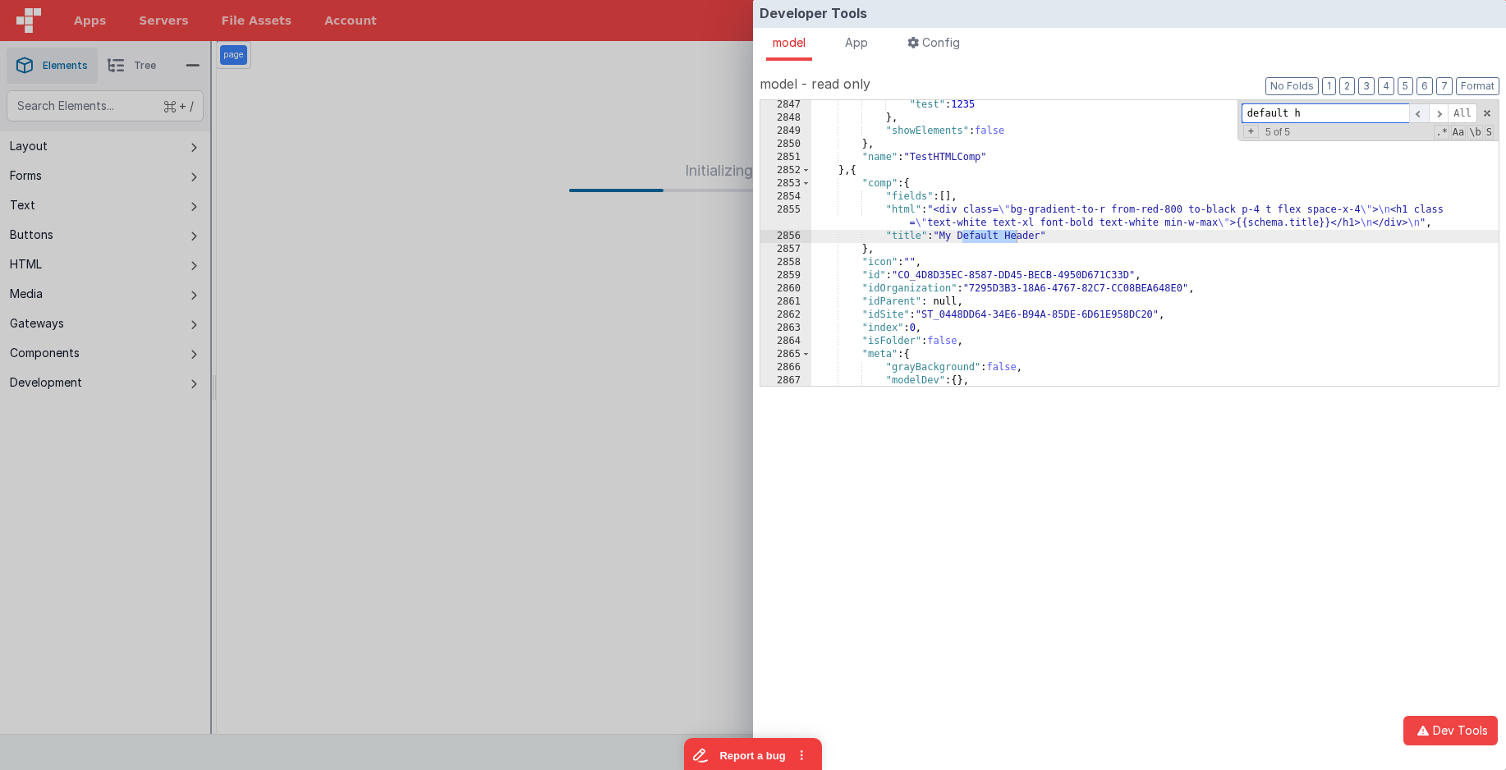
click at [1419, 112] on span at bounding box center [1420, 113] width 20 height 21
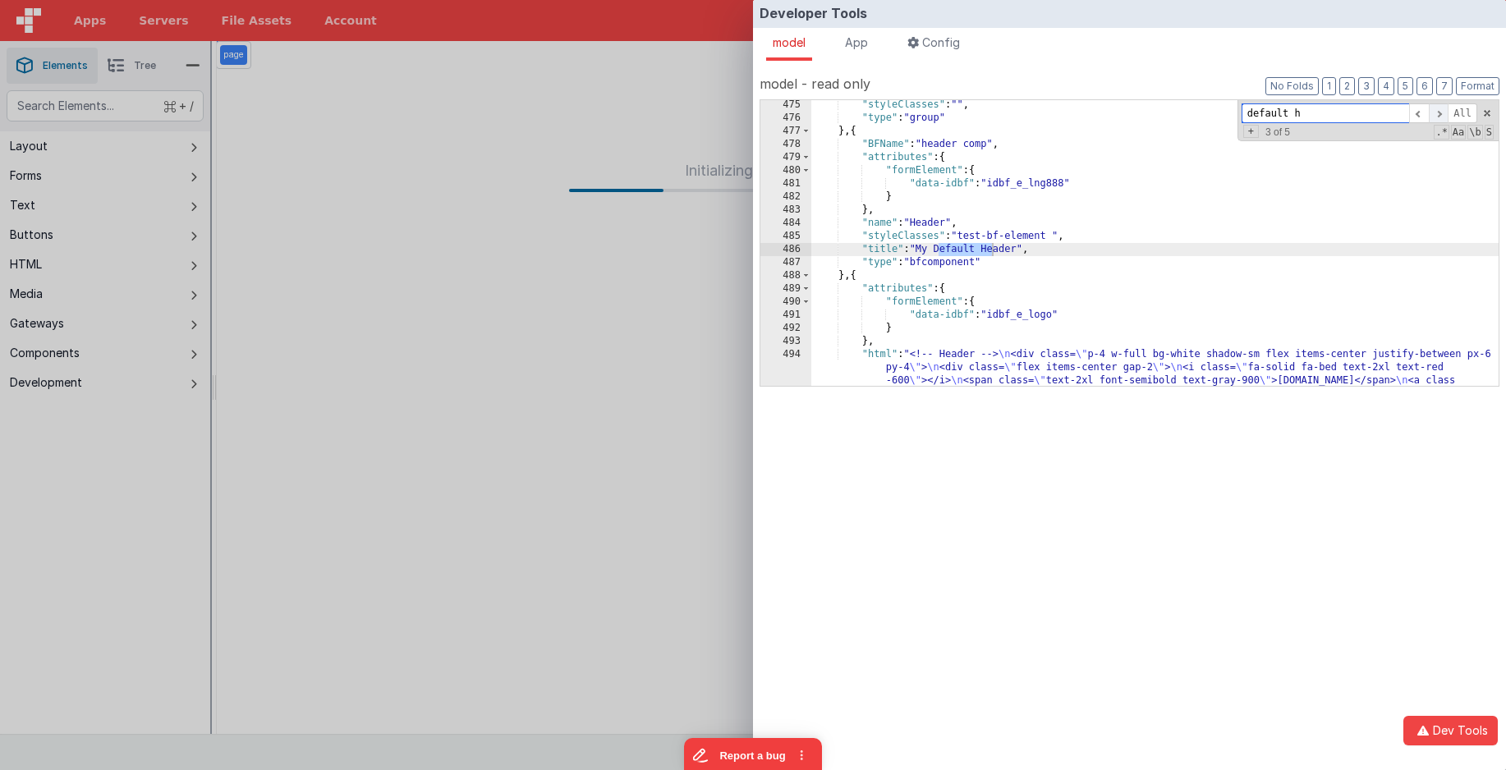
click at [1436, 112] on span at bounding box center [1439, 113] width 20 height 21
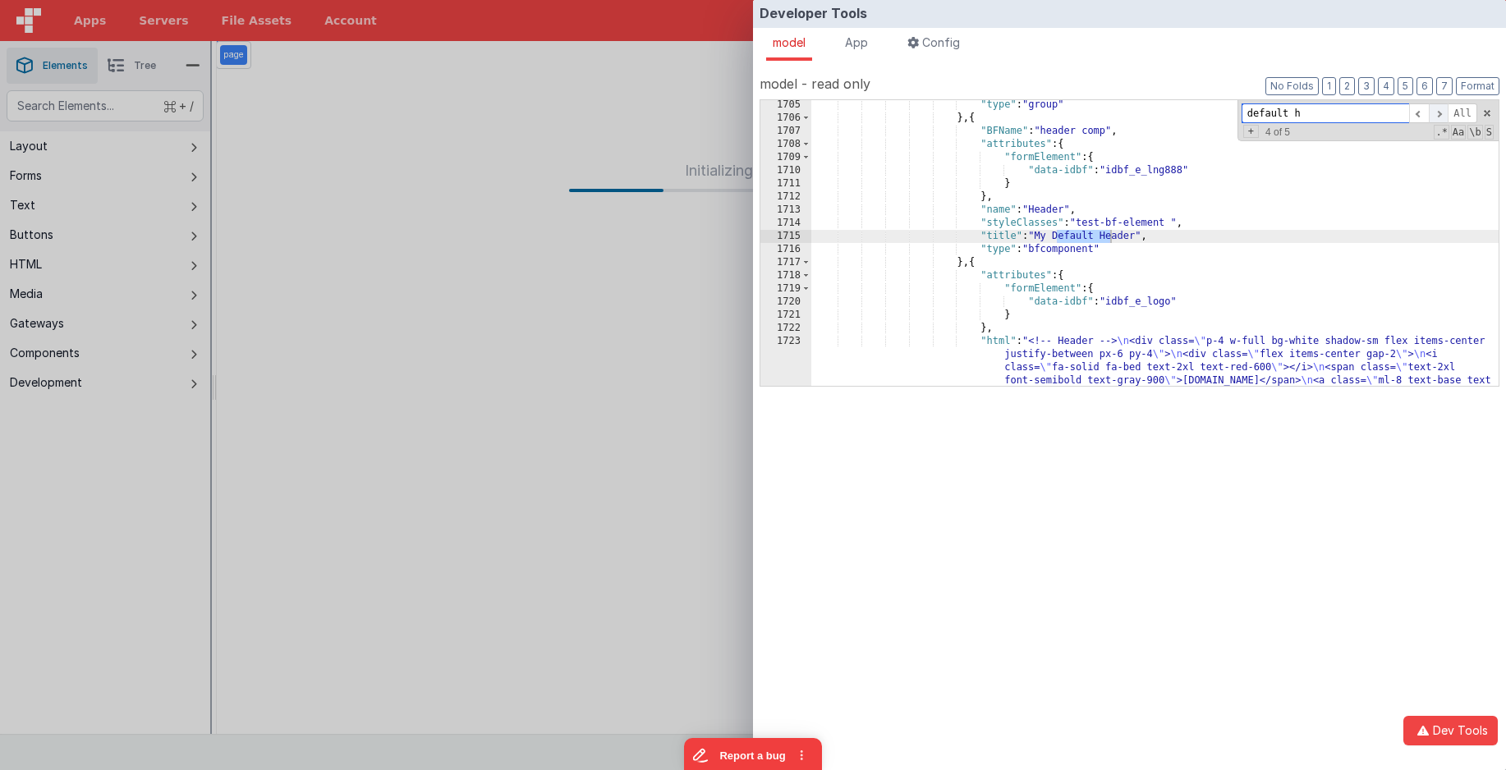
click at [1436, 112] on span at bounding box center [1439, 113] width 20 height 21
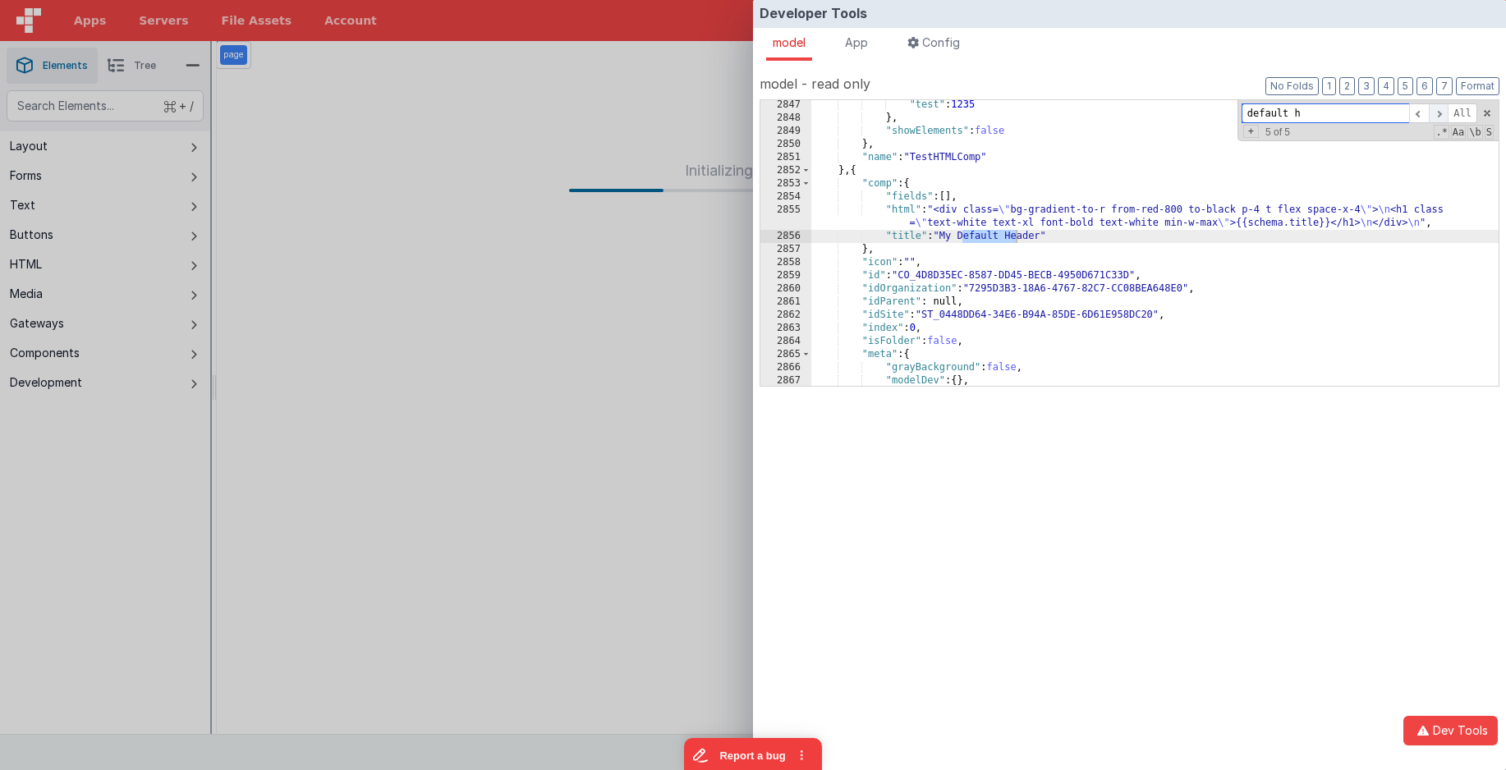
click at [1436, 112] on span at bounding box center [1439, 113] width 20 height 21
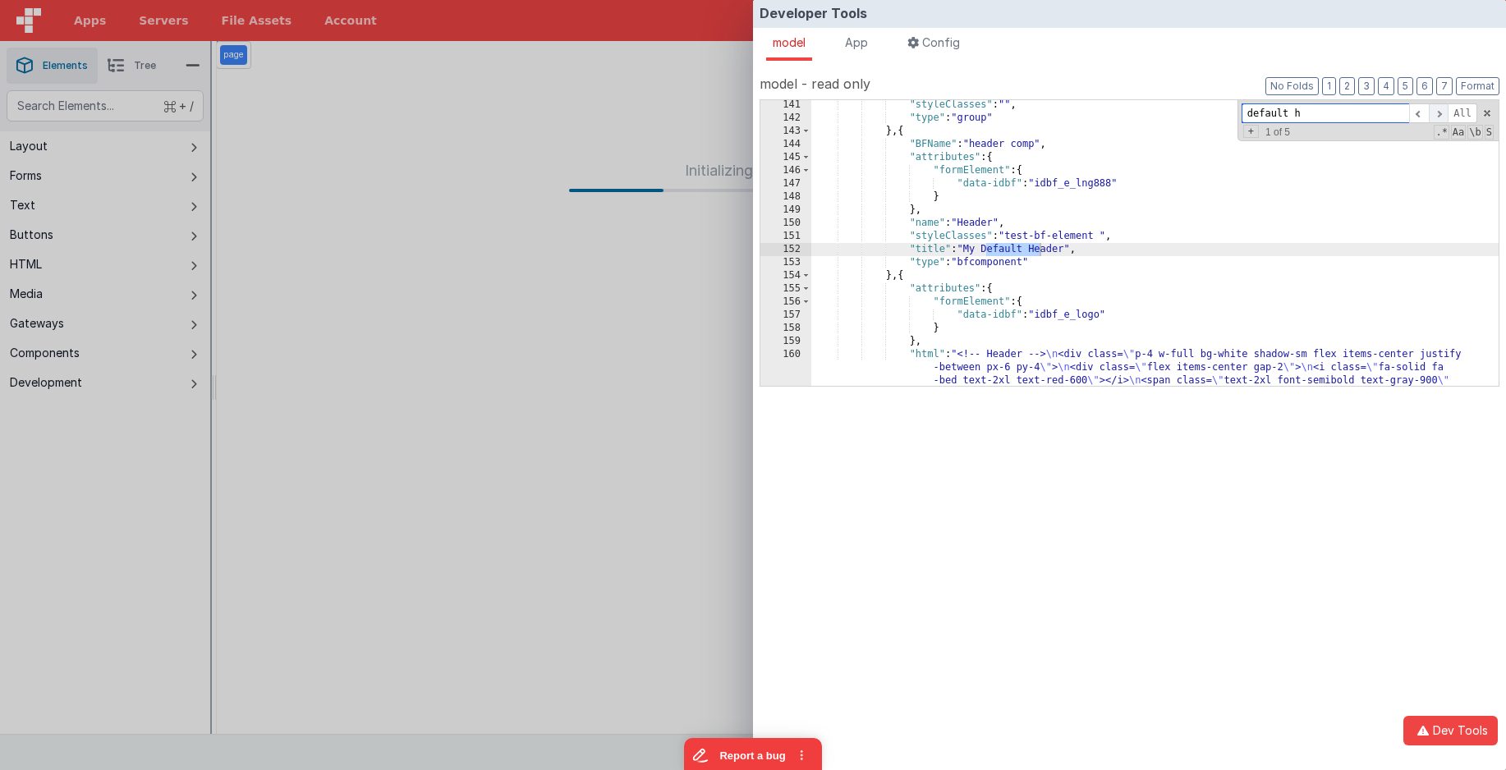
scroll to position [1060, 0]
click at [1436, 112] on span at bounding box center [1439, 113] width 20 height 21
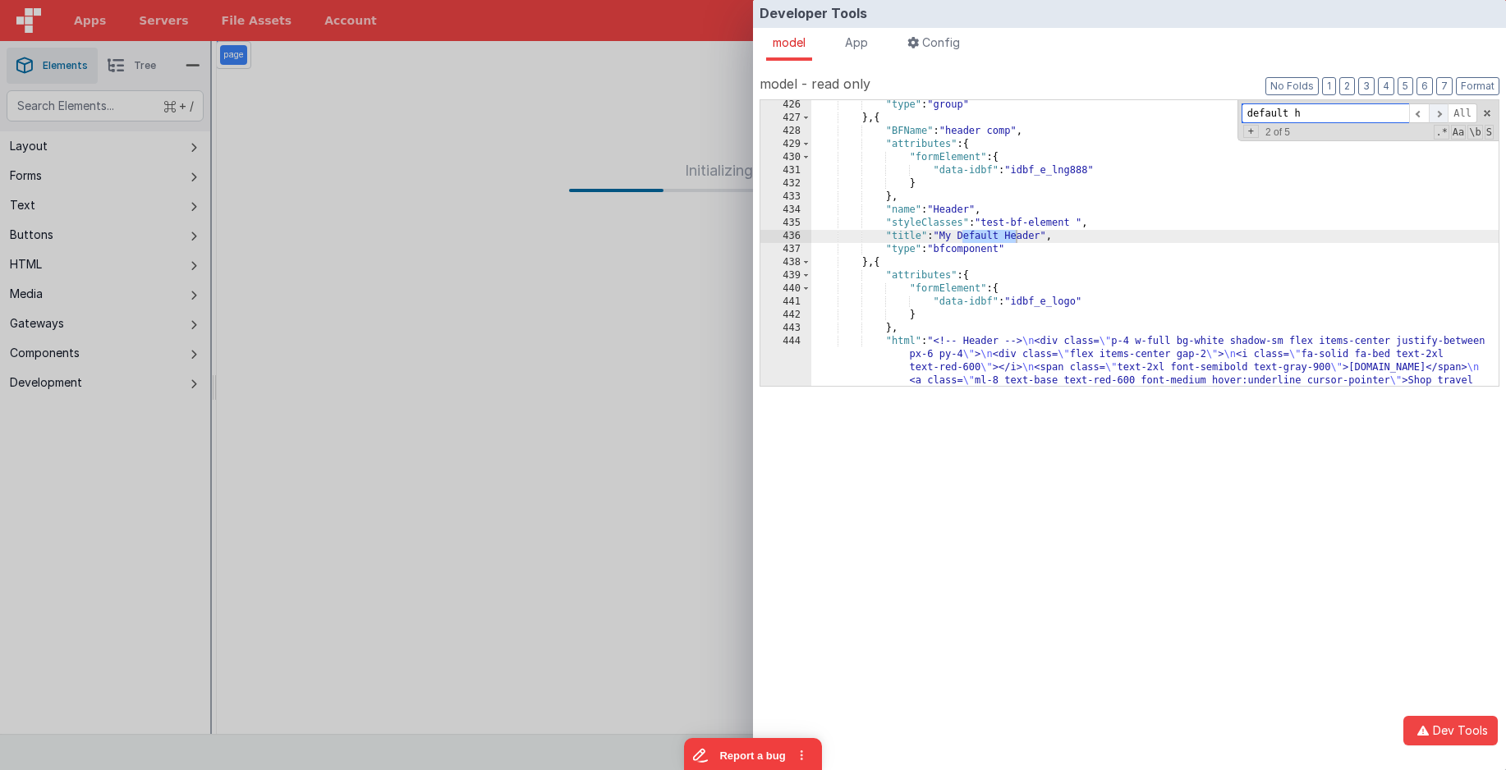
scroll to position [3652, 0]
click at [1436, 112] on span at bounding box center [1439, 113] width 20 height 21
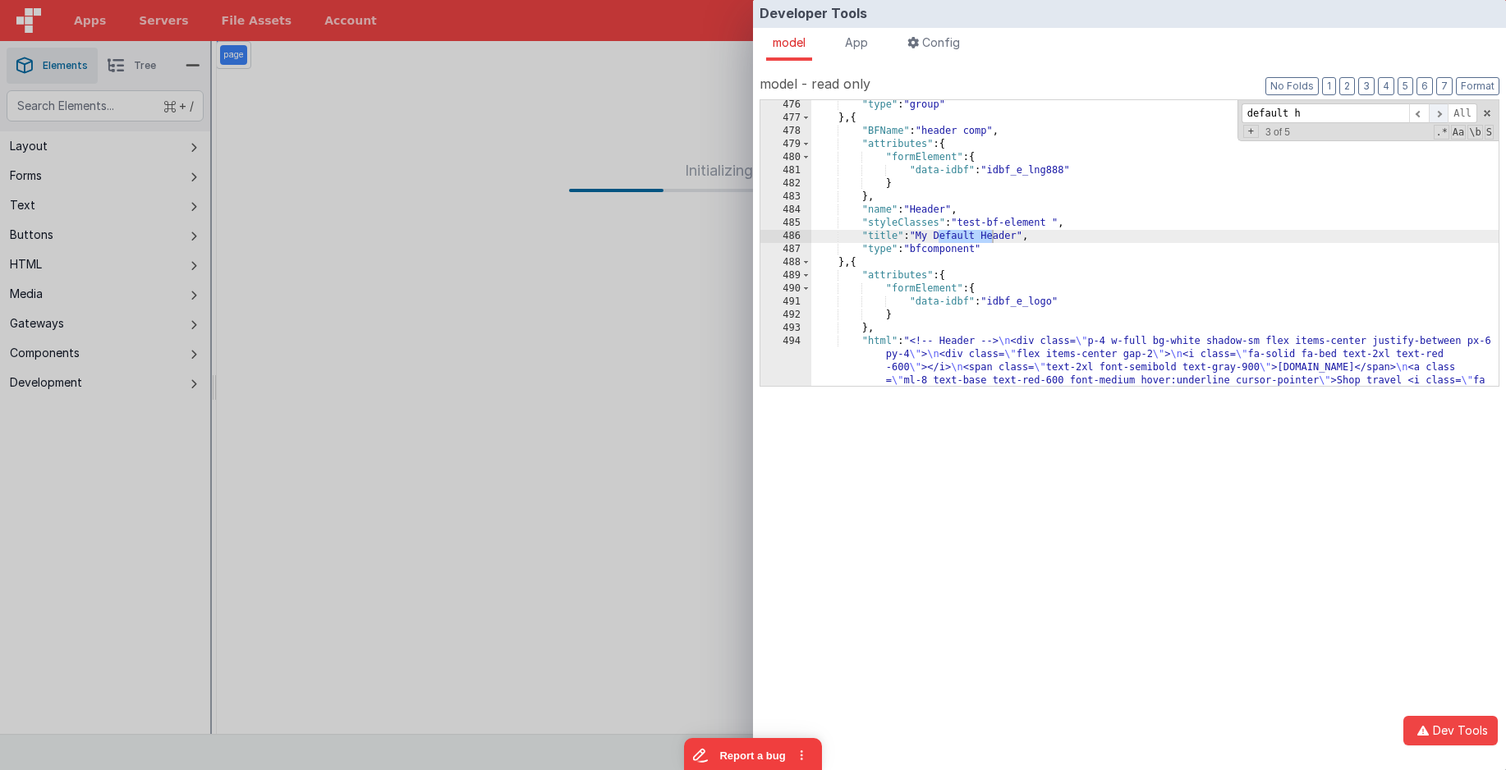
click at [1436, 112] on span at bounding box center [1439, 113] width 20 height 21
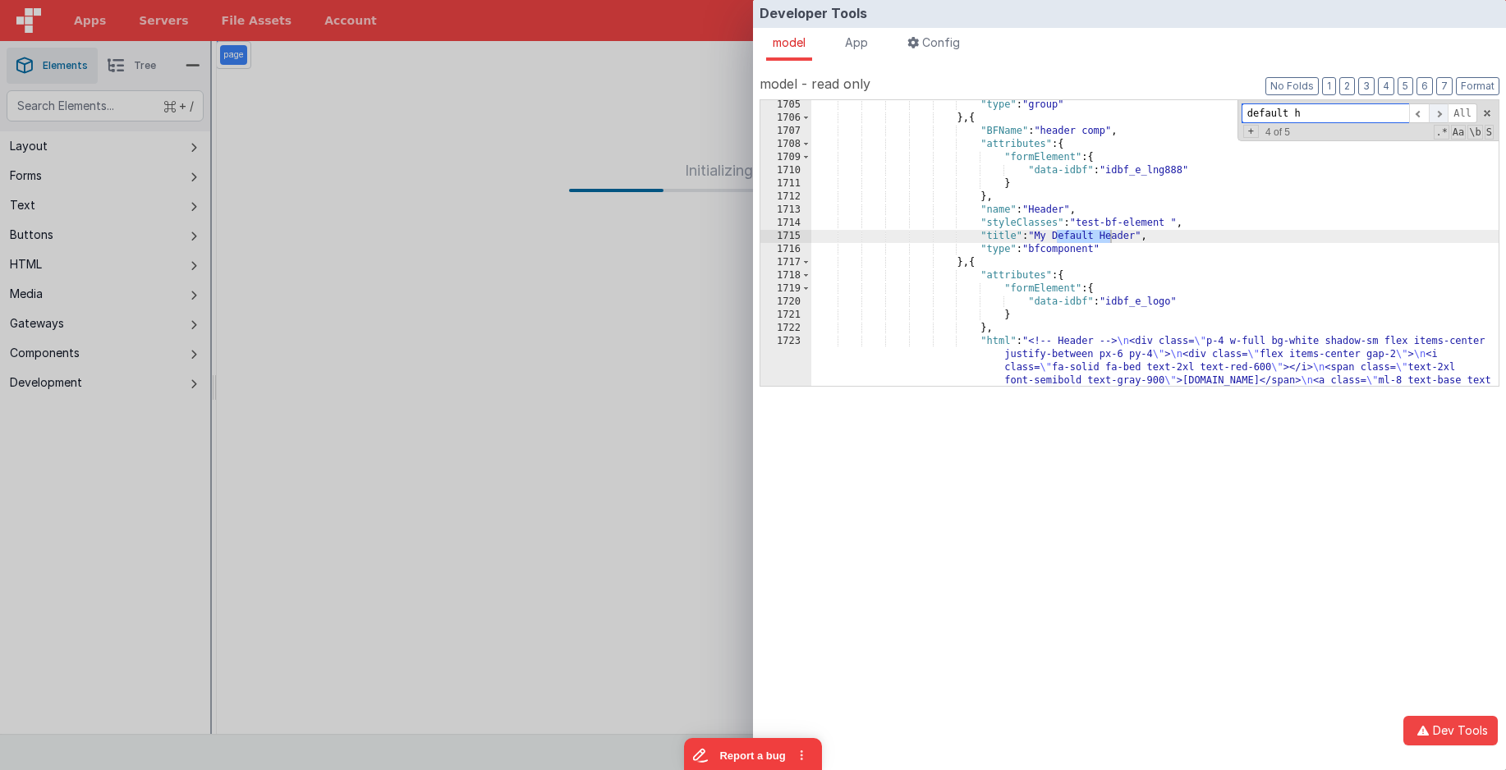
scroll to position [14206, 0]
click at [1436, 112] on span at bounding box center [1439, 113] width 20 height 21
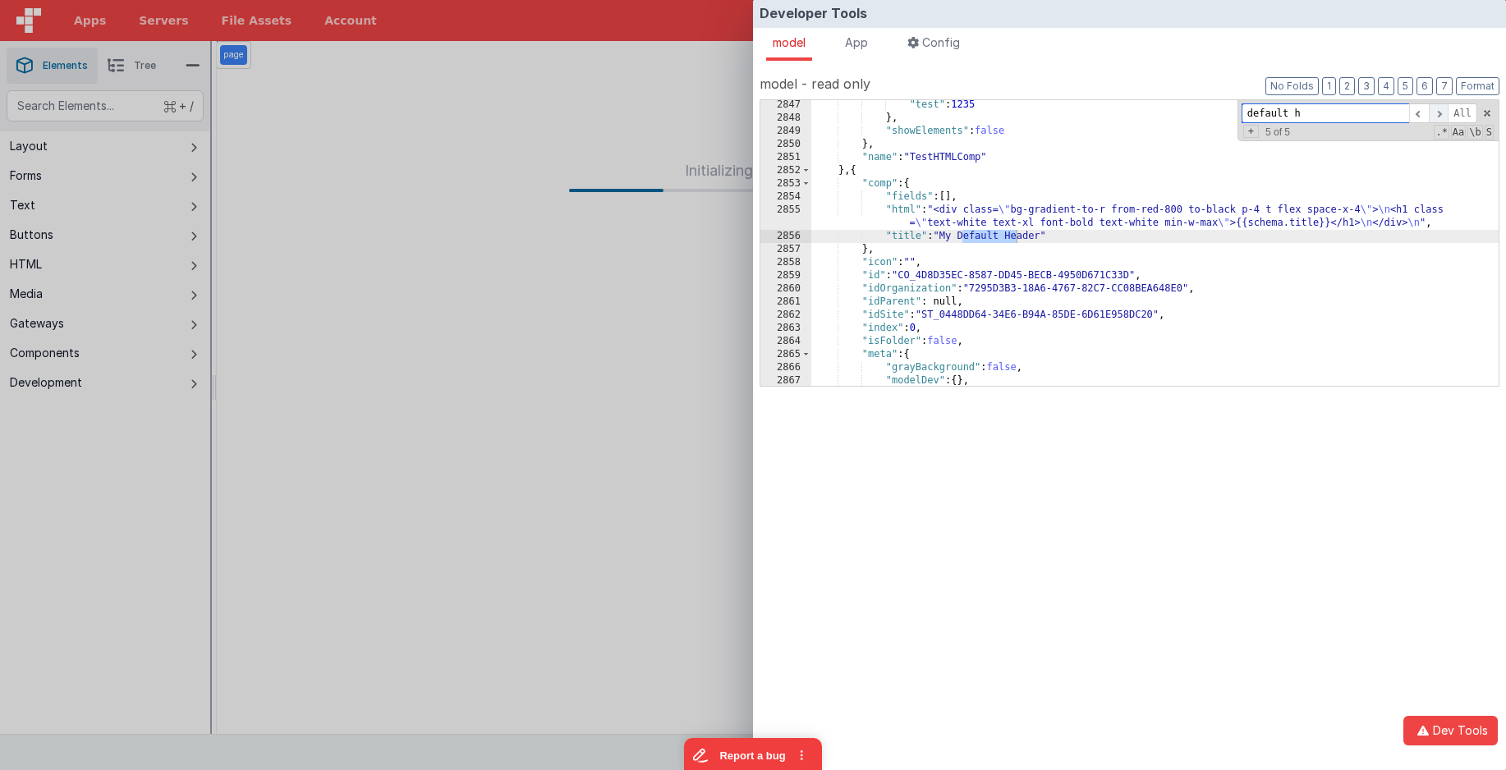
scroll to position [26541, 0]
drag, startPoint x: 1399, startPoint y: 112, endPoint x: 1226, endPoint y: 108, distance: 172.5
click at [1226, 108] on div ""test" : 1235 } , "showElements" : false } , "name" : "TestHTMLComp" } , { "com…" at bounding box center [1156, 243] width 688 height 286
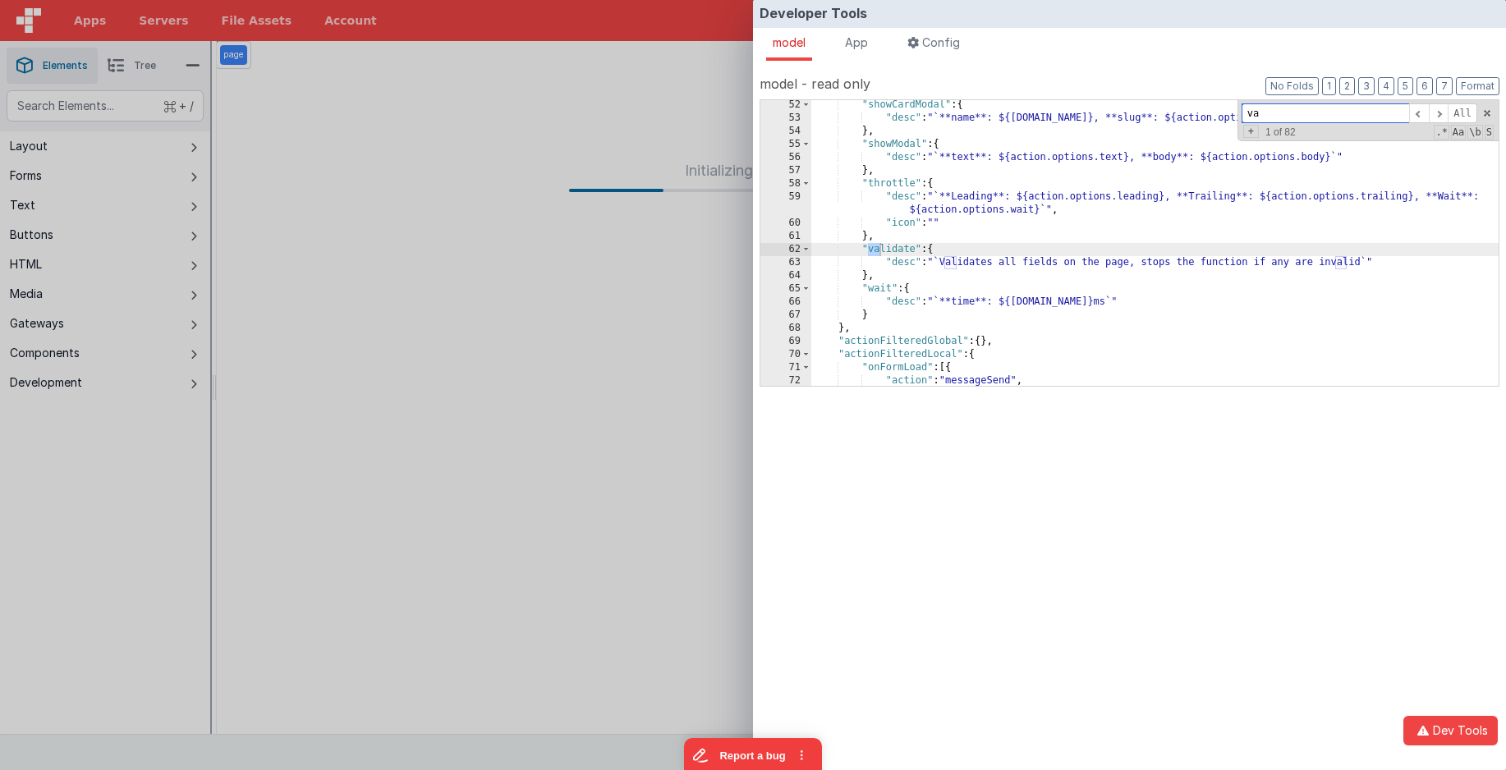
scroll to position [384, 0]
type input "vacation"
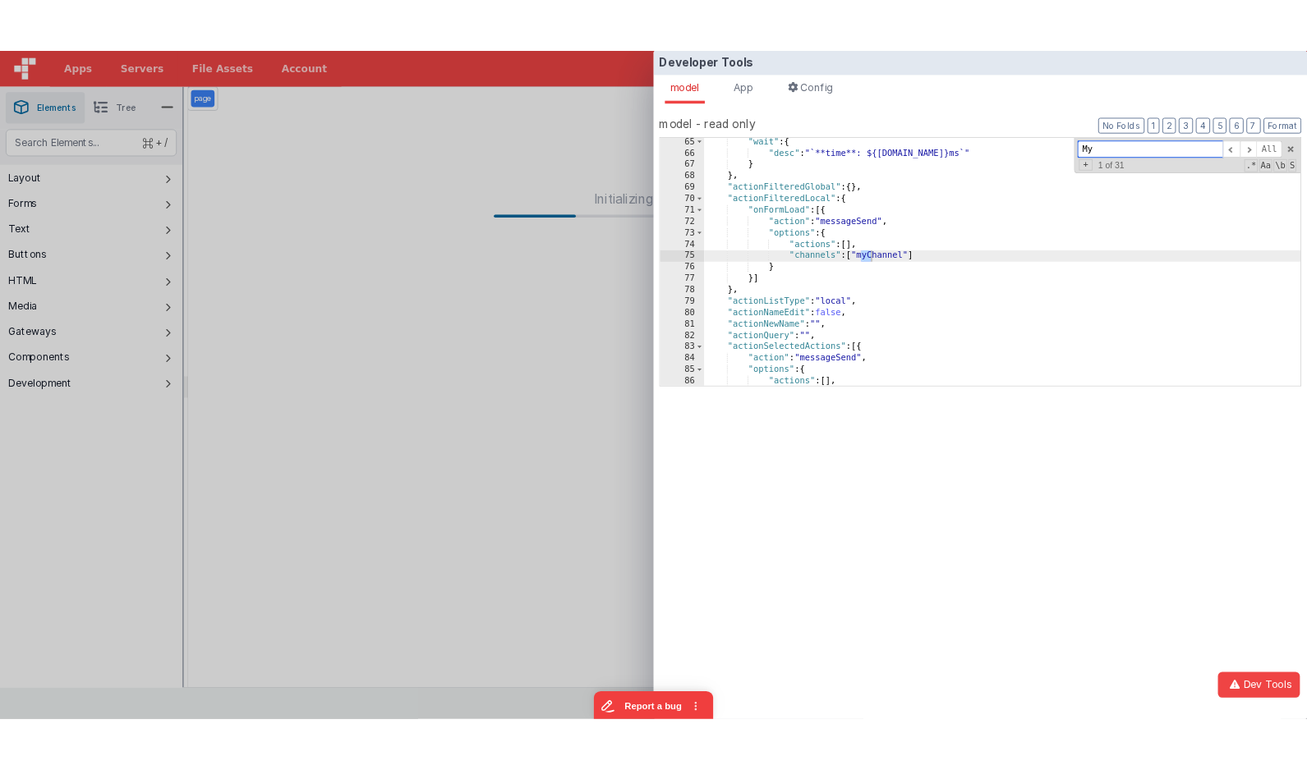
scroll to position [1068, 0]
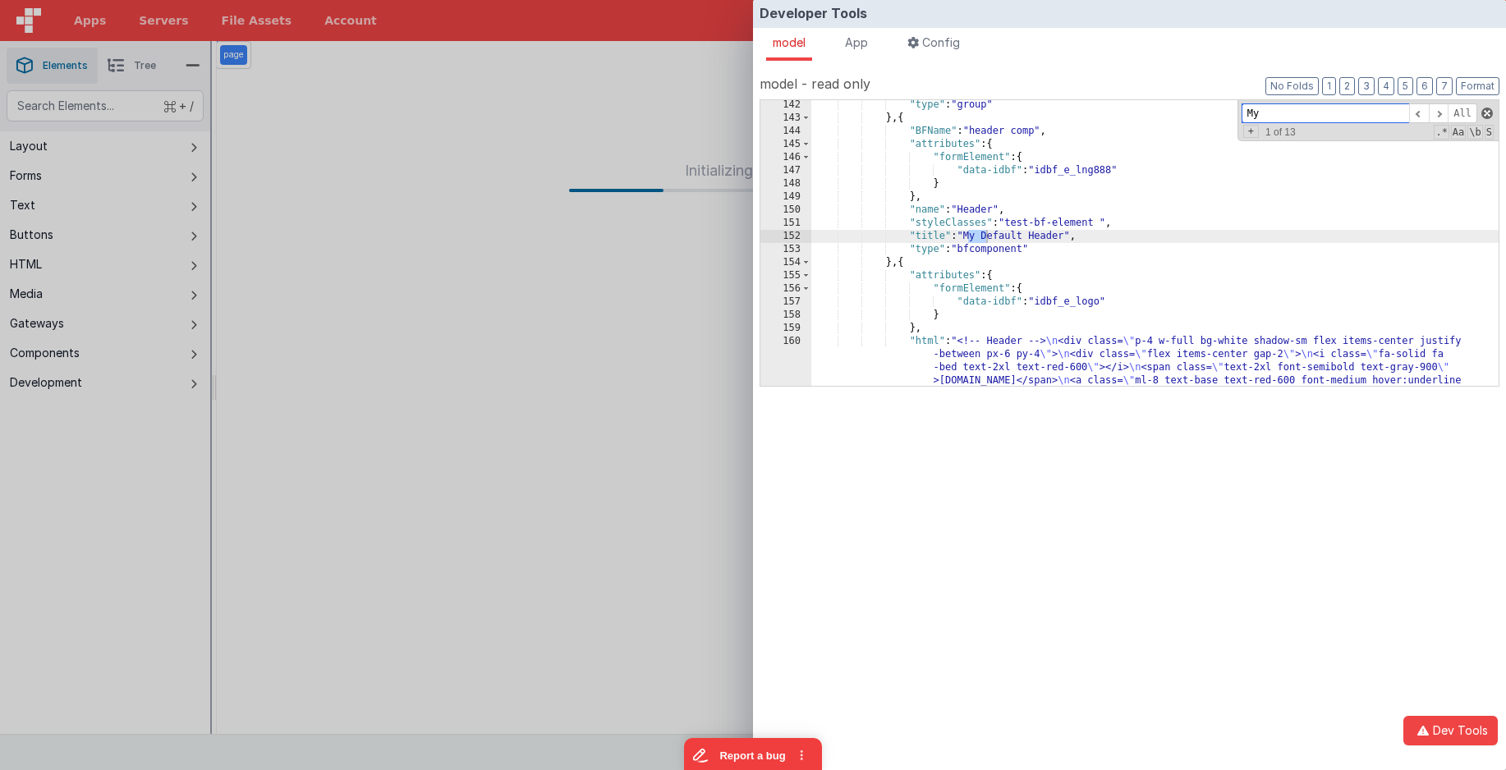
type input "My"
click at [1488, 112] on span at bounding box center [1487, 113] width 11 height 11
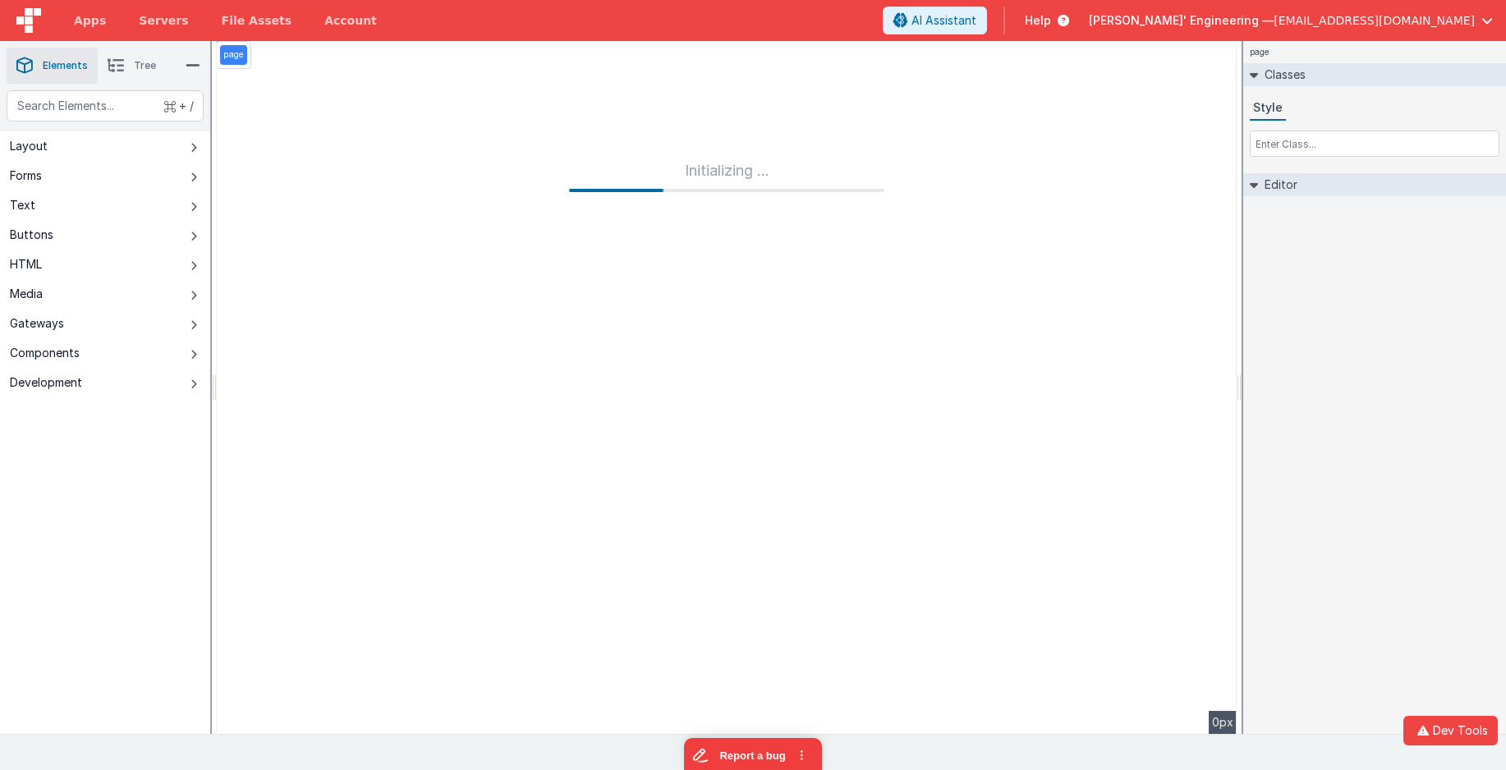
click at [681, 88] on div "Developer Tools model App Params Log (2) Misc Windows Config model - read only …" at bounding box center [753, 385] width 1506 height 770
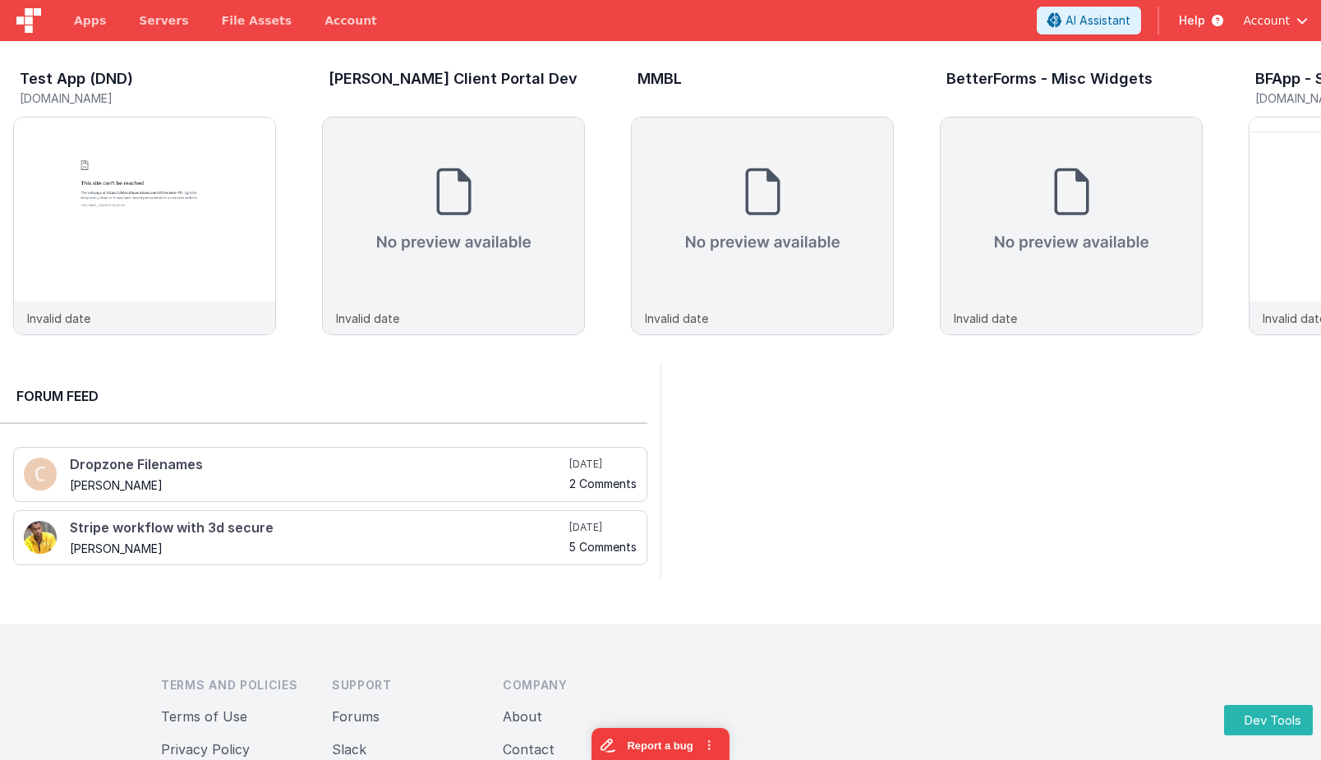
click at [936, 367] on div at bounding box center [990, 470] width 660 height 215
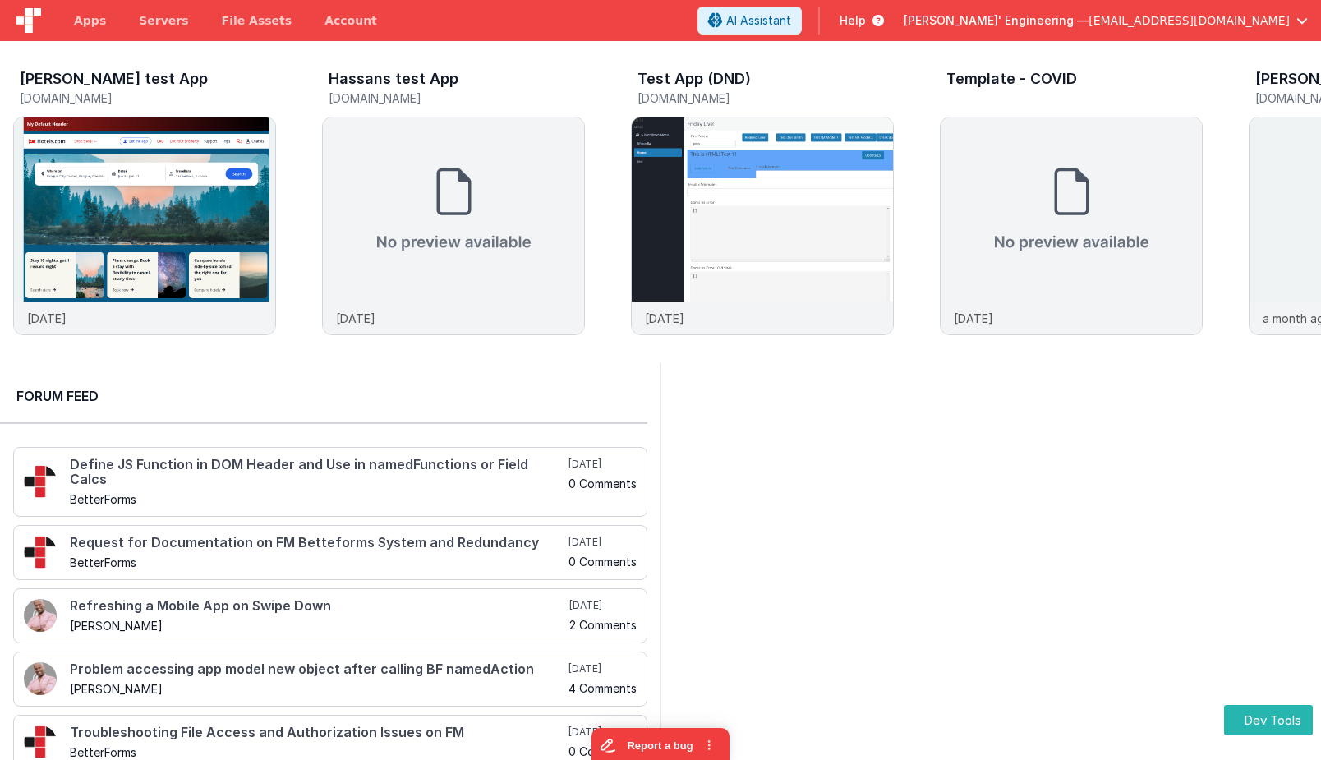
click at [821, 448] on div at bounding box center [990, 573] width 660 height 420
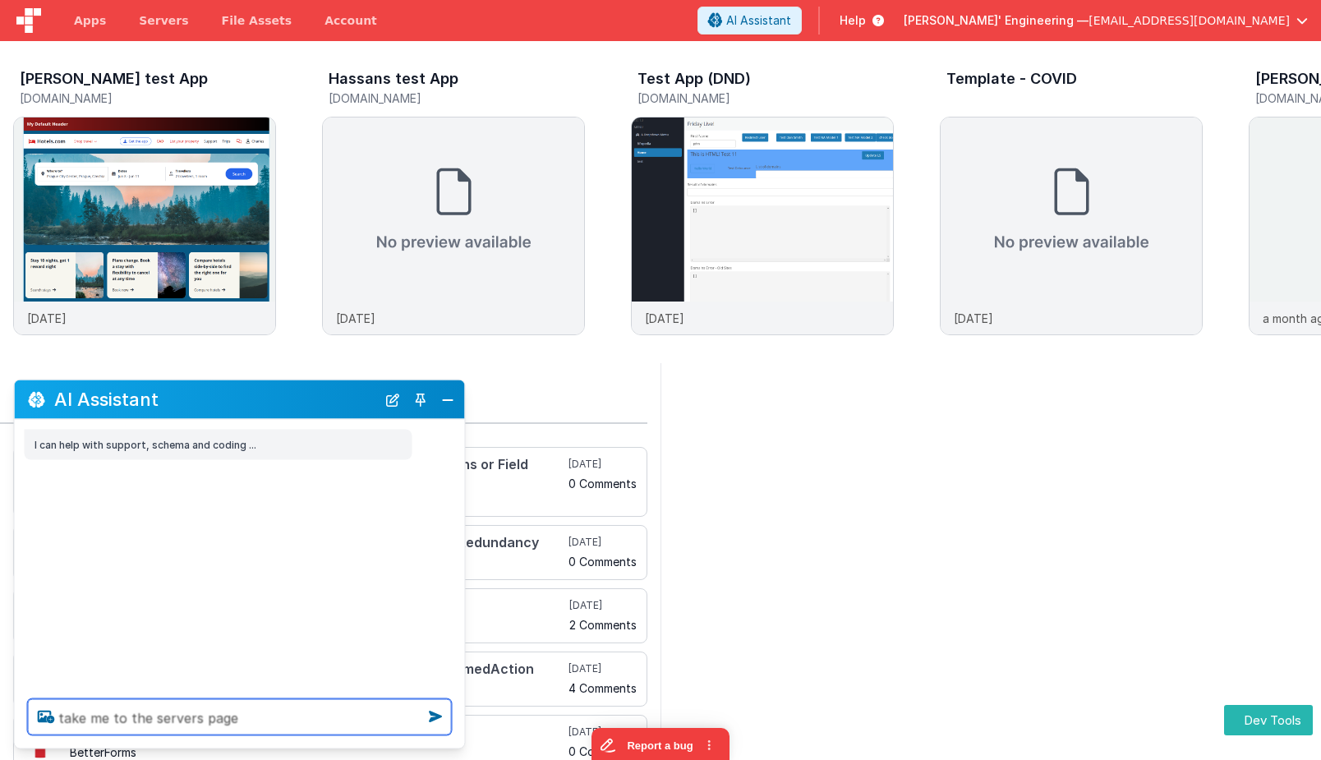
type textarea "take me to the servers page"
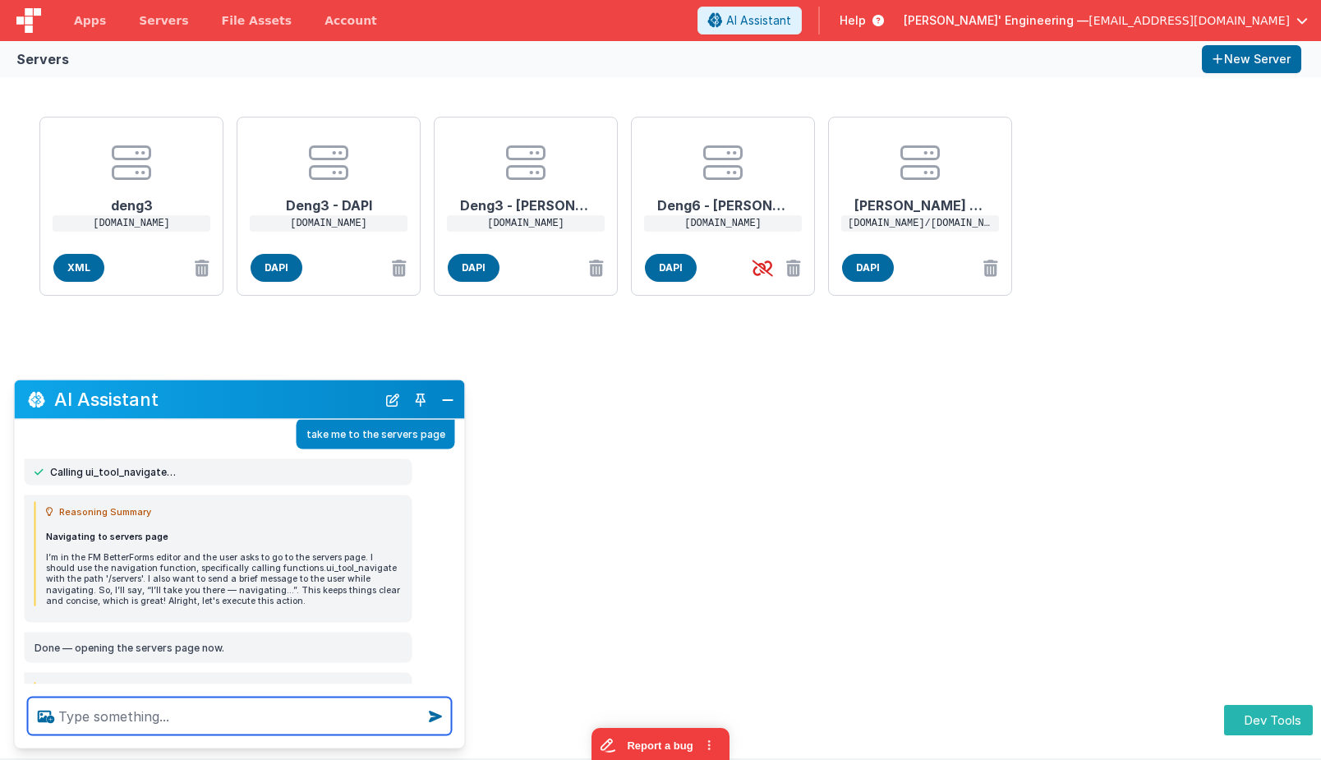
scroll to position [110, 0]
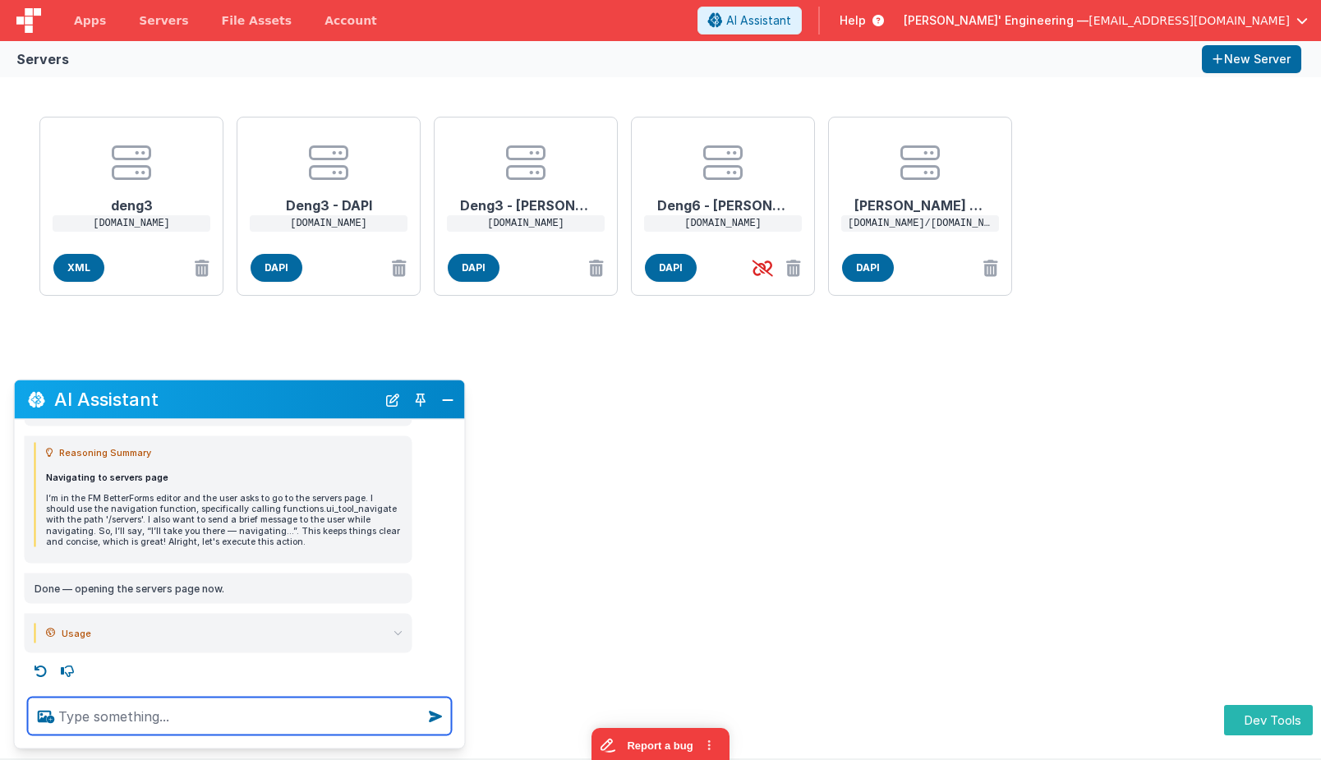
click at [186, 711] on textarea at bounding box center [240, 716] width 424 height 38
type textarea "what pages can you take me to"
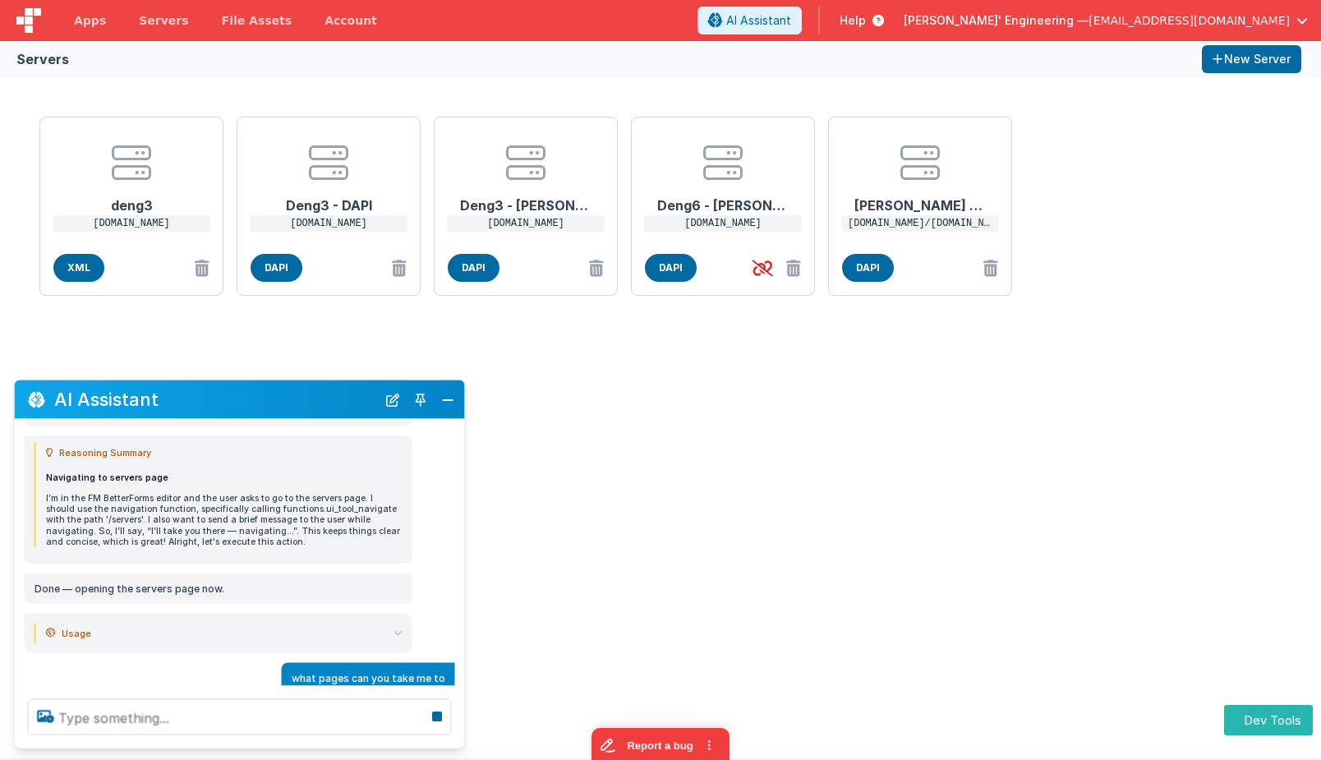
scroll to position [163, 0]
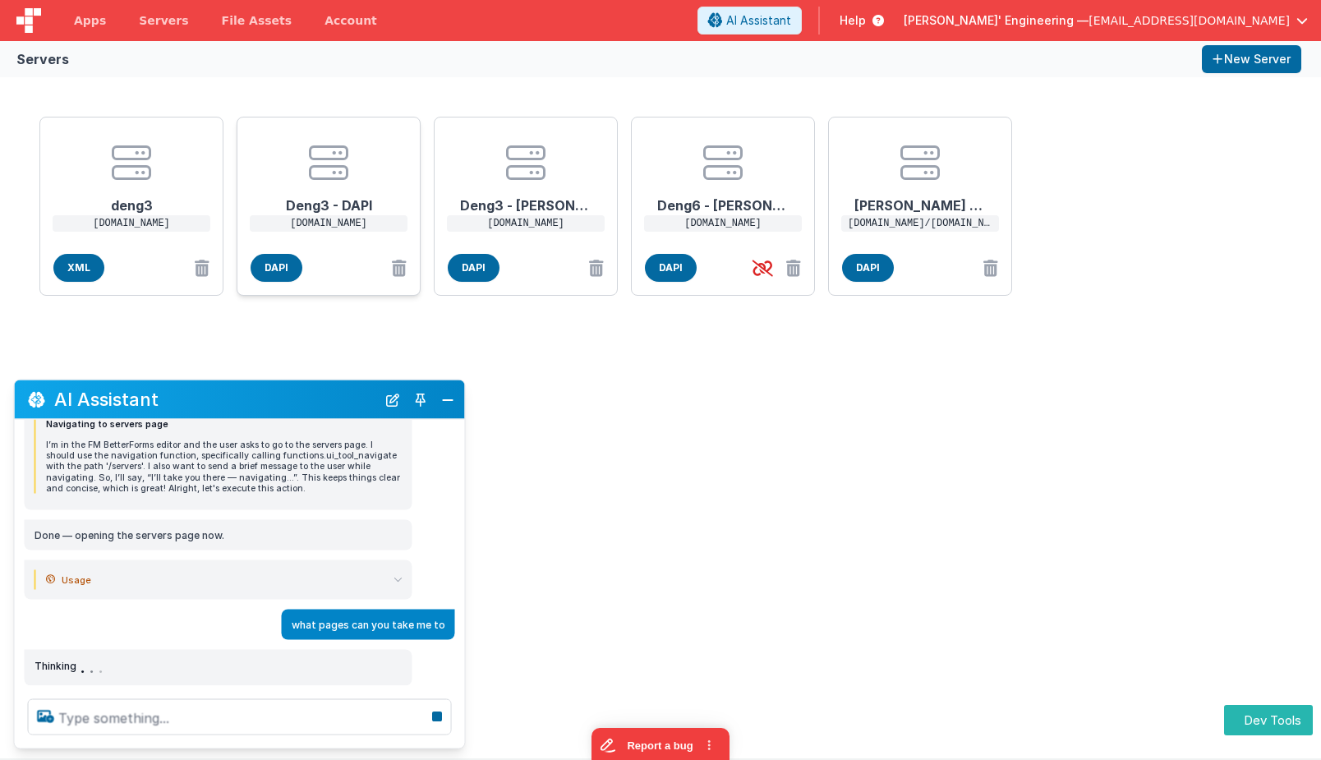
drag, startPoint x: 205, startPoint y: 397, endPoint x: 266, endPoint y: 243, distance: 165.5
click at [266, 243] on section "Servers New Server deng3 deng3.bfoperations.com XML Deng3 - DAPI deng3.bfoperat…" at bounding box center [660, 399] width 1321 height 717
drag, startPoint x: 268, startPoint y: 394, endPoint x: 335, endPoint y: 383, distance: 68.3
click at [335, 383] on div "AI Assistant" at bounding box center [240, 399] width 450 height 39
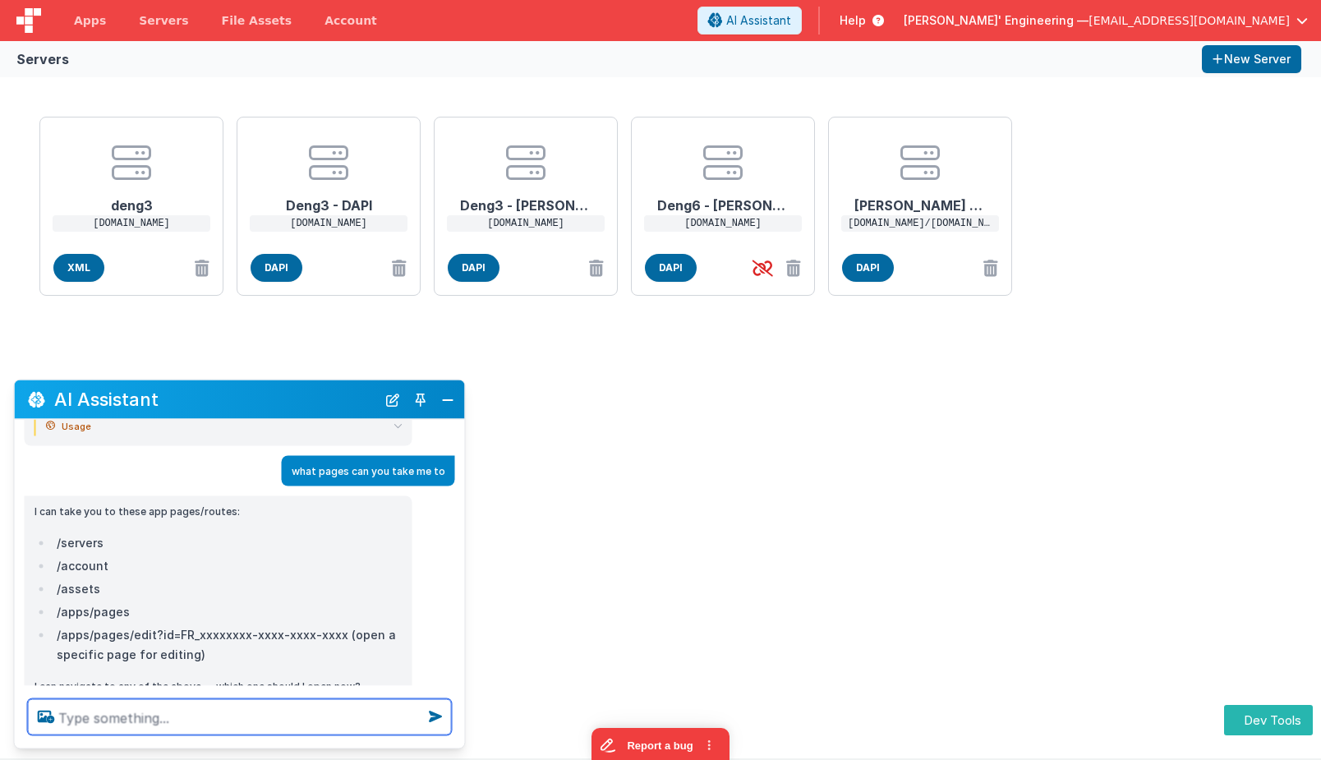
scroll to position [319, 0]
click at [135, 726] on textarea at bounding box center [240, 717] width 424 height 36
type textarea "account"
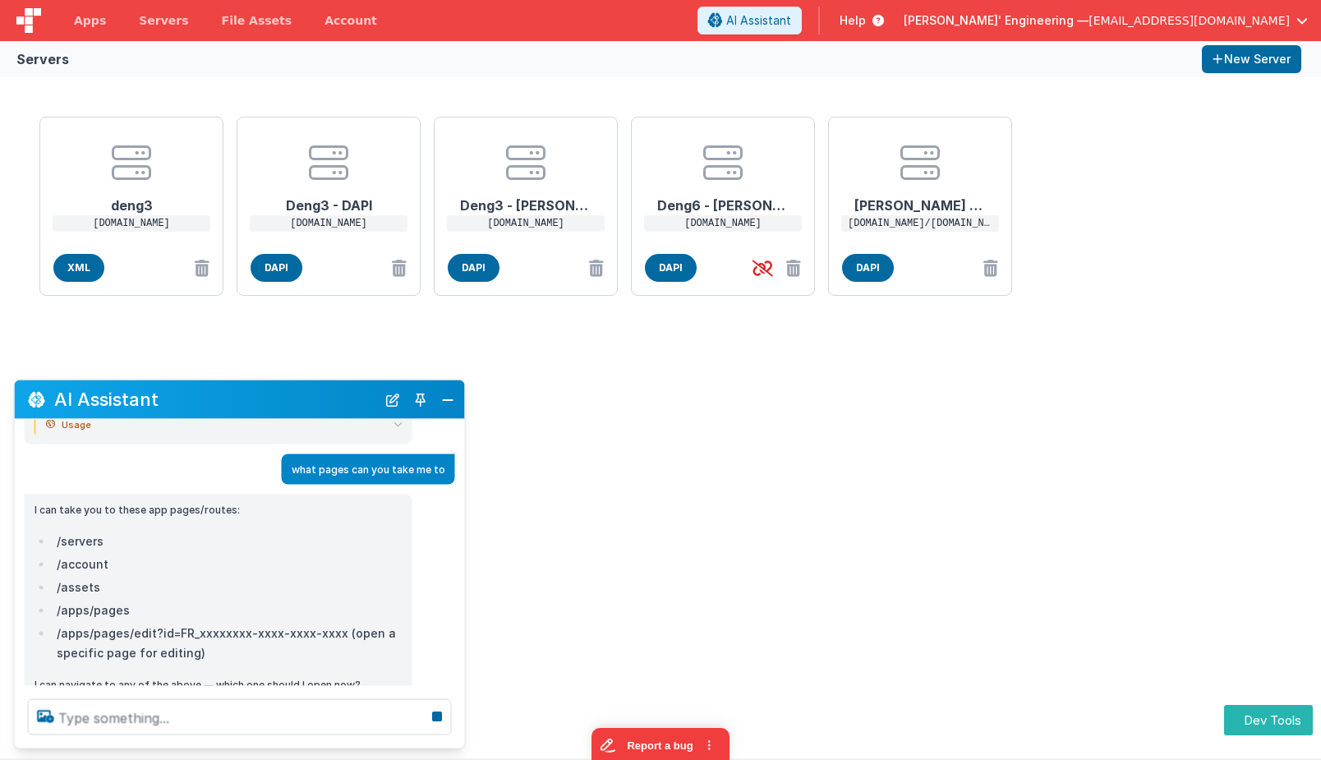
scroll to position [418, 0]
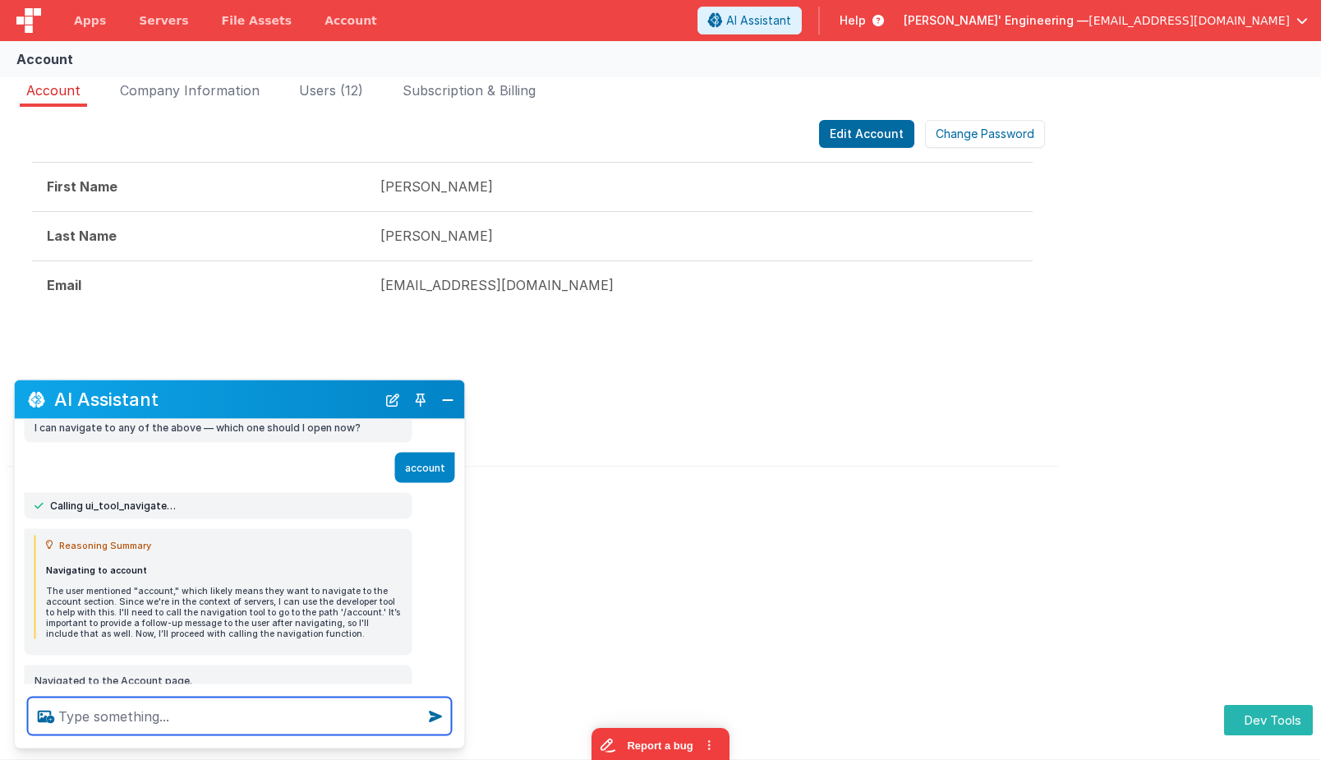
scroll to position [668, 0]
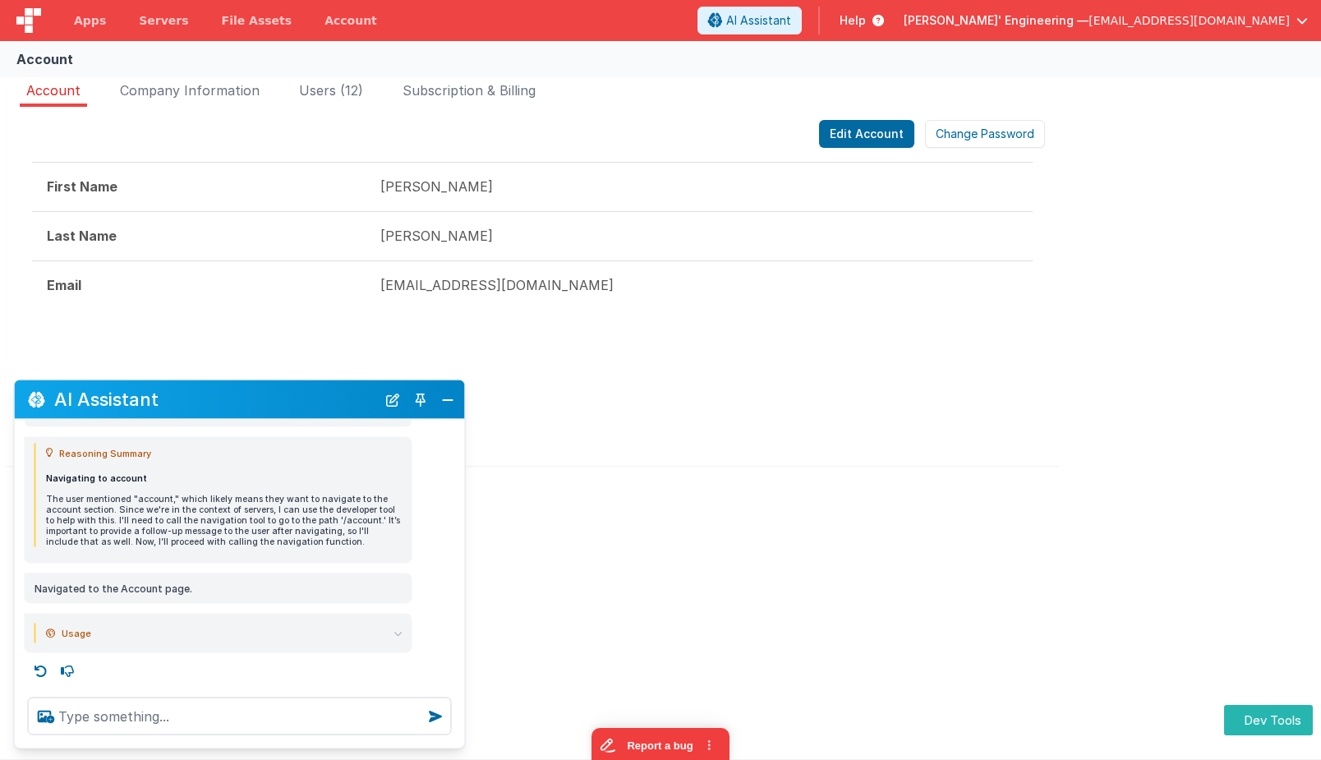
drag, startPoint x: 267, startPoint y: 399, endPoint x: 307, endPoint y: 159, distance: 244.0
click at [307, 154] on section "Account Account Company Information Users (12) Subscription & Billing Edit Acco…" at bounding box center [660, 400] width 1321 height 718
drag, startPoint x: 247, startPoint y: 394, endPoint x: 438, endPoint y: 408, distance: 191.1
click at [349, 400] on h2 "AI Assistant" at bounding box center [215, 399] width 322 height 20
click at [419, 405] on button "Toggle Pin" at bounding box center [420, 399] width 23 height 23
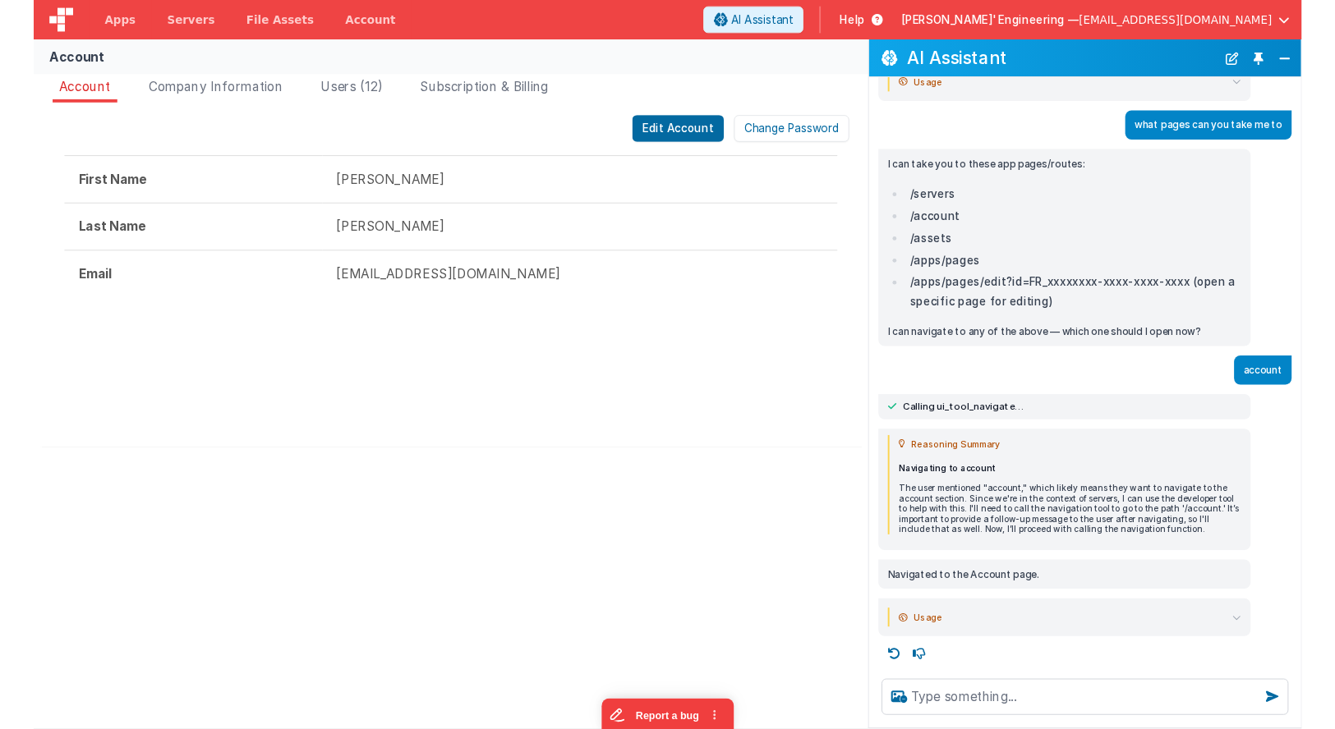
scroll to position [319, 0]
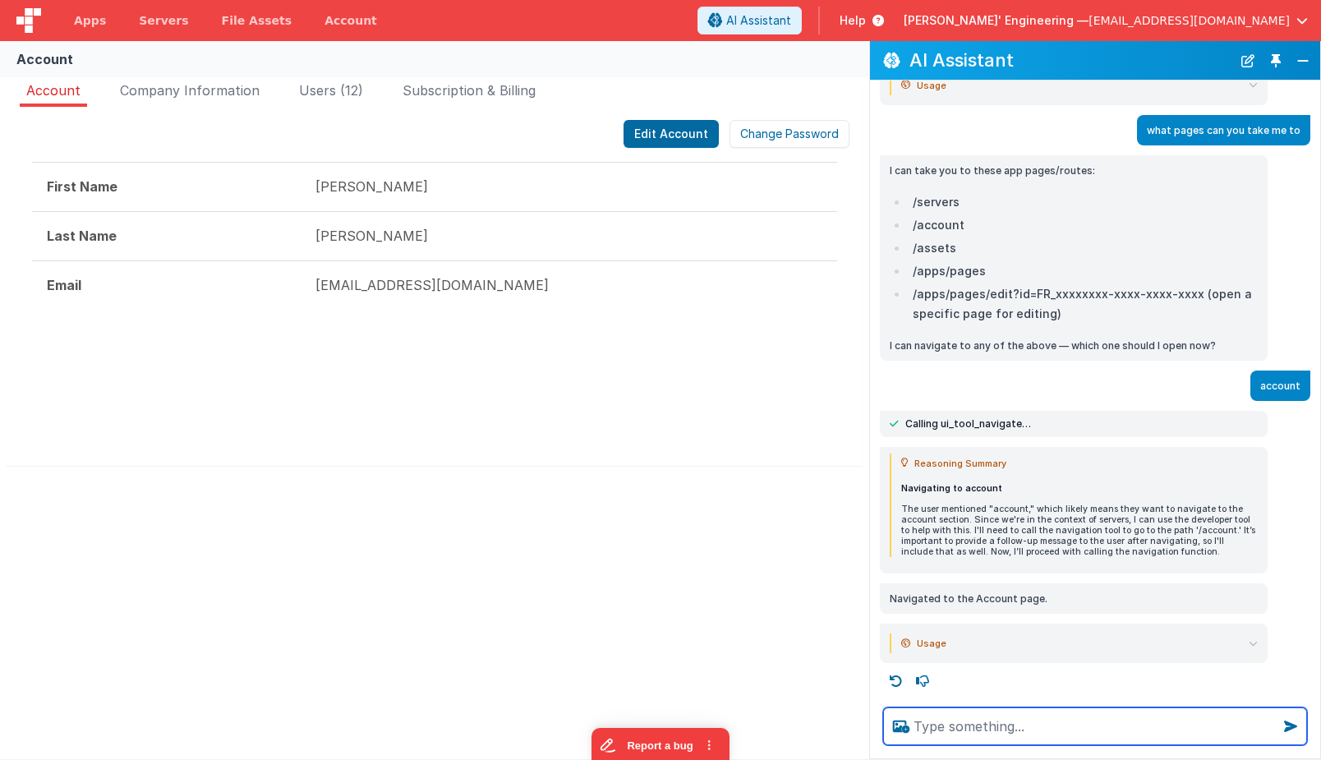
click at [988, 731] on textarea at bounding box center [1095, 726] width 424 height 38
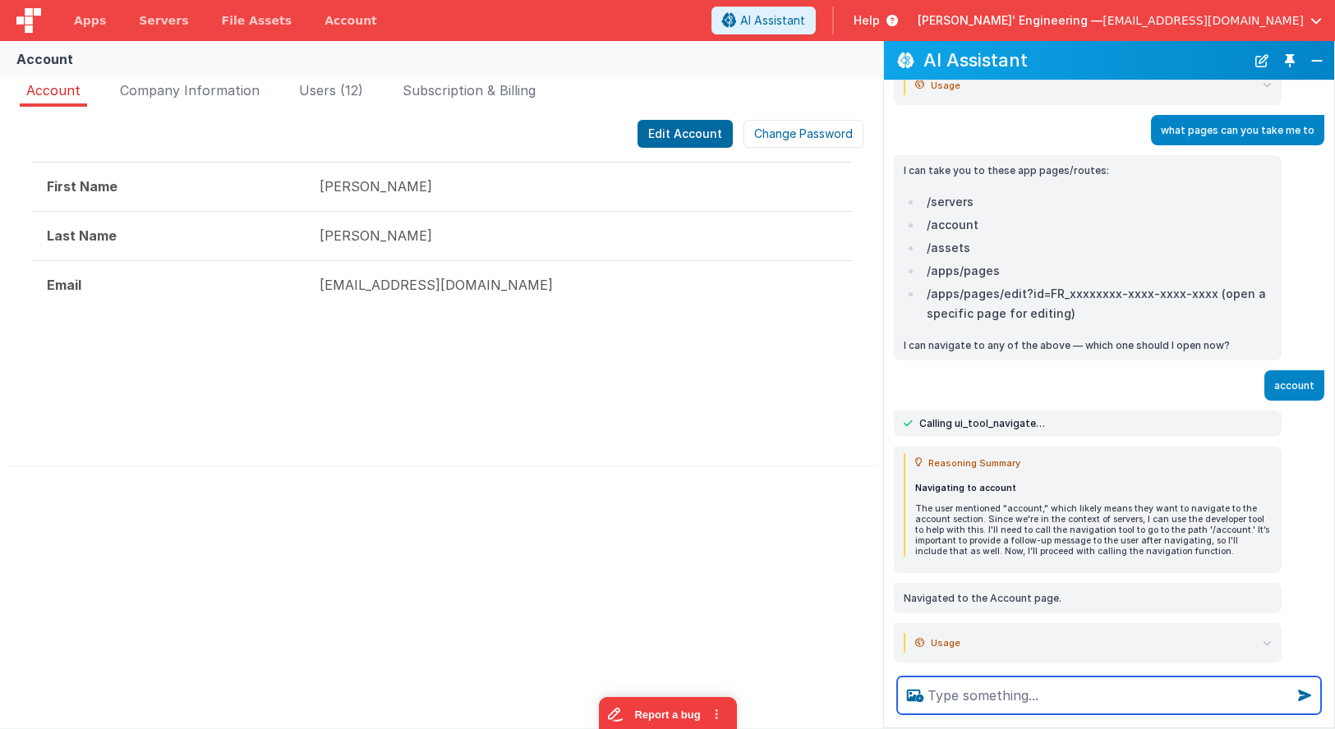
scroll to position [349, 0]
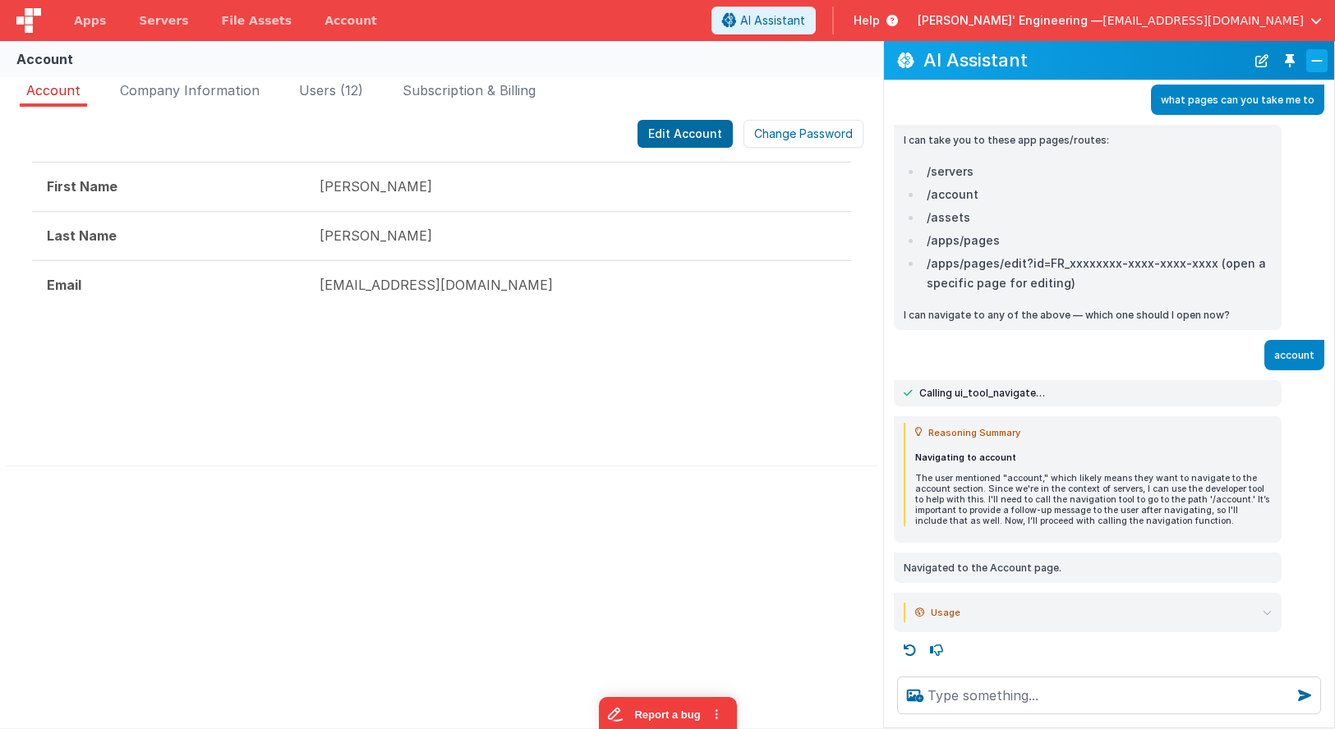
click at [1306, 53] on button "Close" at bounding box center [1316, 60] width 21 height 23
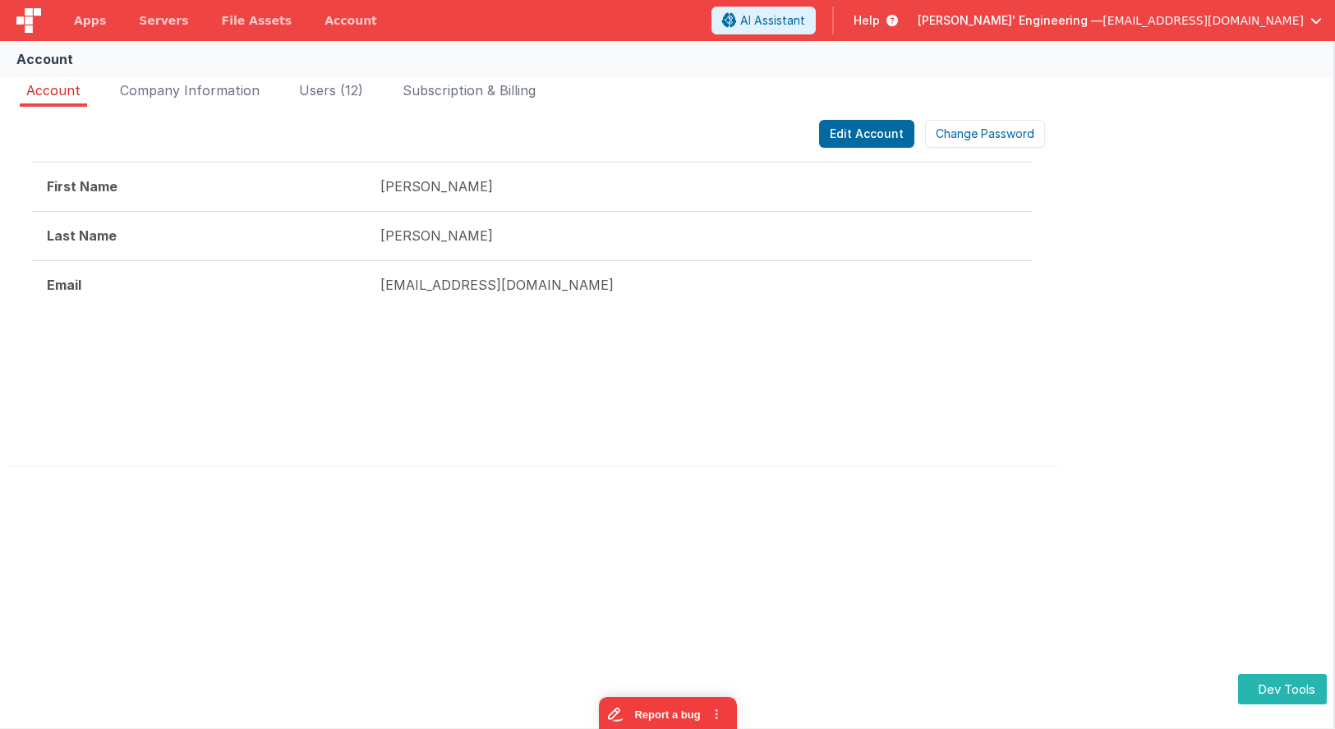
scroll to position [587, 0]
click at [97, 18] on span "Apps" at bounding box center [90, 20] width 32 height 16
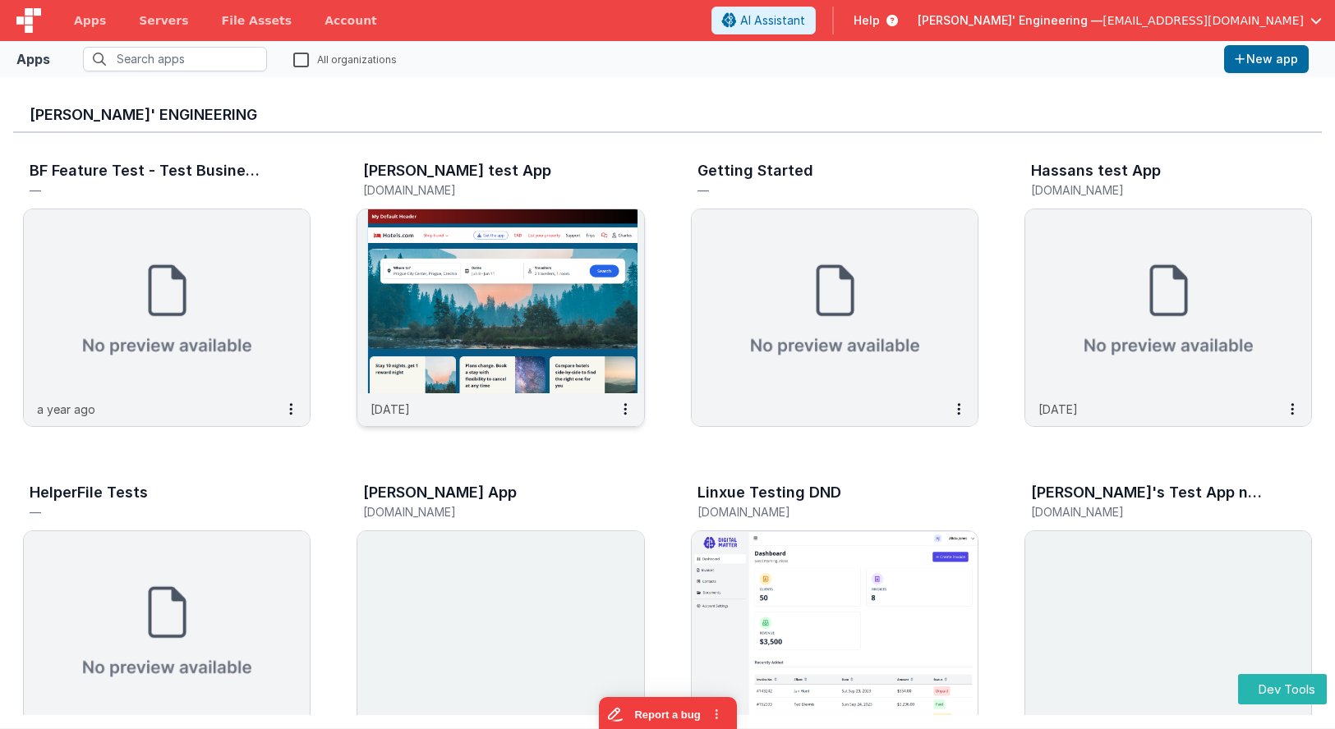
click at [519, 232] on img at bounding box center [500, 301] width 286 height 184
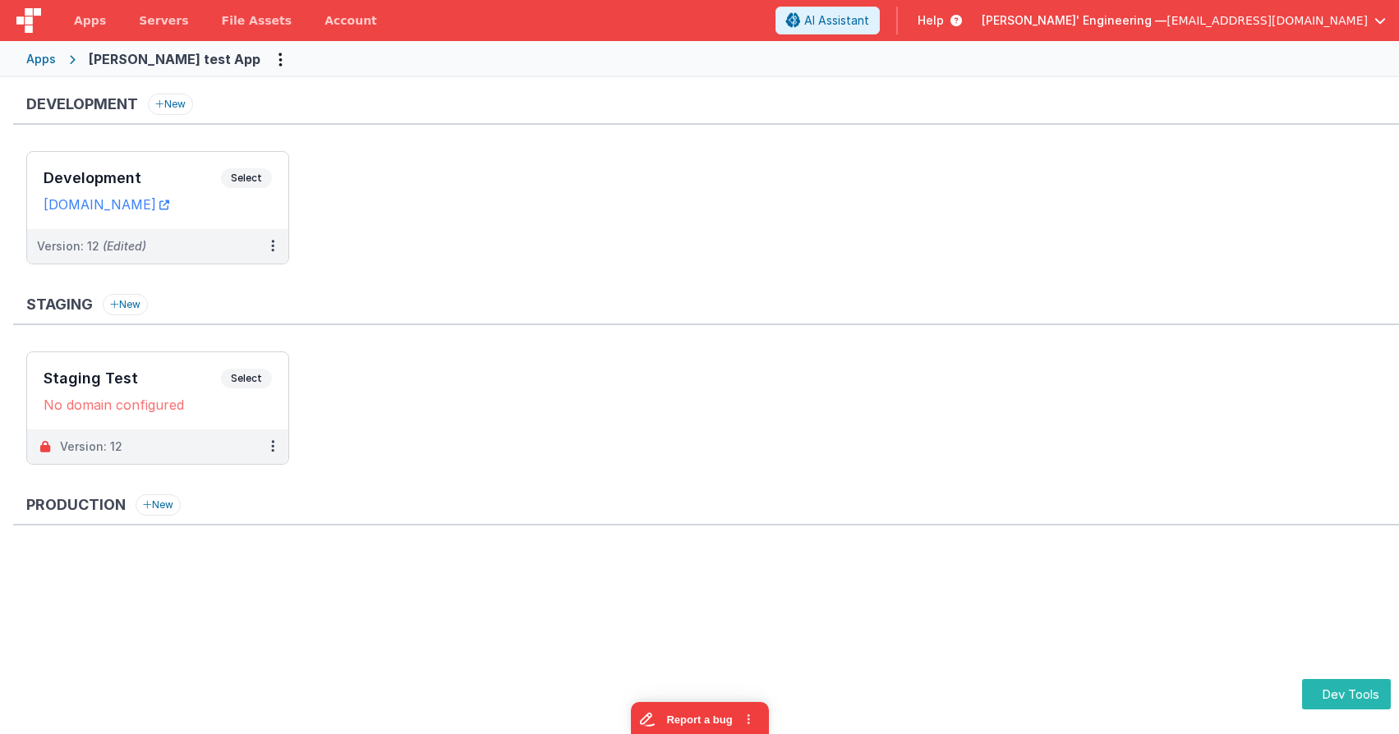
drag, startPoint x: 453, startPoint y: 146, endPoint x: 331, endPoint y: 144, distance: 122.4
click at [452, 147] on div "Development New Development Select URLs charlesguidev.fmbetterforms.com Version…" at bounding box center [706, 187] width 1386 height 187
click at [274, 164] on div "Development Select URLs charlesguidev.fmbetterforms.com" at bounding box center [157, 190] width 261 height 77
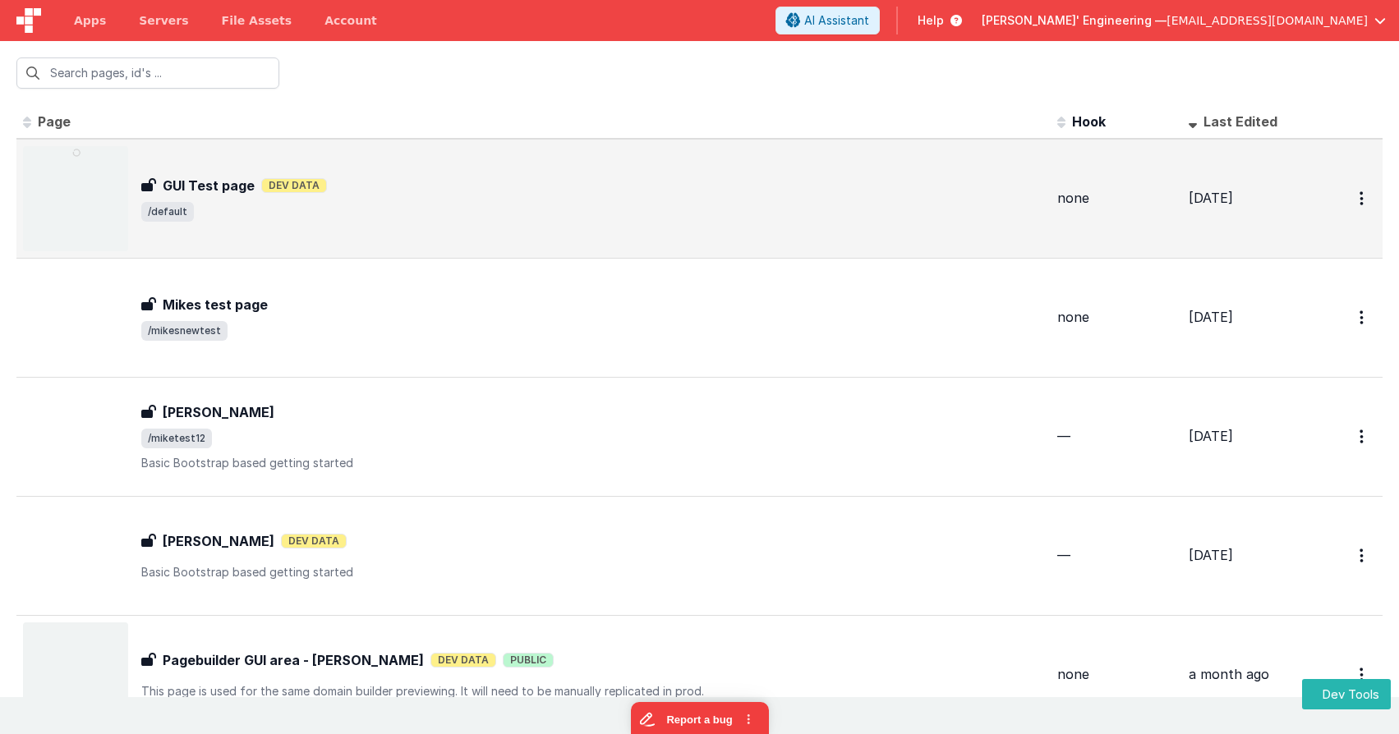
click at [490, 207] on span "/default" at bounding box center [592, 212] width 903 height 20
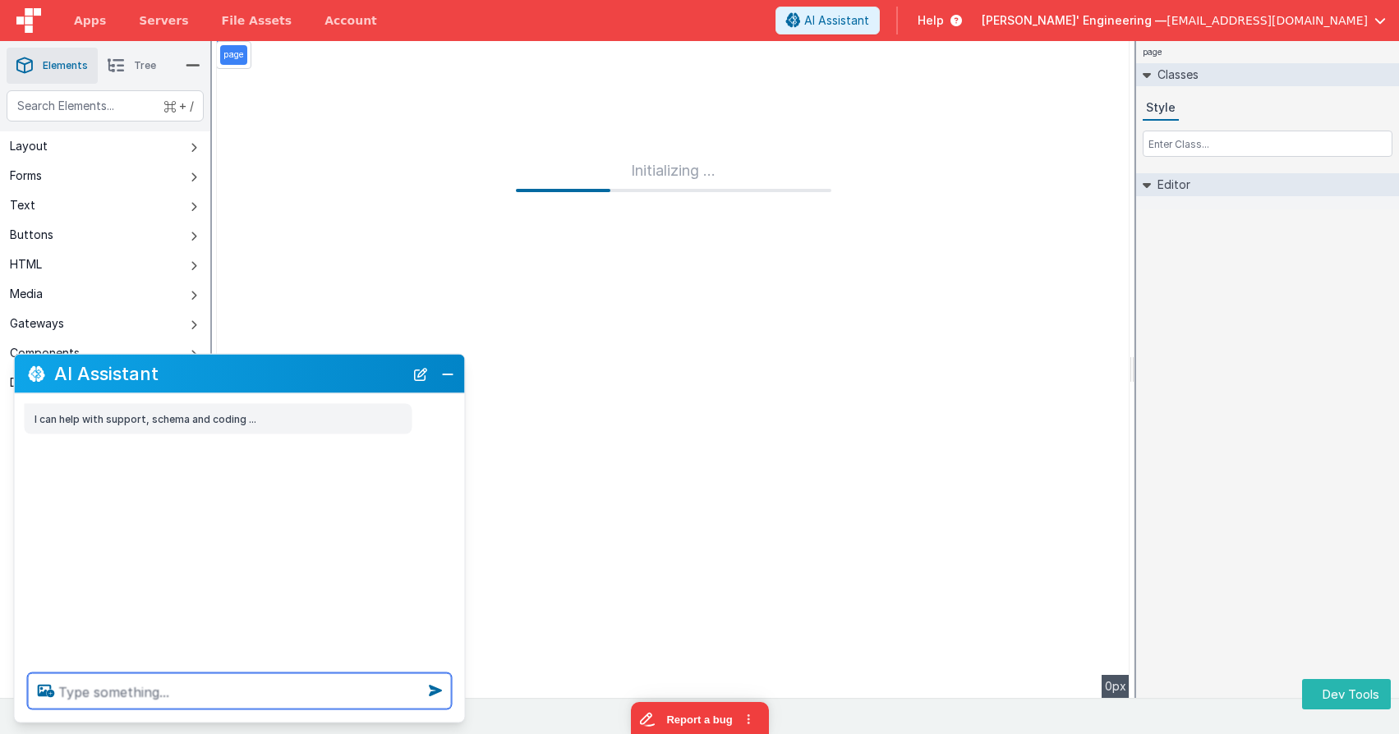
click at [215, 697] on textarea at bounding box center [240, 692] width 424 height 36
type textarea "change the default header to "Charles Planner App""
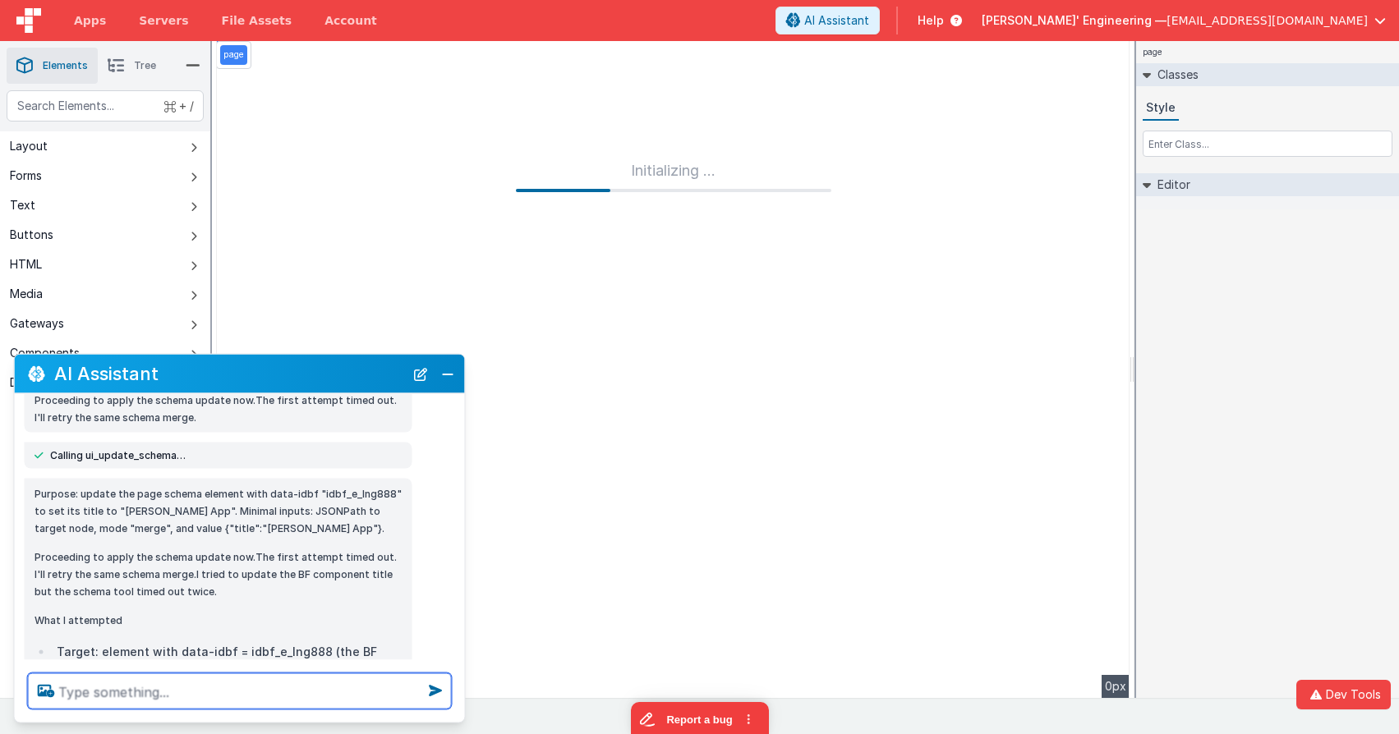
scroll to position [384, 0]
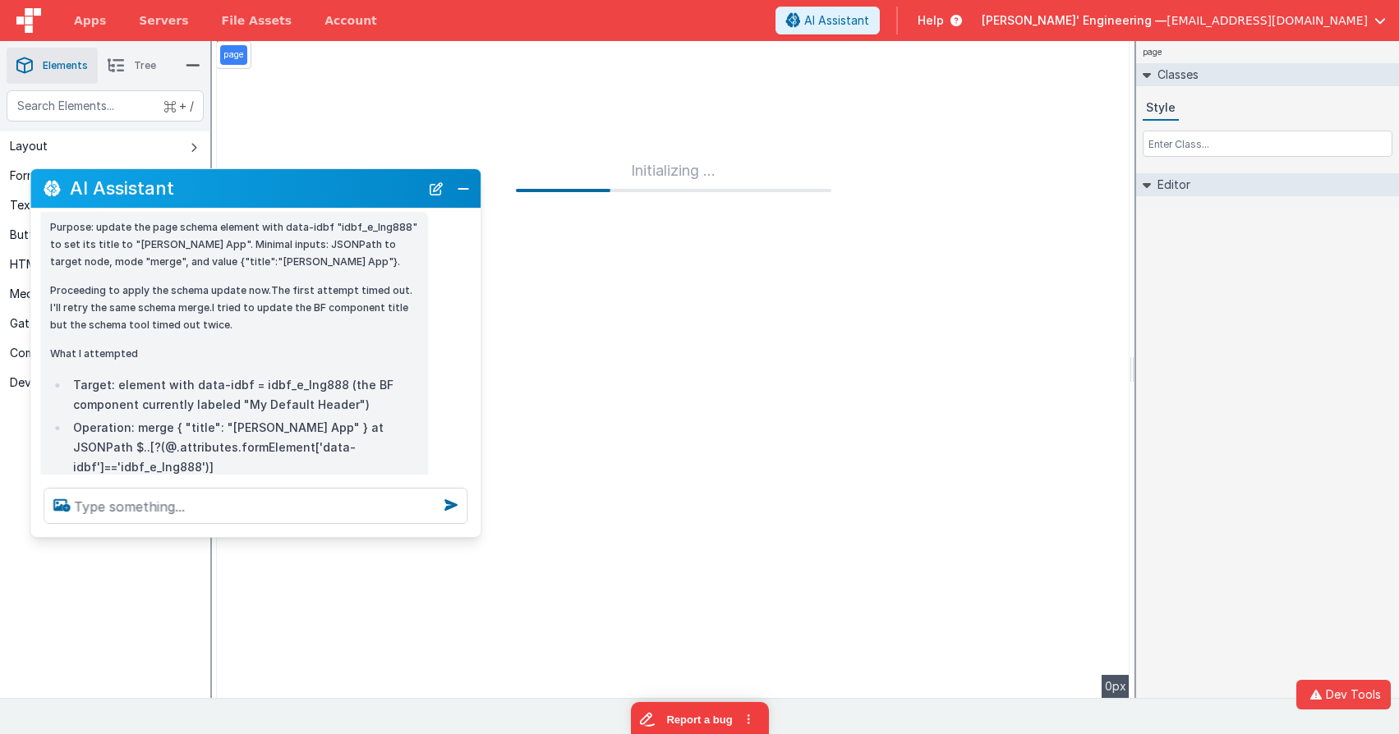
drag, startPoint x: 176, startPoint y: 381, endPoint x: 185, endPoint y: 206, distance: 175.2
click at [191, 196] on h2 "AI Assistant" at bounding box center [245, 188] width 350 height 20
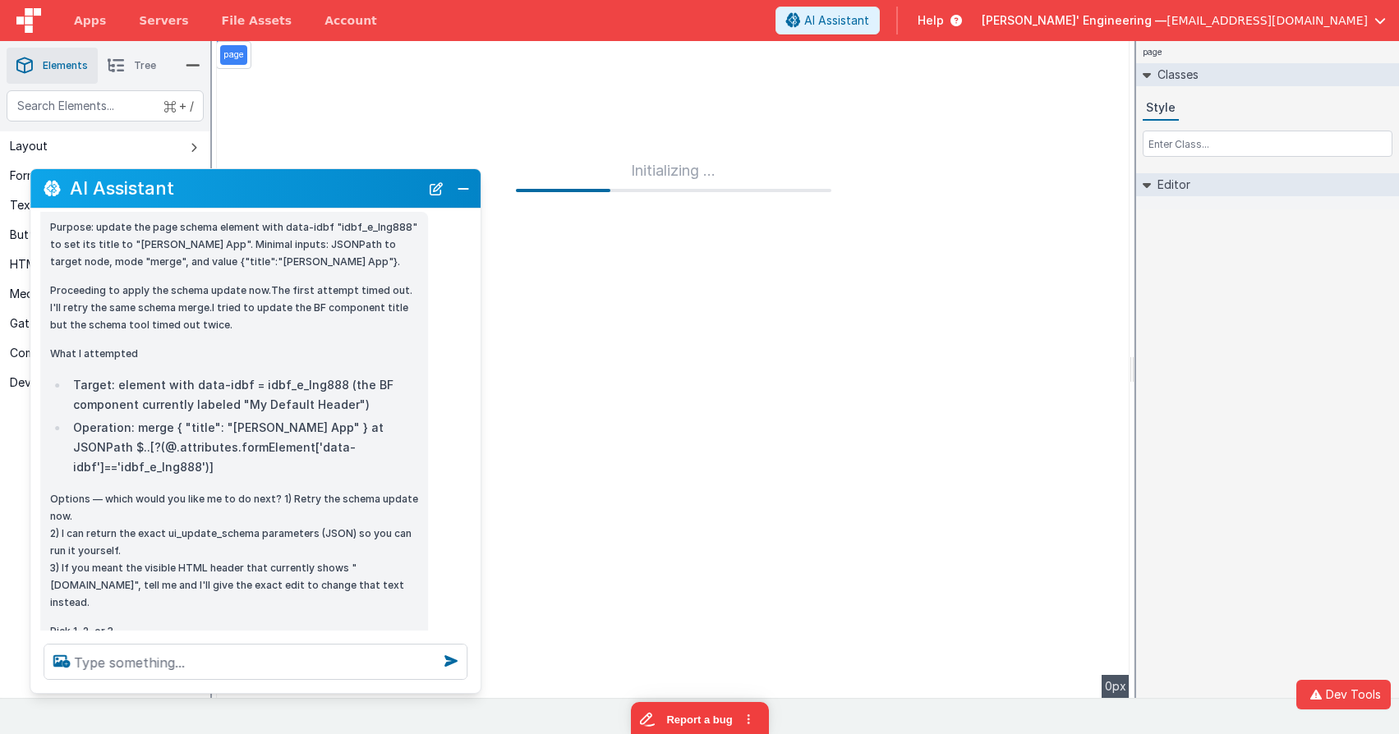
drag, startPoint x: 192, startPoint y: 531, endPoint x: 190, endPoint y: 687, distance: 156.1
click at [190, 687] on div at bounding box center [255, 662] width 450 height 62
click at [200, 568] on p "Options — which would you like me to do next? 1) Retry the schema update now. 2…" at bounding box center [234, 550] width 368 height 121
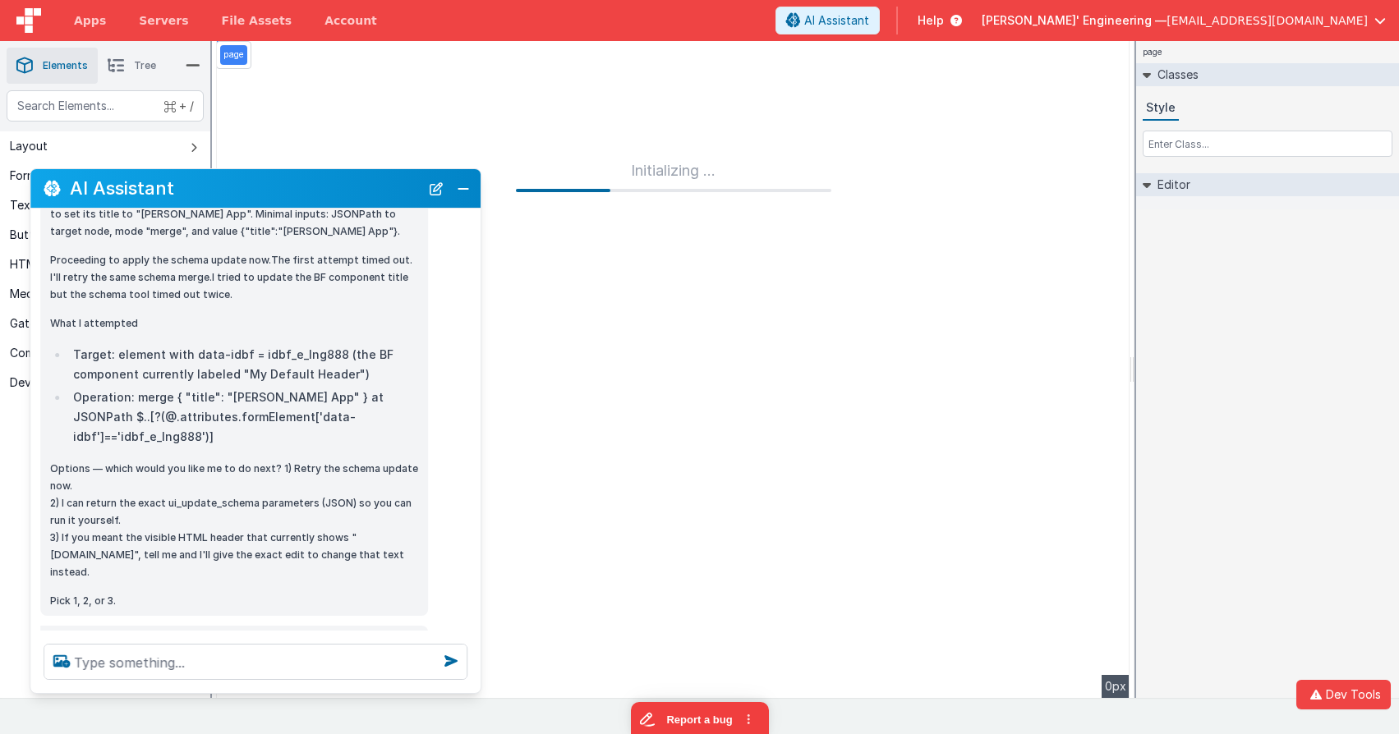
scroll to position [430, 0]
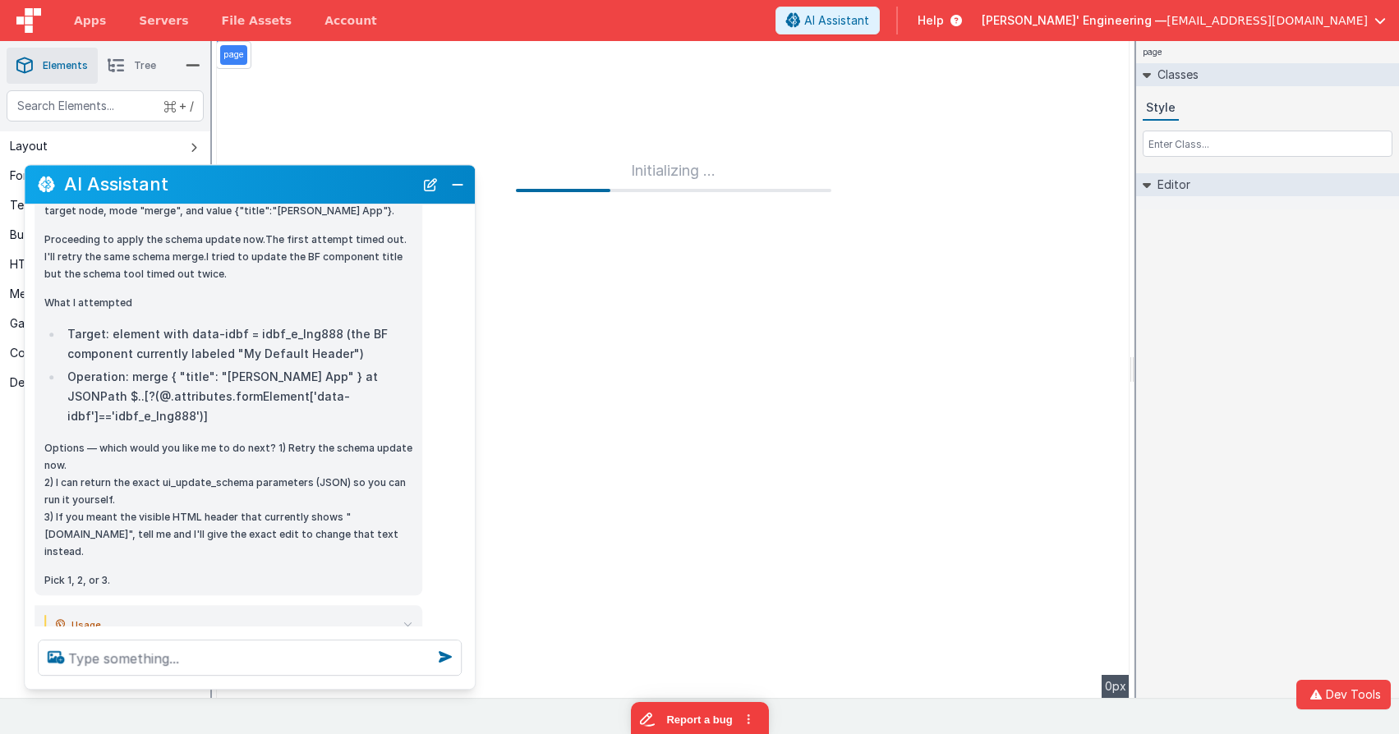
click at [187, 187] on h2 "AI Assistant" at bounding box center [239, 185] width 350 height 20
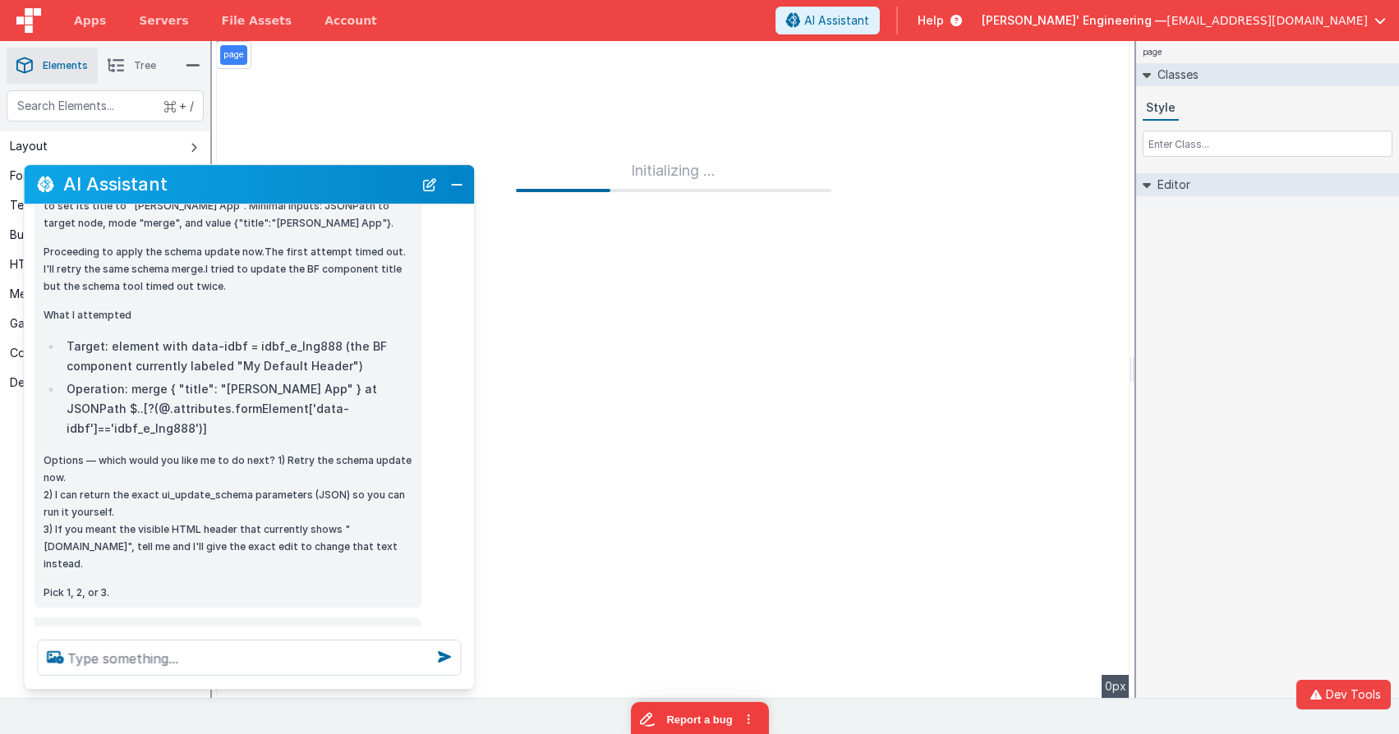
scroll to position [462, 0]
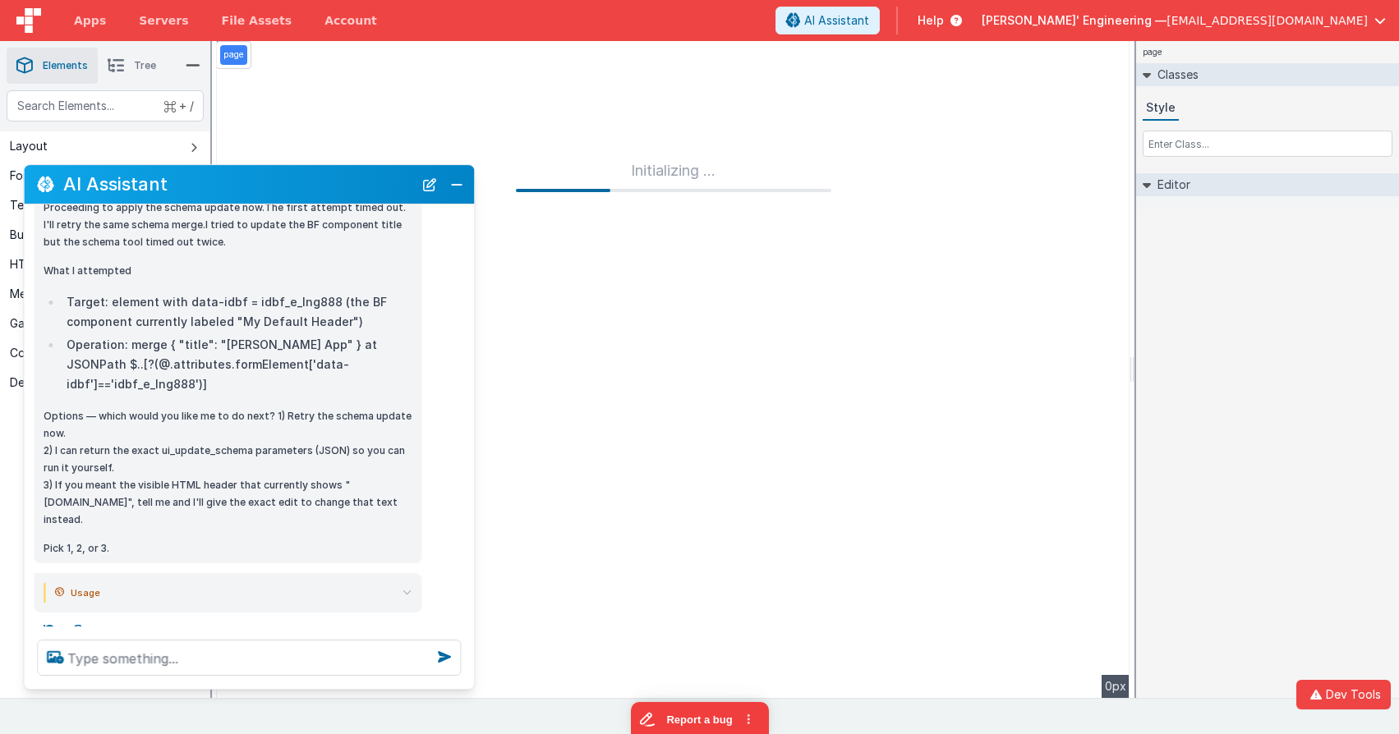
click at [407, 589] on icon at bounding box center [406, 593] width 9 height 9
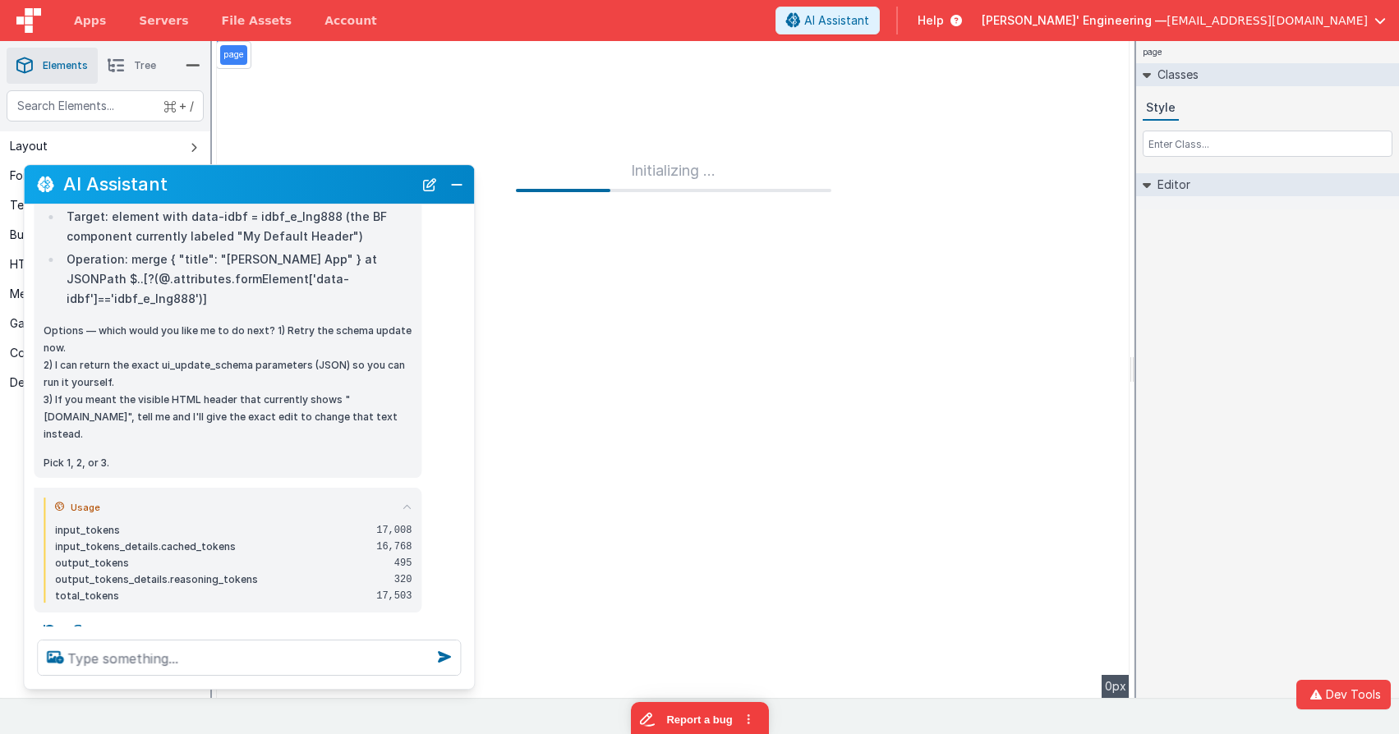
click at [412, 489] on div "Usage input_tokens 17,008 input_tokens_details.cached_tokens 16,768 output_toke…" at bounding box center [228, 550] width 388 height 125
click at [410, 504] on icon at bounding box center [406, 508] width 9 height 9
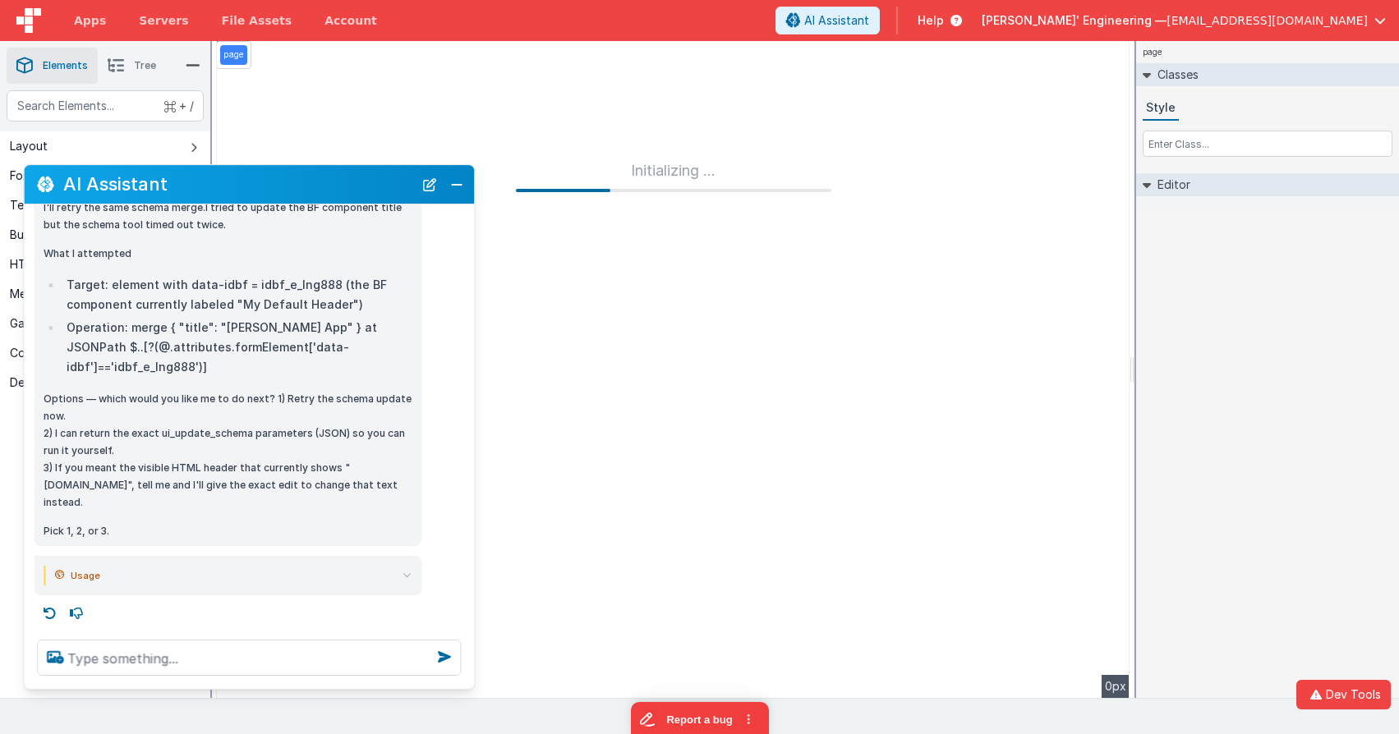
scroll to position [462, 0]
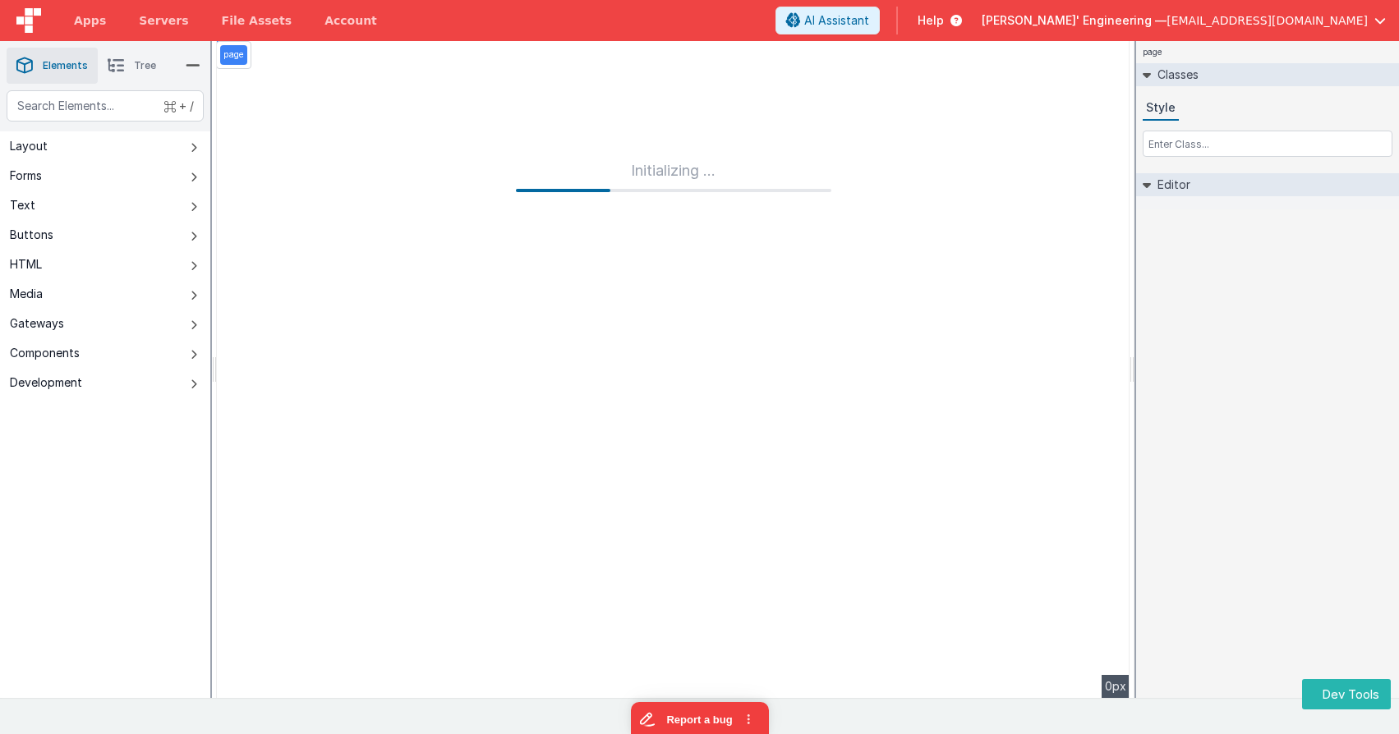
click at [1184, 207] on div at bounding box center [1267, 202] width 263 height 13
click at [1245, 290] on div "page Classes Style Editor DEV: Focus DEV: builderToggleConditionalCSS DEV: Remo…" at bounding box center [1267, 369] width 263 height 657
